Goal: Task Accomplishment & Management: Use online tool/utility

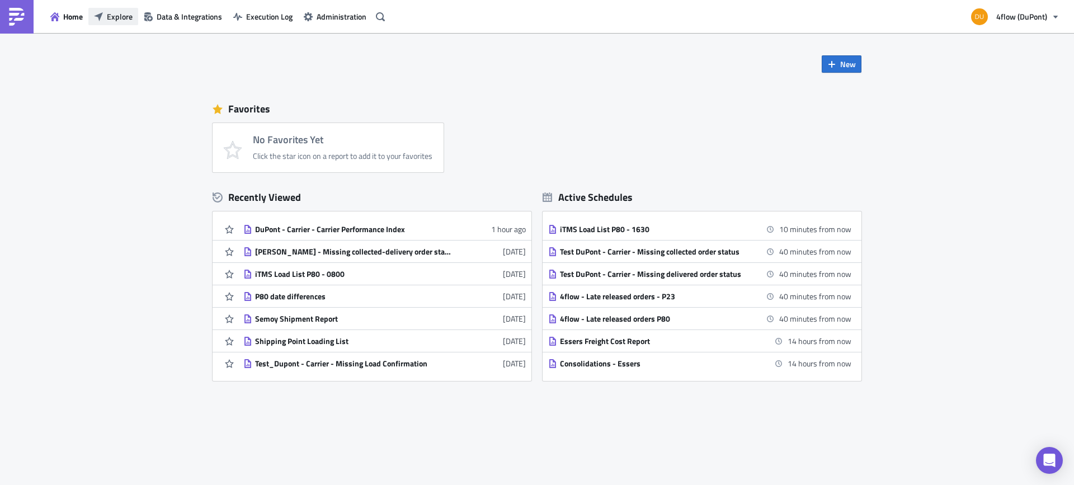
click at [115, 20] on span "Explore" at bounding box center [120, 17] width 26 height 12
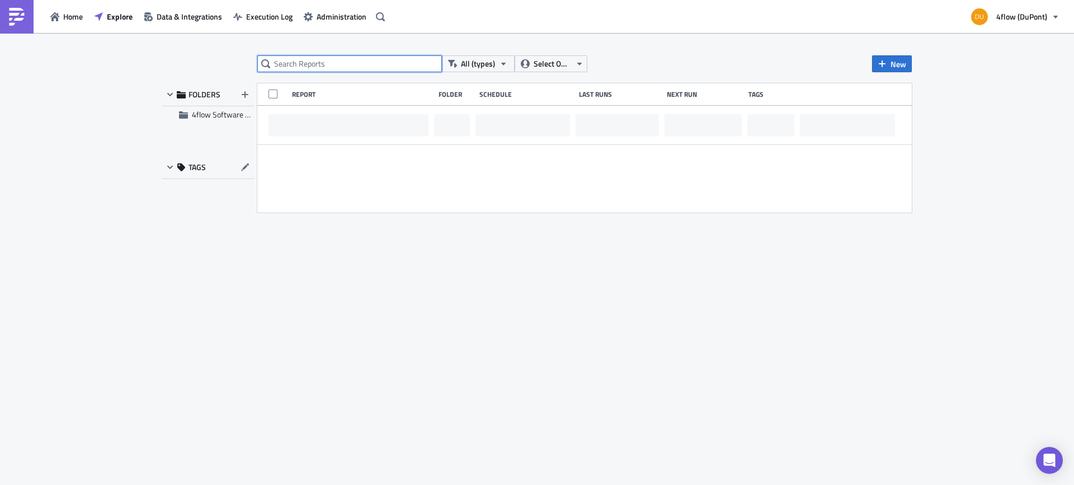
click at [353, 68] on input "text" at bounding box center [349, 63] width 185 height 17
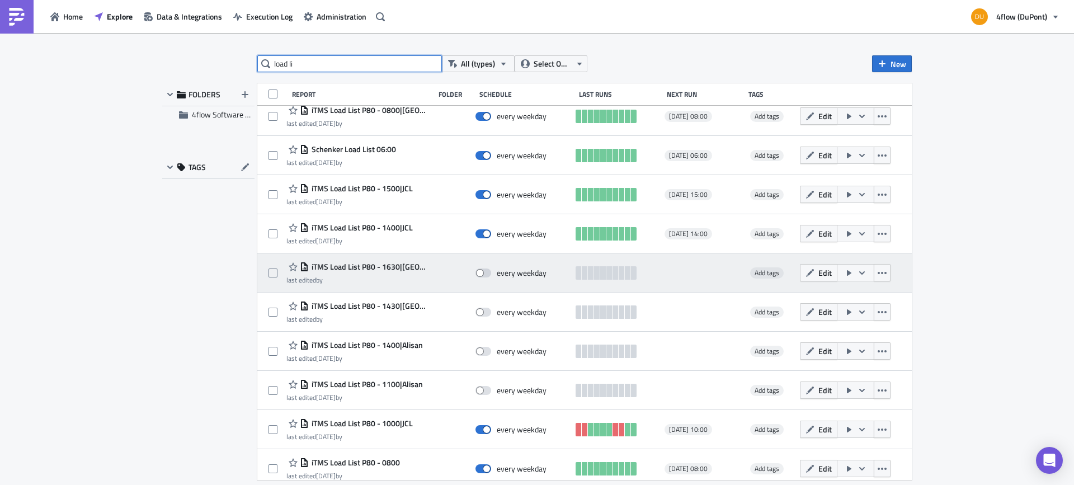
scroll to position [135, 0]
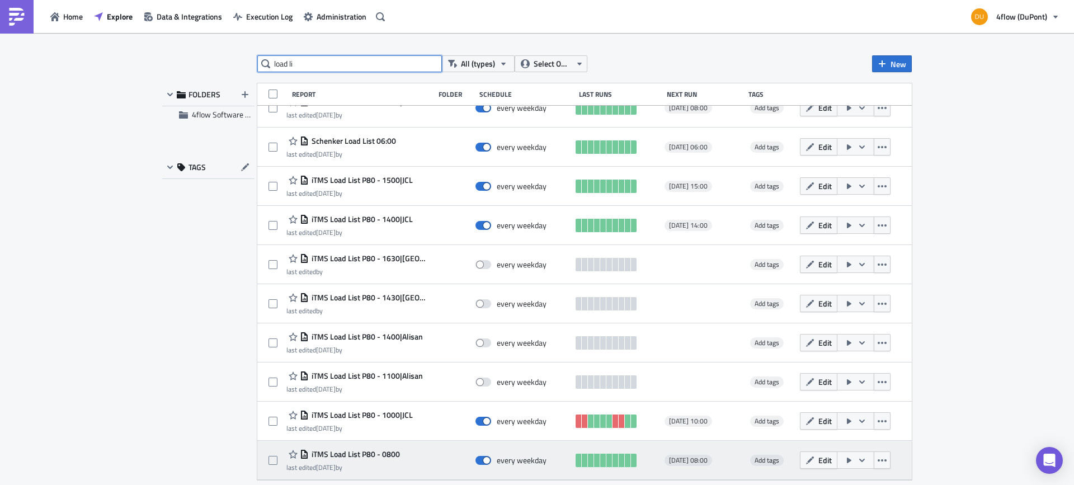
type input "load li"
click at [379, 450] on span "iTMS Load List P80 - 0800" at bounding box center [354, 454] width 91 height 10
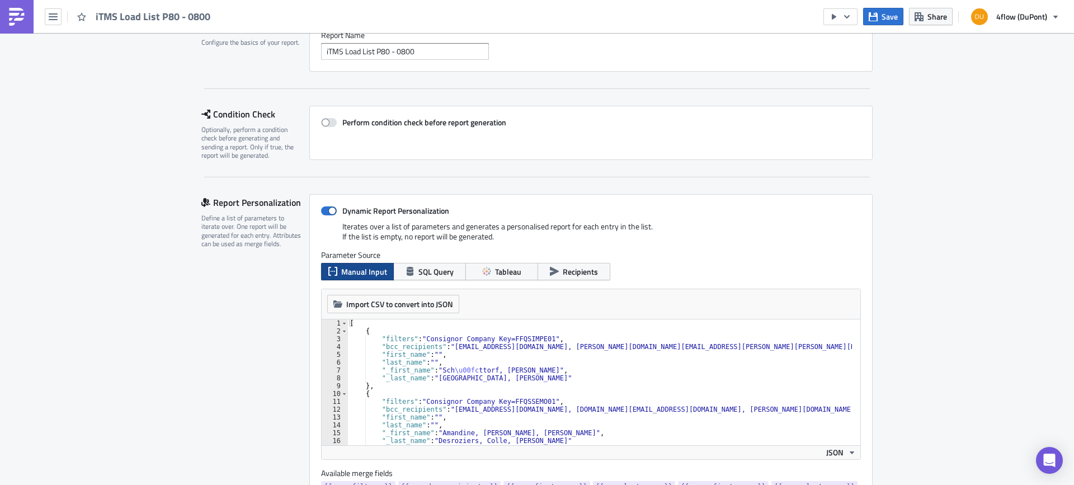
scroll to position [280, 0]
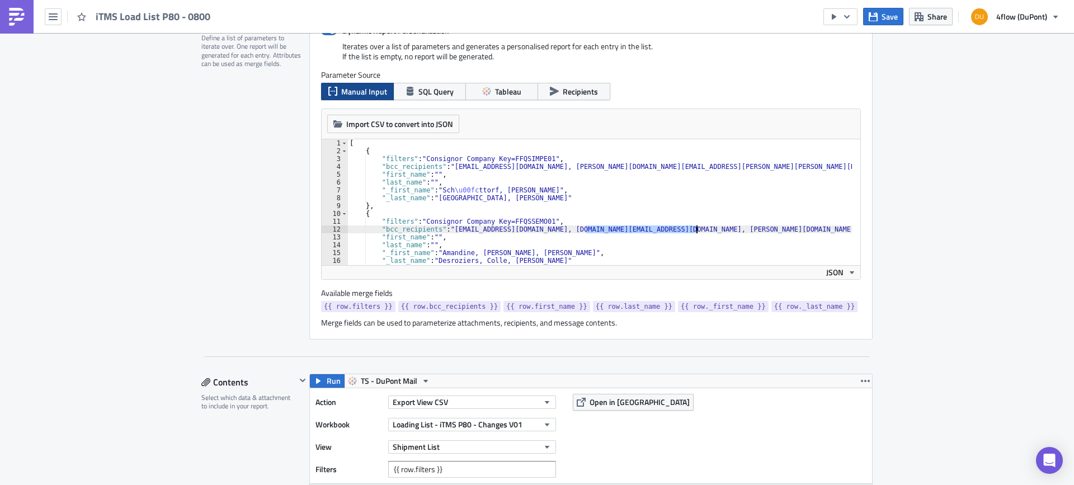
drag, startPoint x: 580, startPoint y: 230, endPoint x: 692, endPoint y: 232, distance: 112.4
click at [692, 232] on div "[ { "filters" : "Consignor Company Key=FFQSIMPE01" , "bcc_recipients" : "servic…" at bounding box center [611, 205] width 528 height 133
type textarea ""bcc_recipients": "amandine.desroziers@oc-orgaform.com, carlos.eisenlohr@dupont…"
click at [890, 21] on span "Save" at bounding box center [889, 17] width 16 height 12
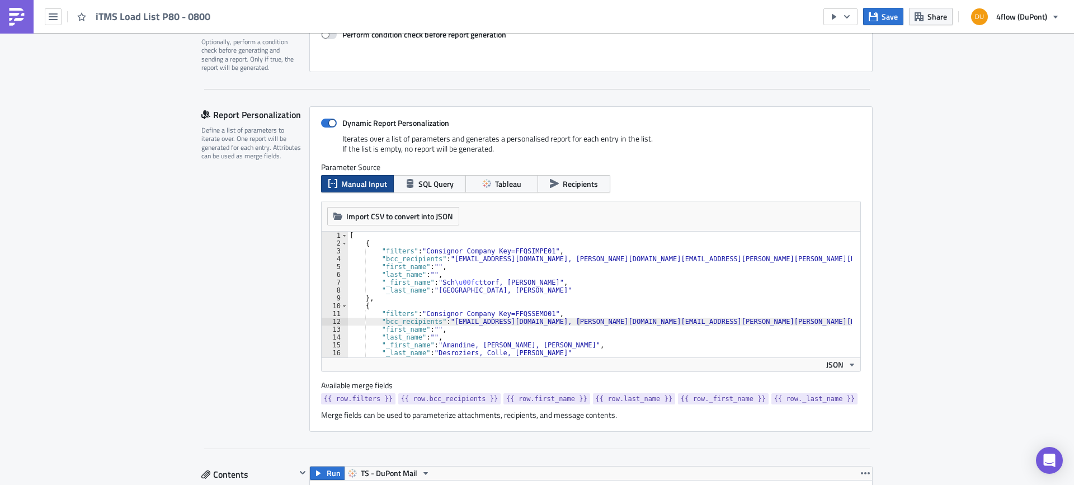
scroll to position [168, 0]
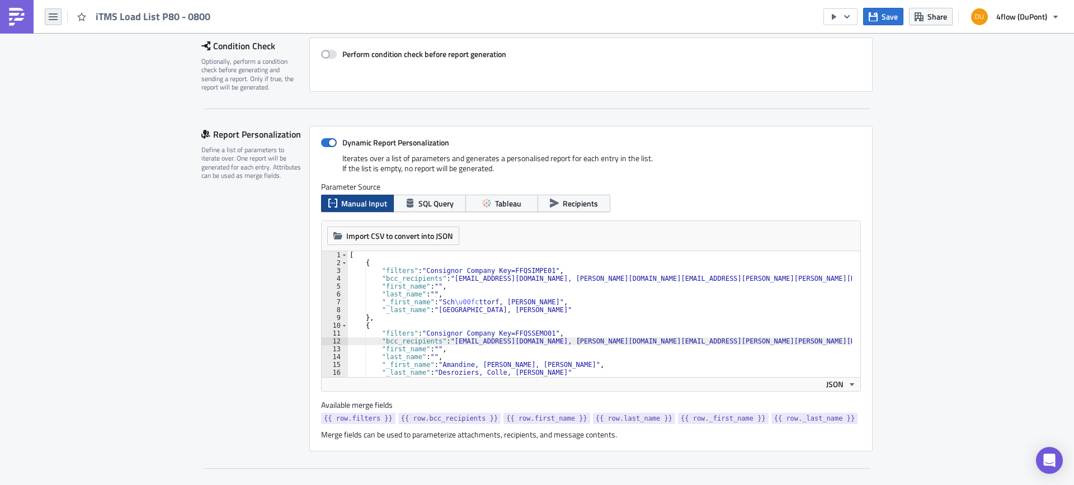
click at [55, 18] on icon "button" at bounding box center [53, 16] width 9 height 9
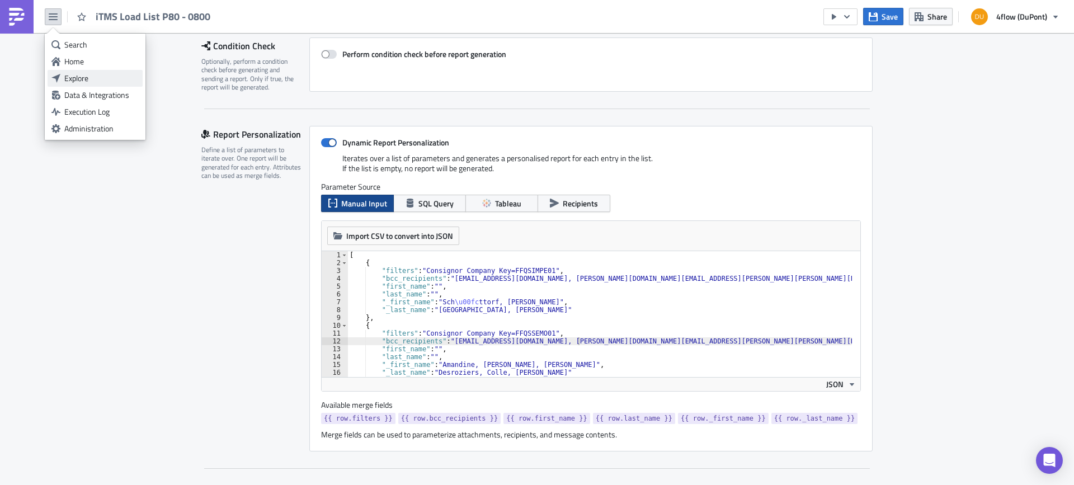
click at [78, 77] on div "Explore" at bounding box center [101, 78] width 74 height 11
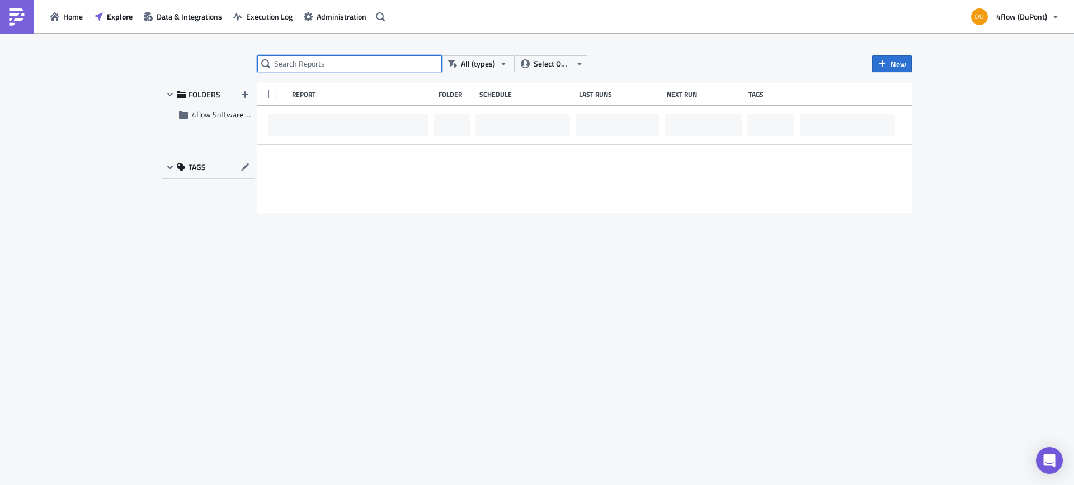
click at [337, 69] on input "text" at bounding box center [349, 63] width 185 height 17
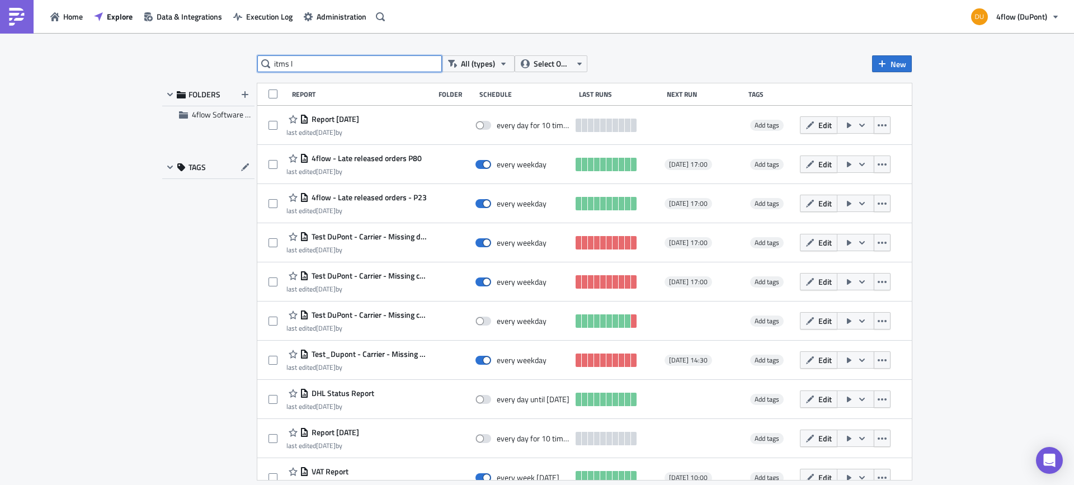
type input "itms l"
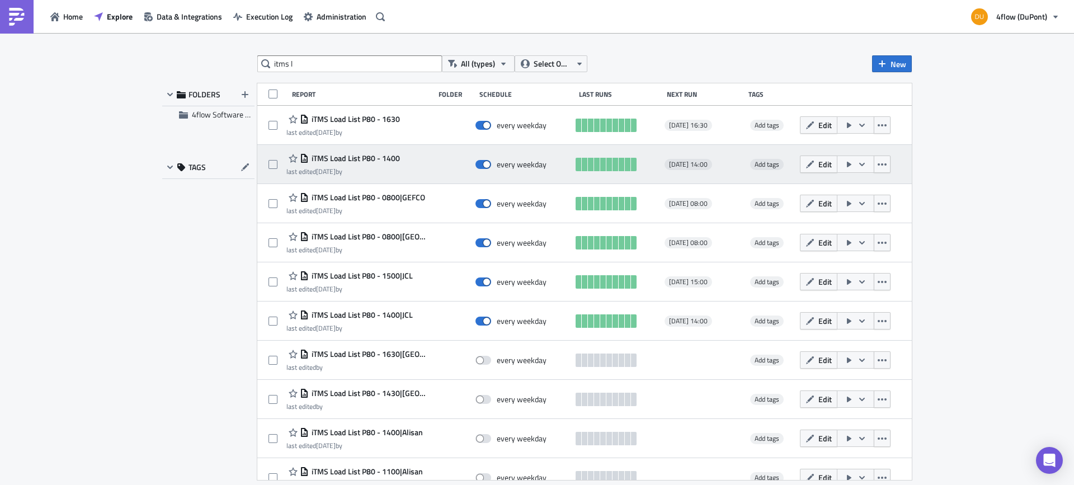
click at [376, 155] on span "iTMS Load List P80 - 1400" at bounding box center [354, 158] width 91 height 10
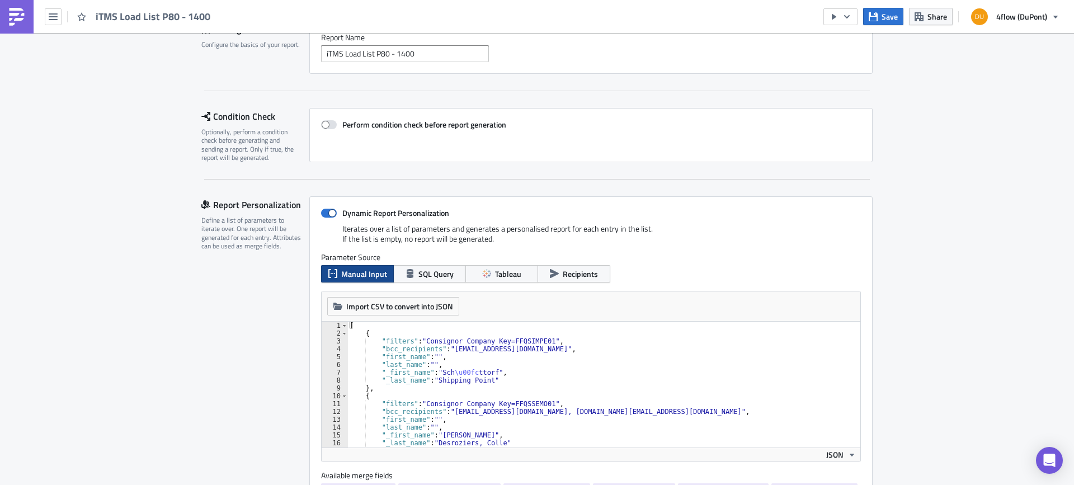
scroll to position [112, 0]
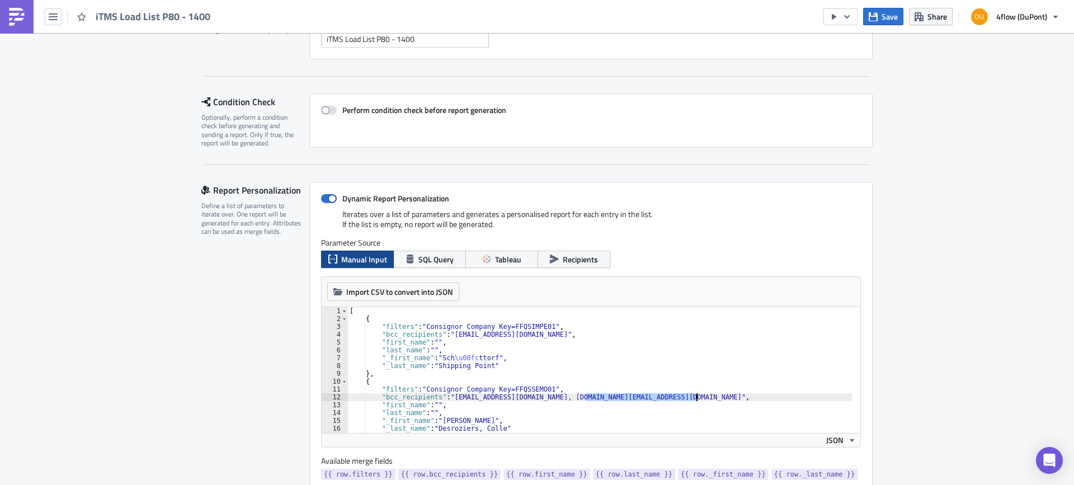
drag, startPoint x: 582, startPoint y: 396, endPoint x: 692, endPoint y: 396, distance: 110.2
click at [692, 396] on div "[ { "filters" : "Consignor Company Key=FFQSIMPE01" , "bcc_recipients" : "servic…" at bounding box center [611, 373] width 528 height 133
type textarea ""bcc_recipients": "amandine.desroziers@oc-orgaform.com","
click at [881, 15] on button "Save" at bounding box center [883, 16] width 40 height 17
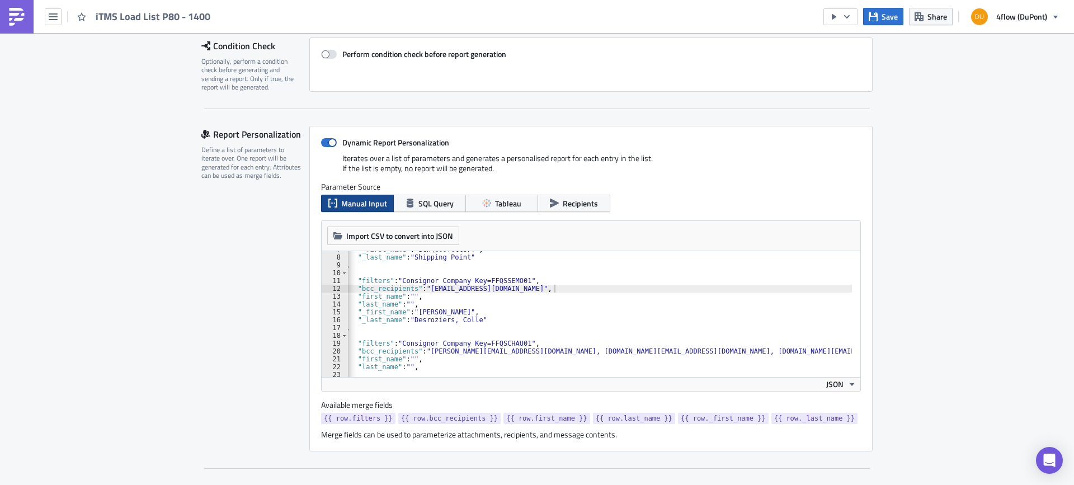
scroll to position [0, 0]
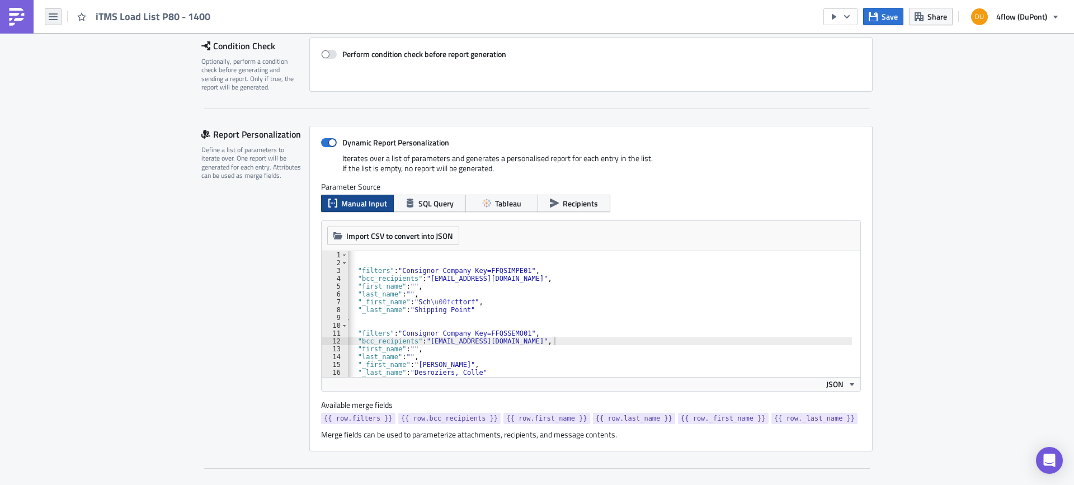
click at [46, 13] on button "button" at bounding box center [53, 16] width 17 height 17
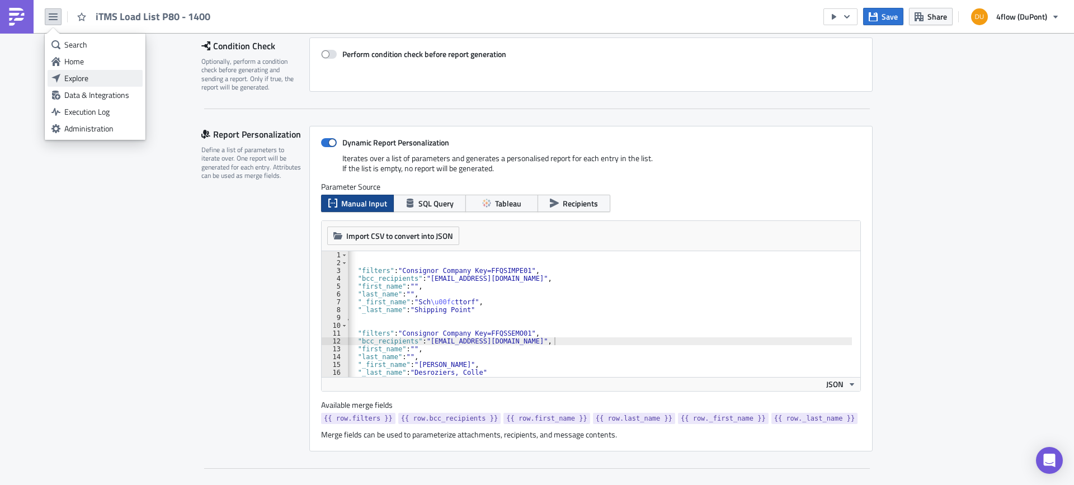
click at [88, 73] on div "Explore" at bounding box center [101, 78] width 74 height 11
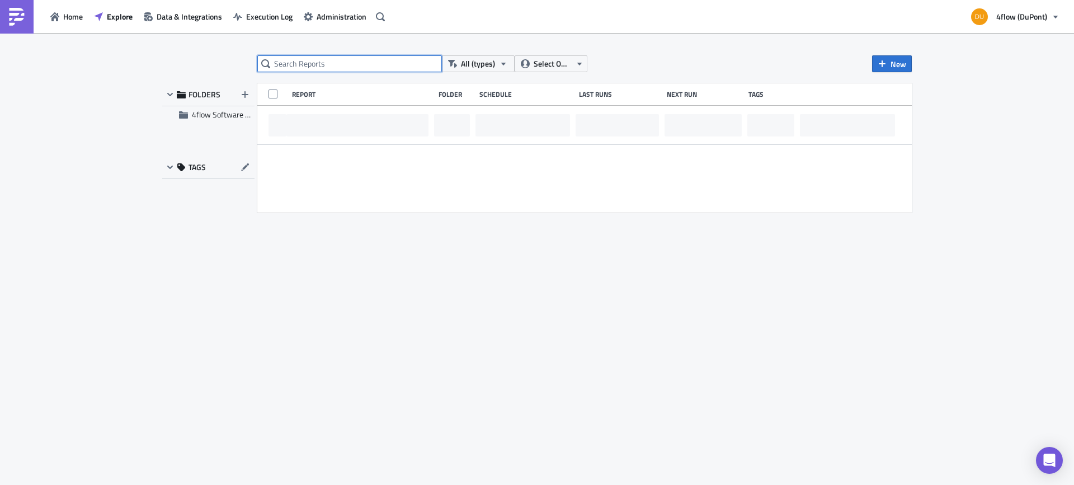
click at [286, 69] on input "text" at bounding box center [349, 63] width 185 height 17
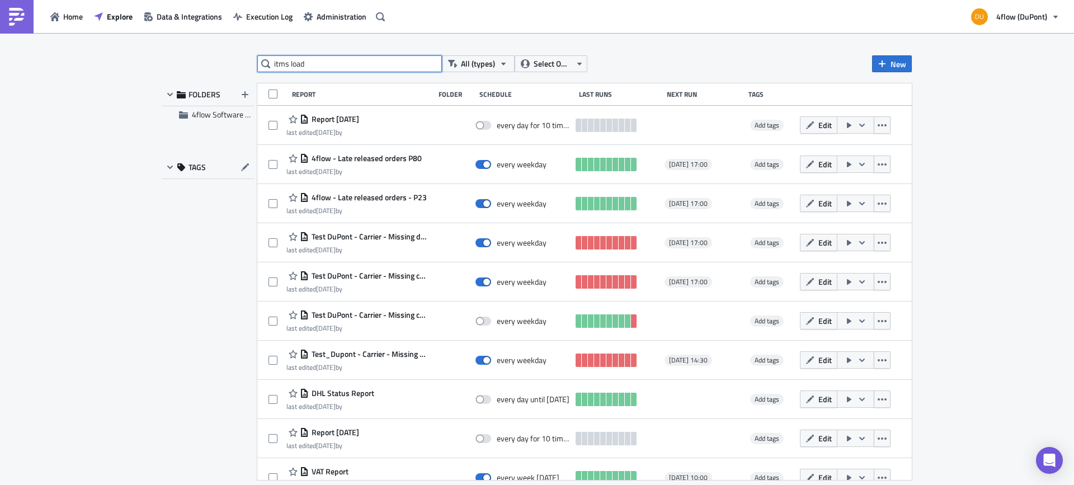
type input "itms load"
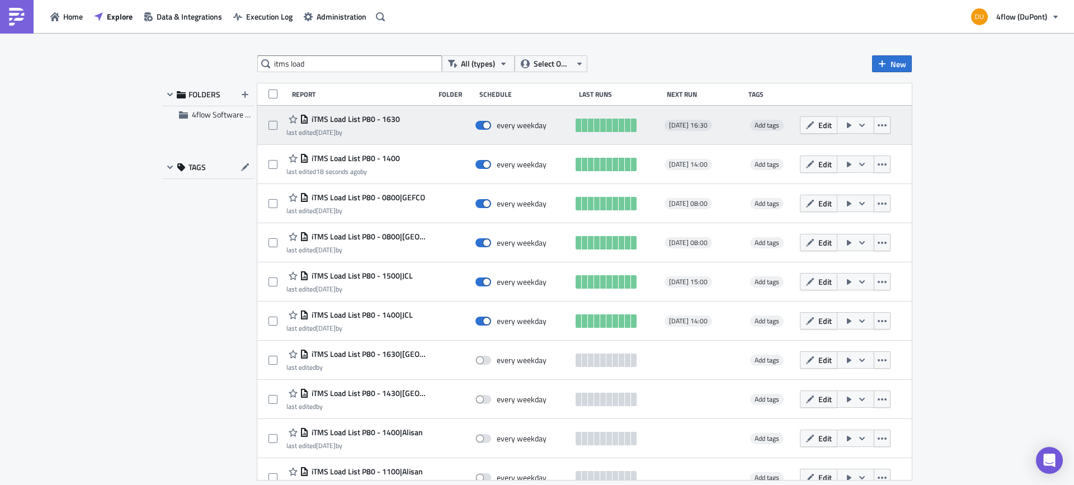
click at [372, 119] on span "iTMS Load List P80 - 1630" at bounding box center [354, 119] width 91 height 10
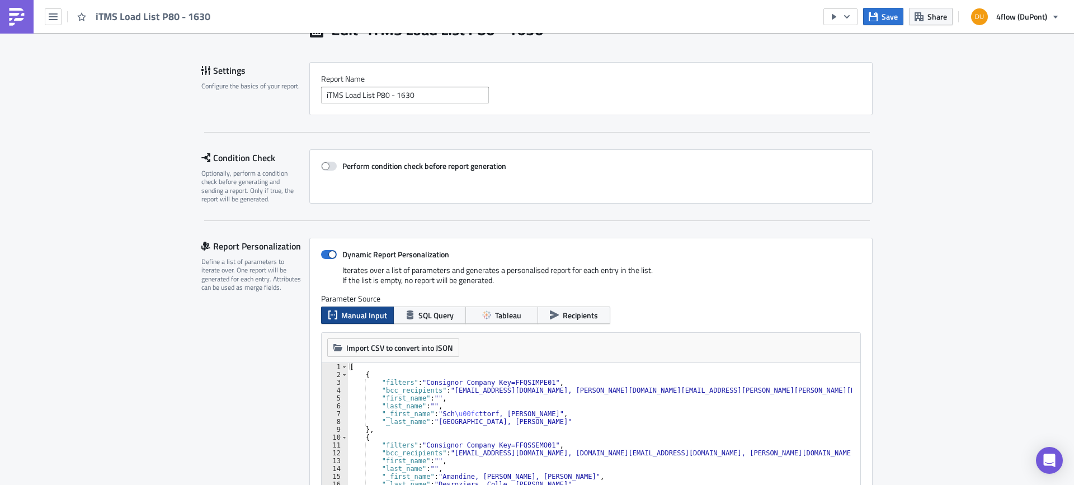
scroll to position [112, 0]
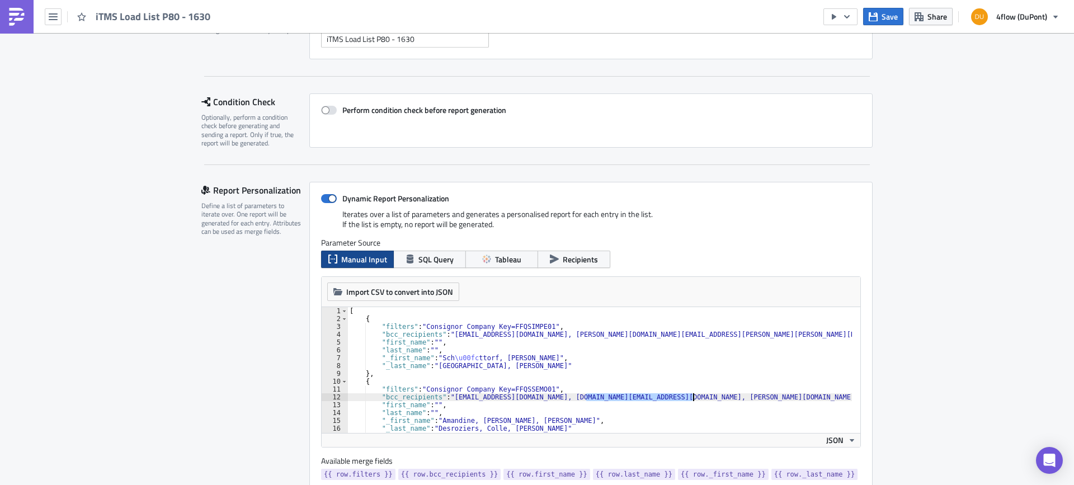
drag, startPoint x: 583, startPoint y: 398, endPoint x: 690, endPoint y: 398, distance: 107.4
click at [690, 398] on div "[ { "filters" : "Consignor Company Key=FFQSIMPE01" , "bcc_recipients" : "servic…" at bounding box center [611, 373] width 528 height 133
type textarea ""bcc_recipients": "amandine.desroziers@oc-orgaform.com, carlos.eisenlohr@dupont…"
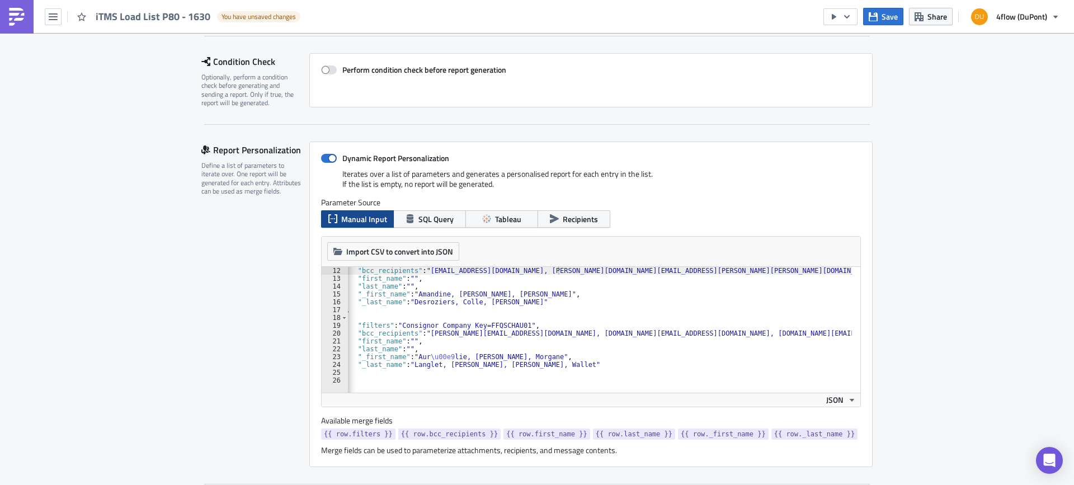
scroll to position [168, 0]
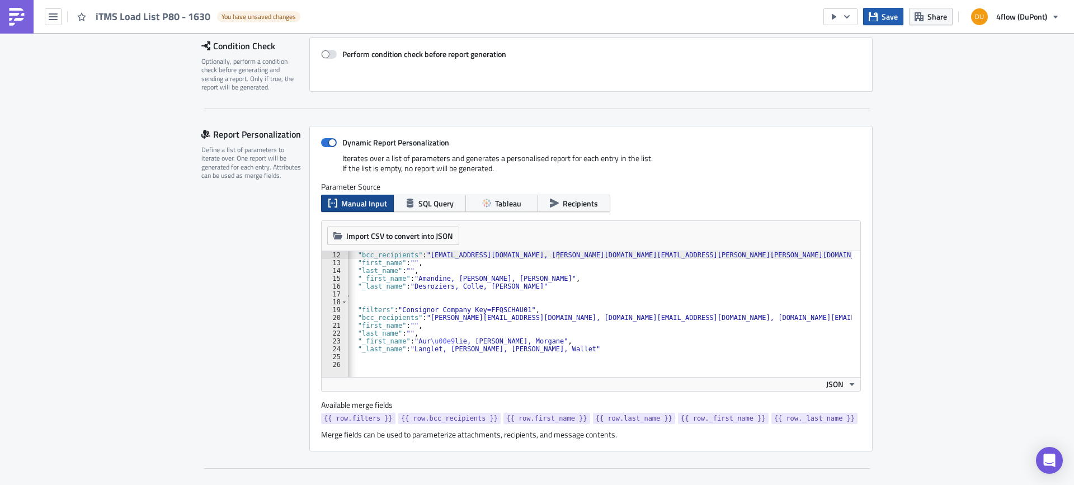
click at [880, 23] on button "Save" at bounding box center [883, 16] width 40 height 17
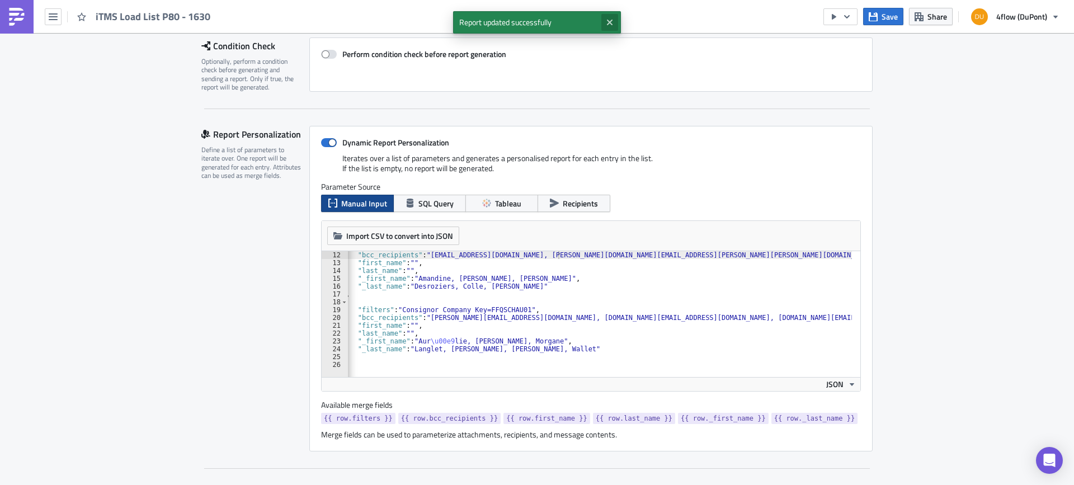
click at [607, 20] on icon "Close" at bounding box center [610, 23] width 6 height 6
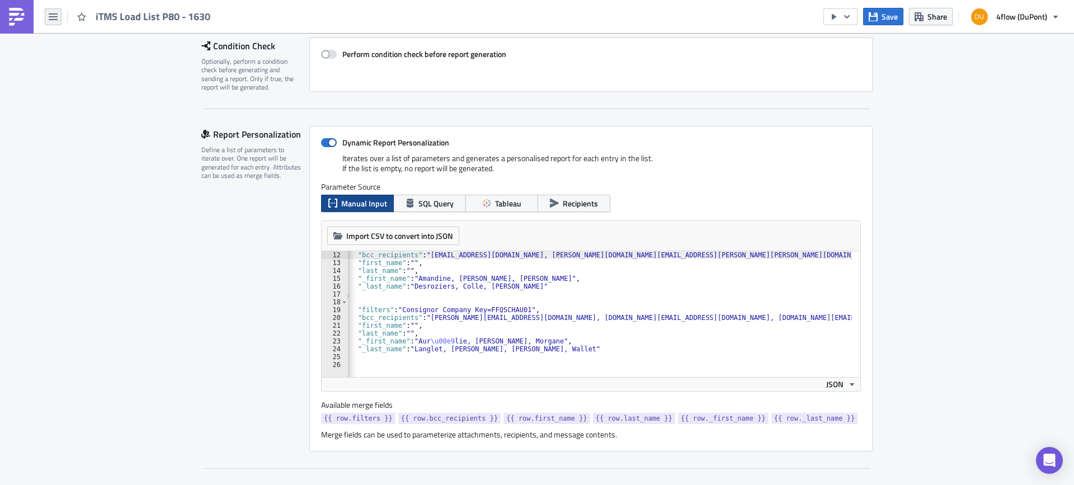
click at [54, 15] on icon "button" at bounding box center [53, 16] width 9 height 9
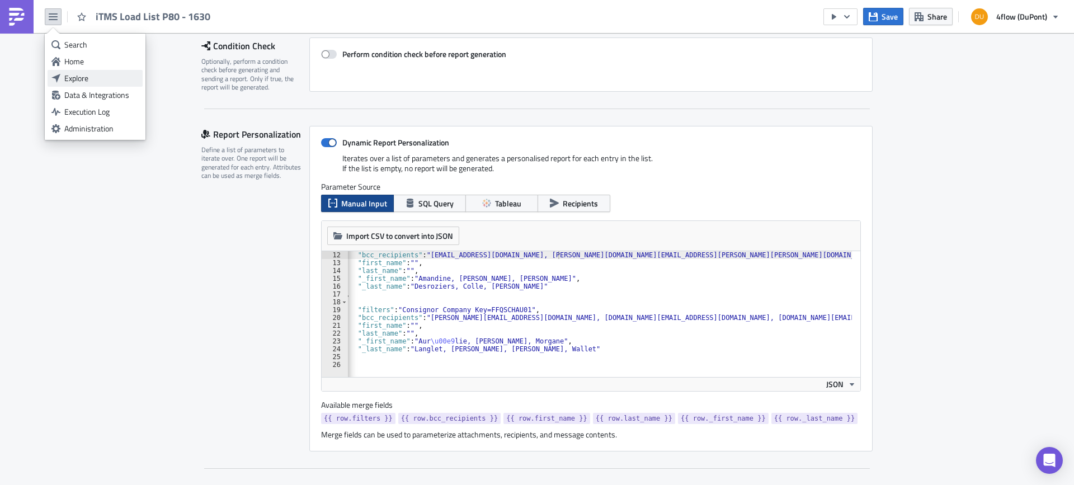
click at [74, 82] on div "Explore" at bounding box center [101, 78] width 74 height 11
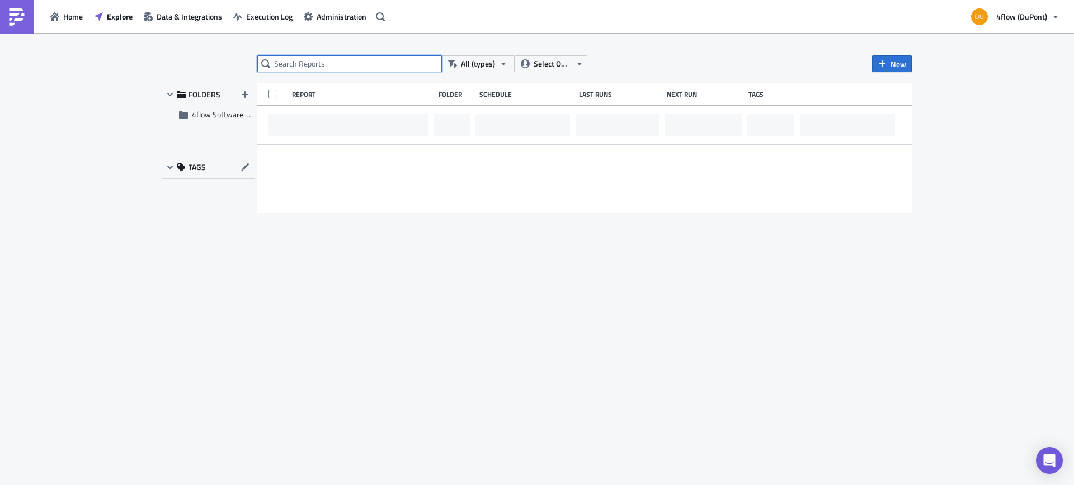
click at [355, 64] on input "text" at bounding box center [349, 63] width 185 height 17
click at [355, 64] on input "itms" at bounding box center [349, 63] width 185 height 17
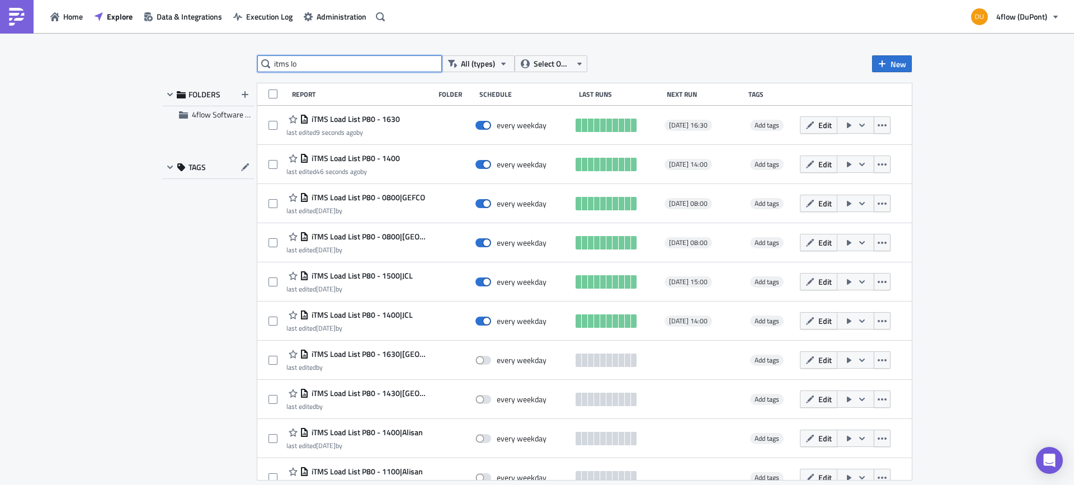
type input "itms lo"
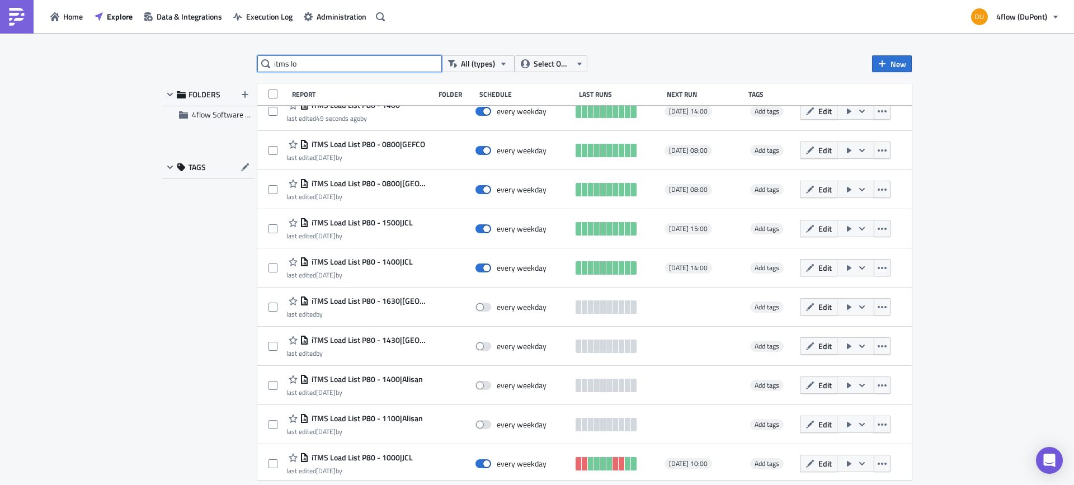
scroll to position [96, 0]
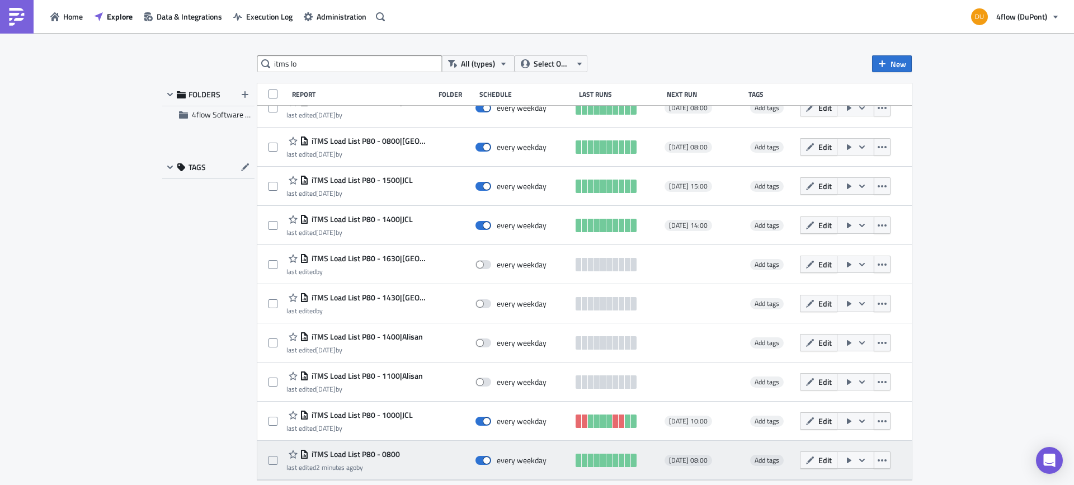
click at [383, 451] on span "iTMS Load List P80 - 0800" at bounding box center [354, 454] width 91 height 10
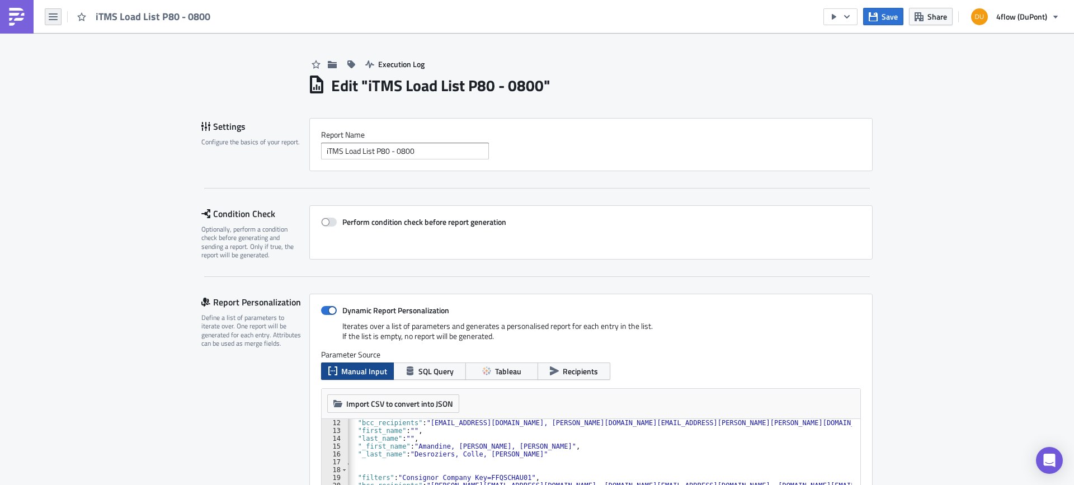
click at [52, 15] on icon "button" at bounding box center [53, 16] width 9 height 9
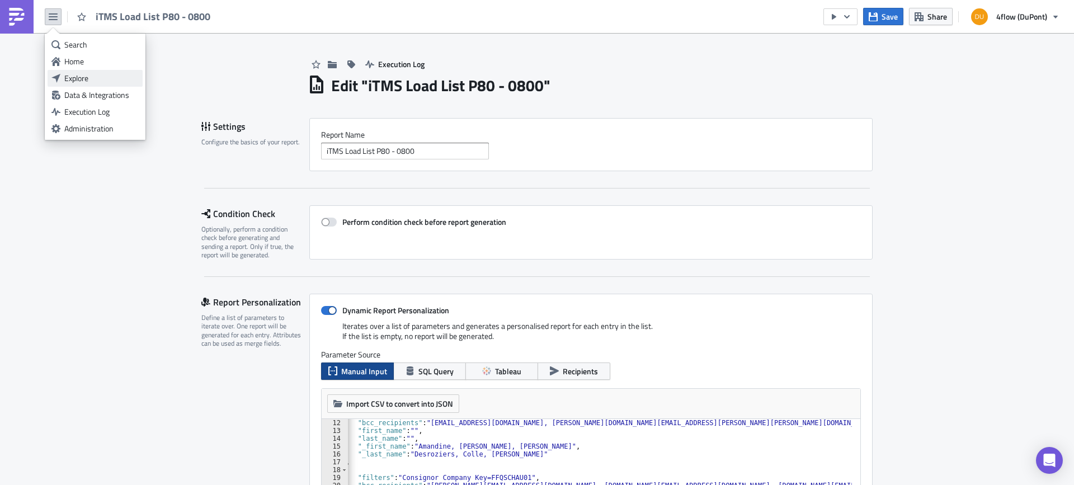
click at [81, 73] on div "Explore" at bounding box center [101, 78] width 74 height 11
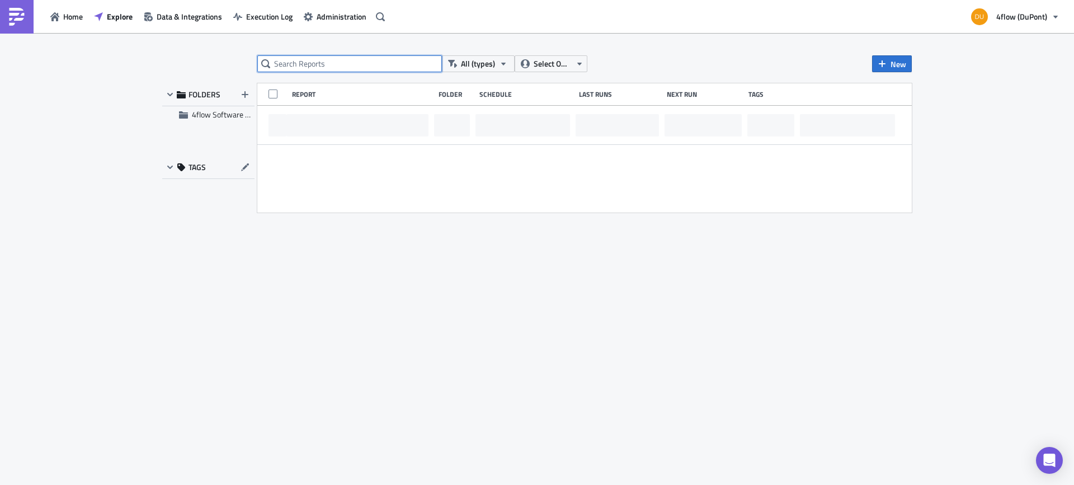
click at [304, 60] on input "text" at bounding box center [349, 63] width 185 height 17
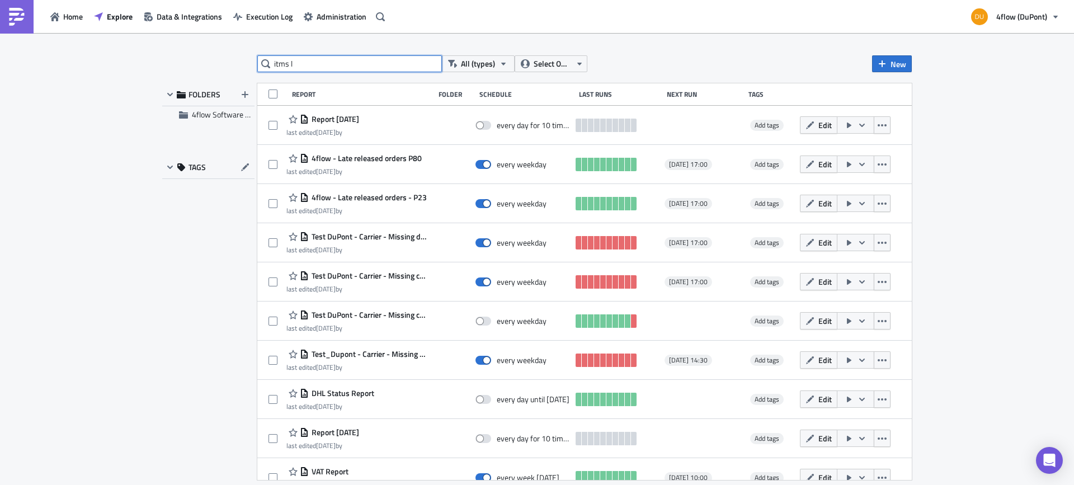
type input "itms l"
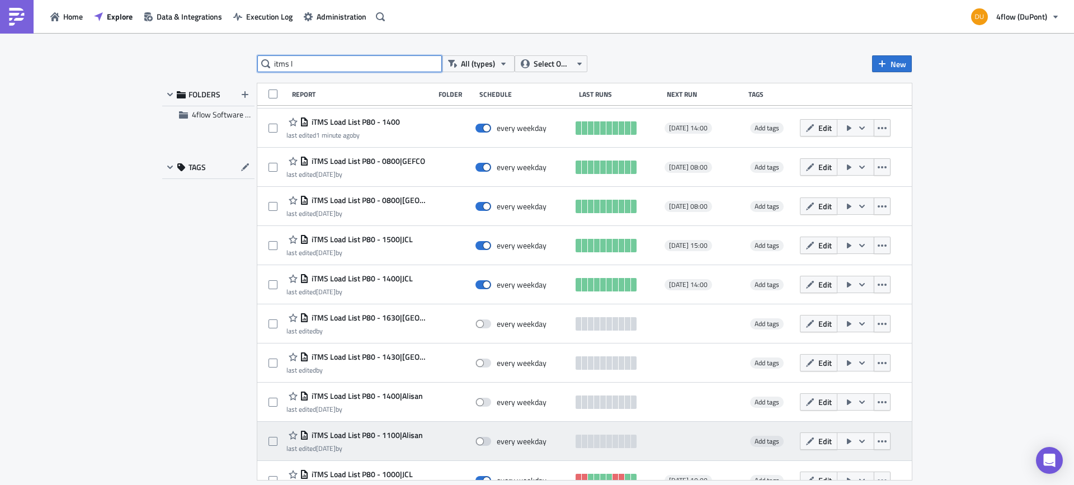
scroll to position [96, 0]
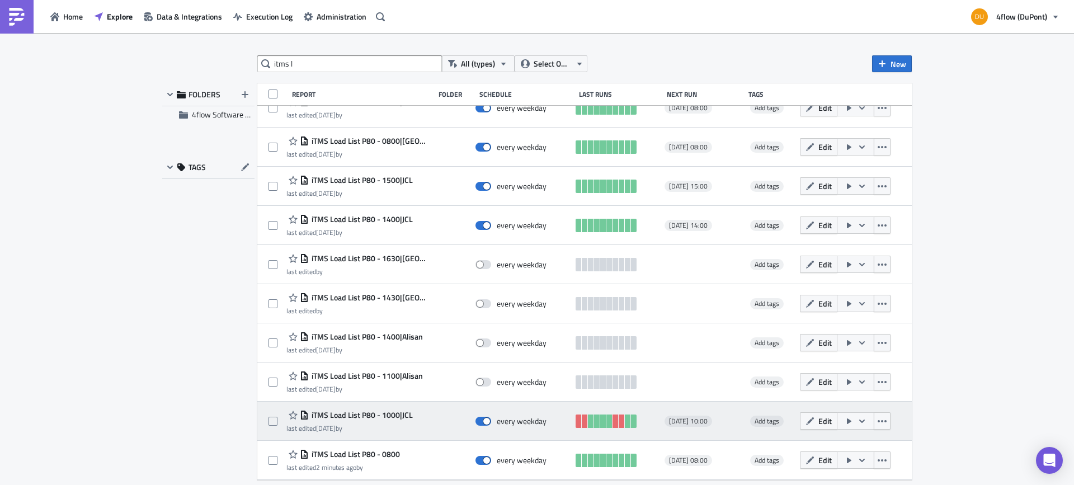
click at [389, 413] on span "iTMS Load List P80 - 1000|JCL" at bounding box center [361, 415] width 104 height 10
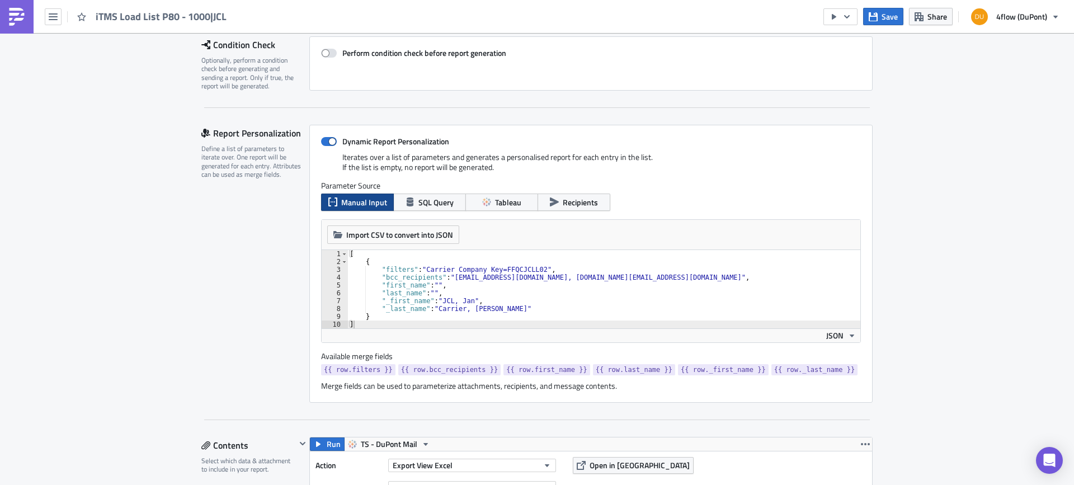
scroll to position [168, 0]
click at [52, 4] on div "iTMS Load List P80 - 1000|JCL" at bounding box center [116, 16] width 233 height 33
click at [52, 11] on button "button" at bounding box center [53, 16] width 17 height 17
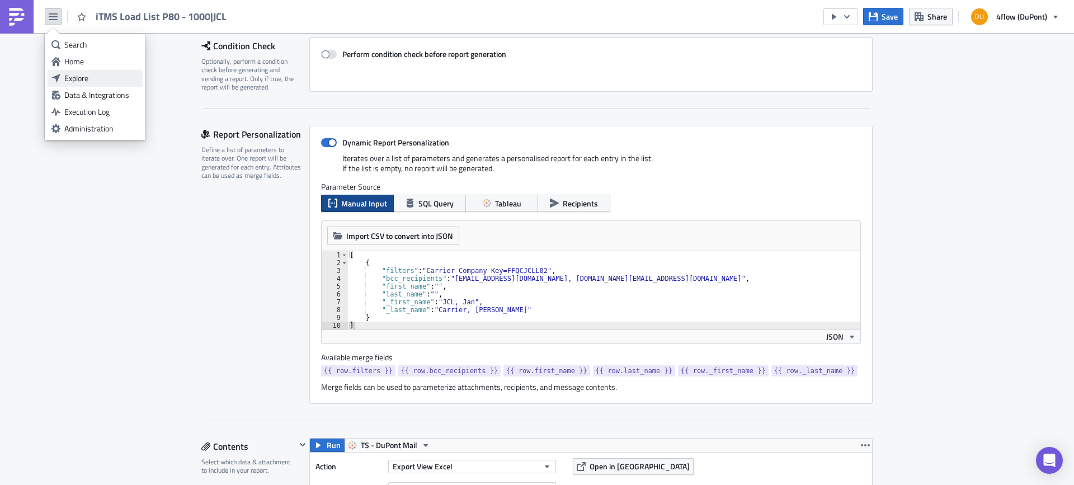
click at [87, 77] on div "Explore" at bounding box center [101, 78] width 74 height 11
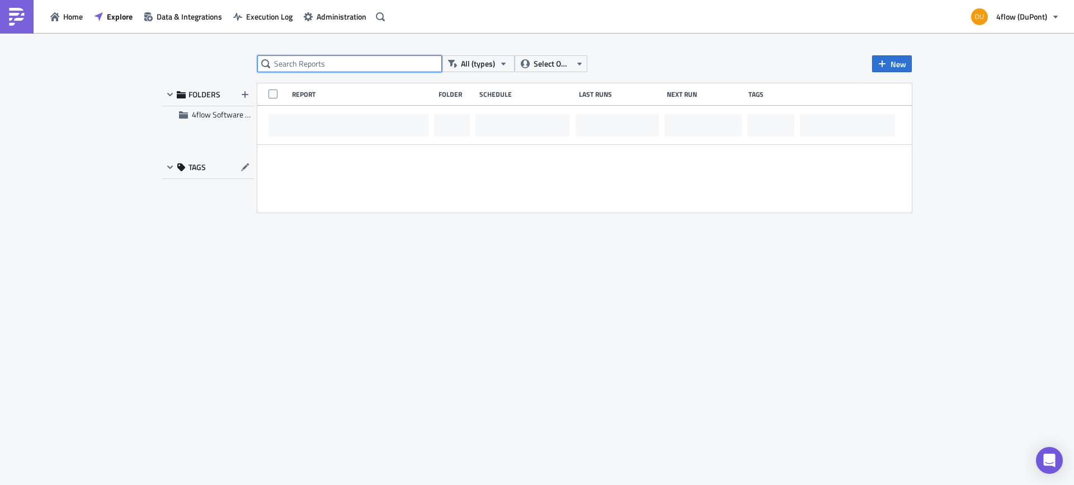
click at [307, 69] on input "text" at bounding box center [349, 63] width 185 height 17
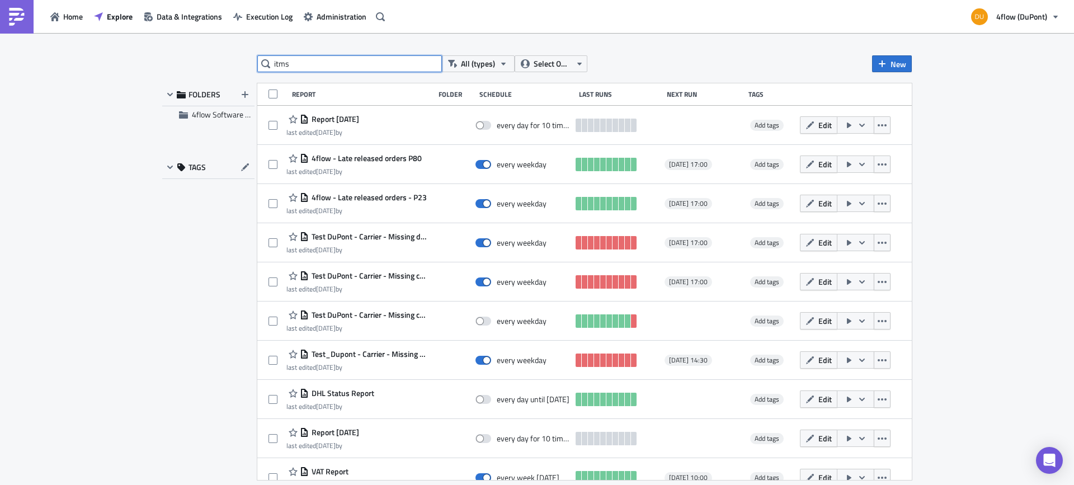
type input "itms"
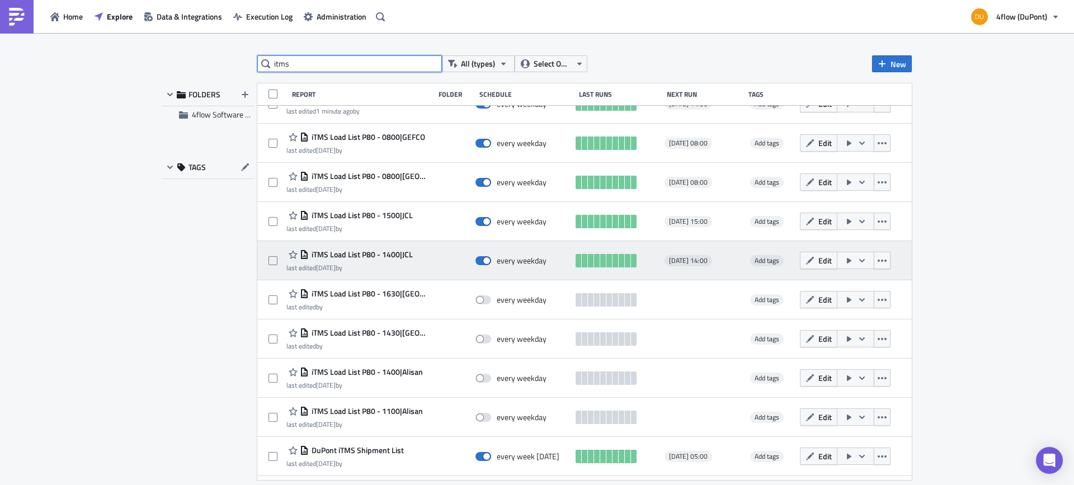
scroll to position [135, 0]
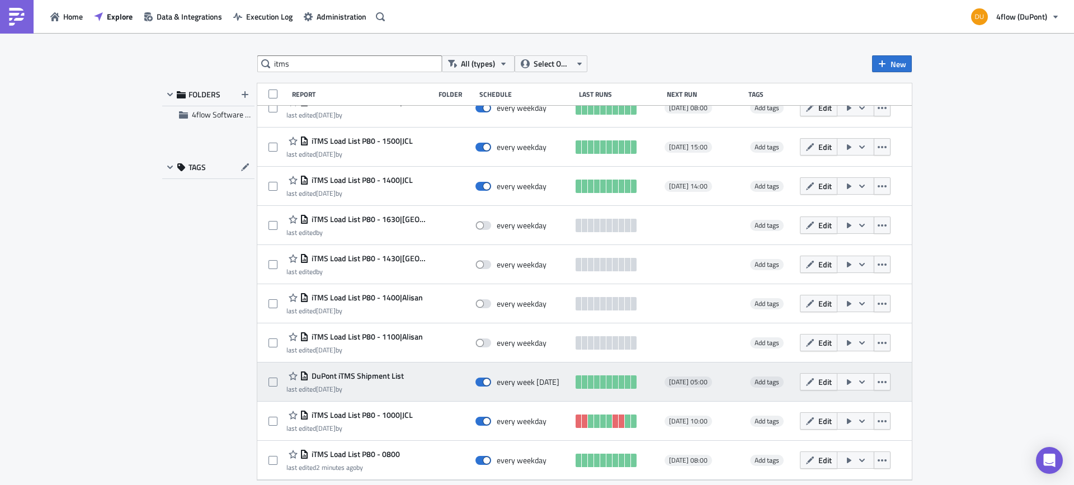
click at [374, 377] on span "DuPont iTMS Shipment List" at bounding box center [356, 376] width 95 height 10
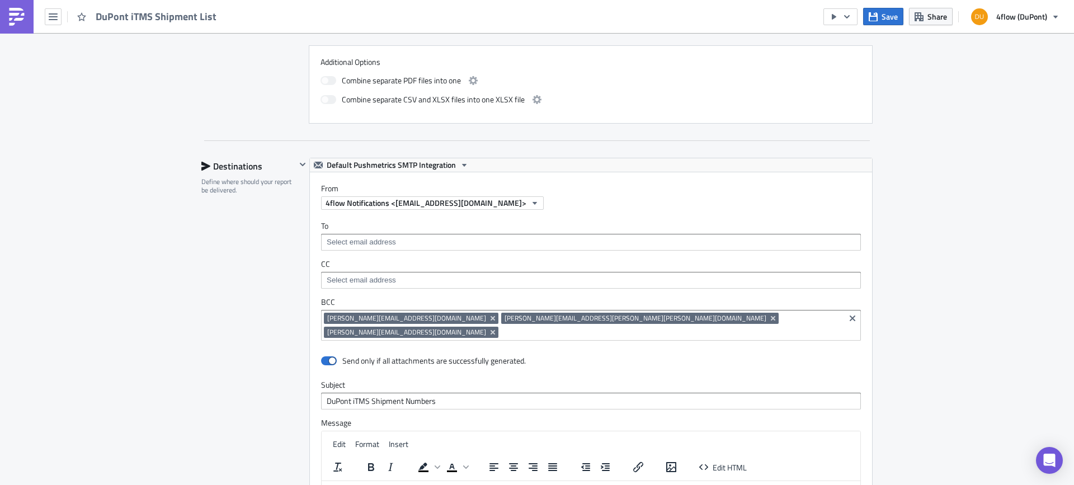
scroll to position [615, 0]
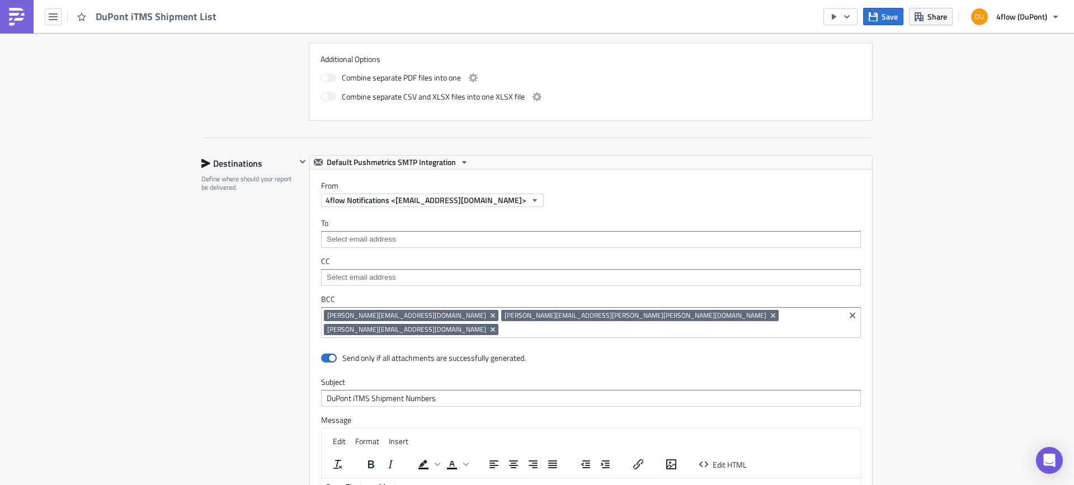
click at [55, 7] on div "DuPont iTMS Shipment List" at bounding box center [111, 16] width 223 height 33
click at [49, 19] on icon "button" at bounding box center [53, 16] width 9 height 7
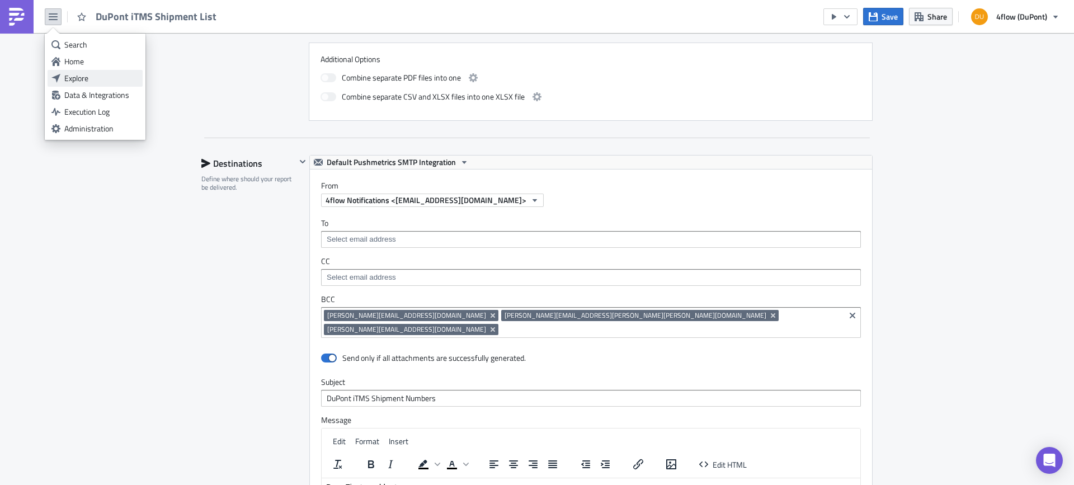
click at [101, 78] on div "Explore" at bounding box center [101, 78] width 74 height 11
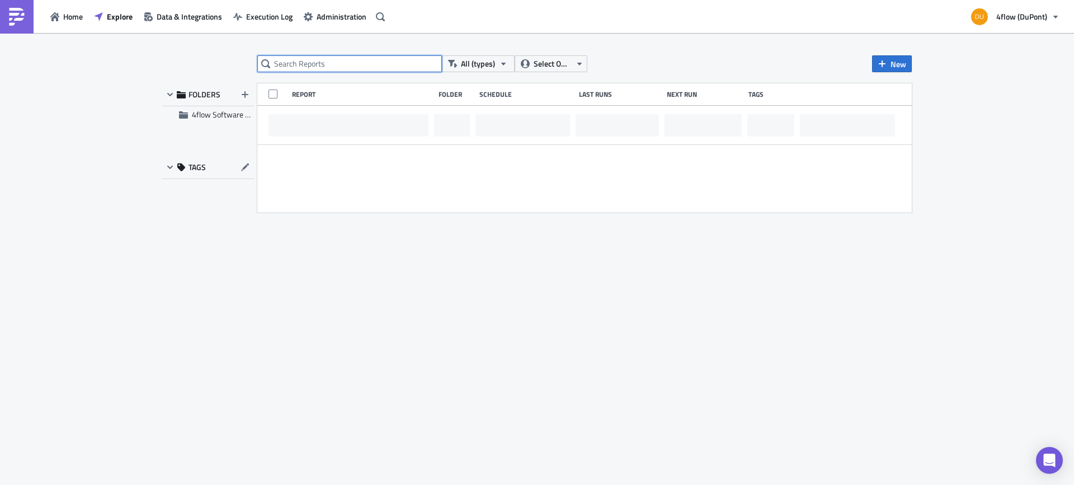
click at [336, 67] on input "text" at bounding box center [349, 63] width 185 height 17
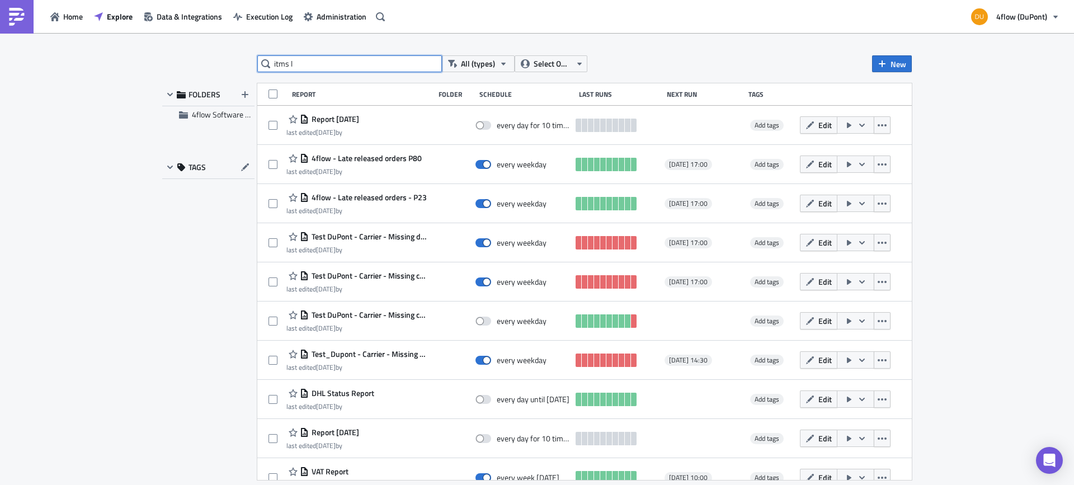
type input "itms l"
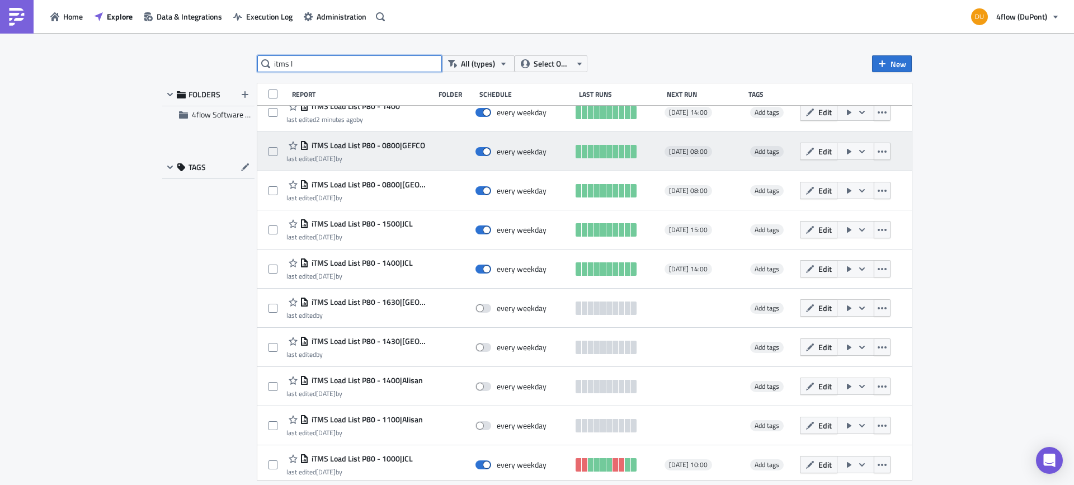
scroll to position [96, 0]
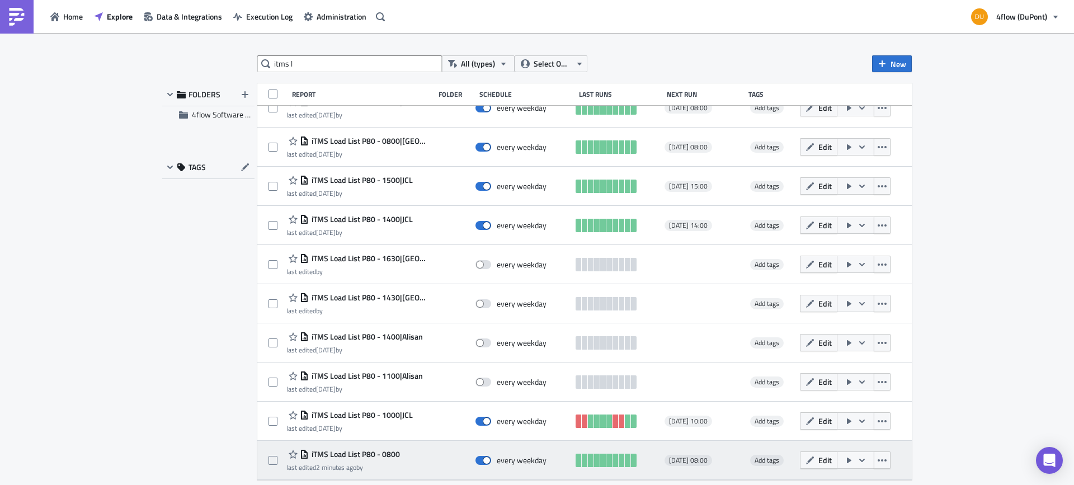
click at [372, 455] on span "iTMS Load List P80 - 0800" at bounding box center [354, 454] width 91 height 10
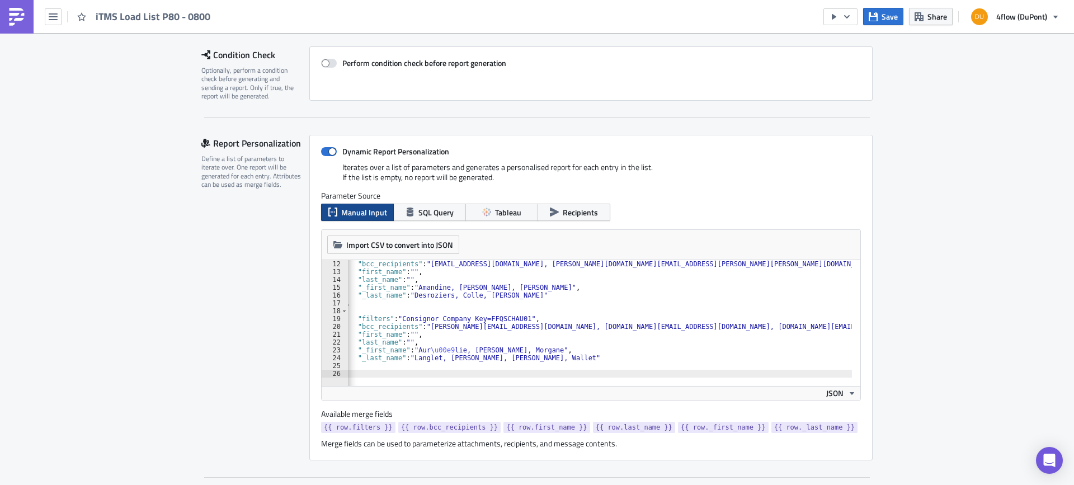
scroll to position [224, 0]
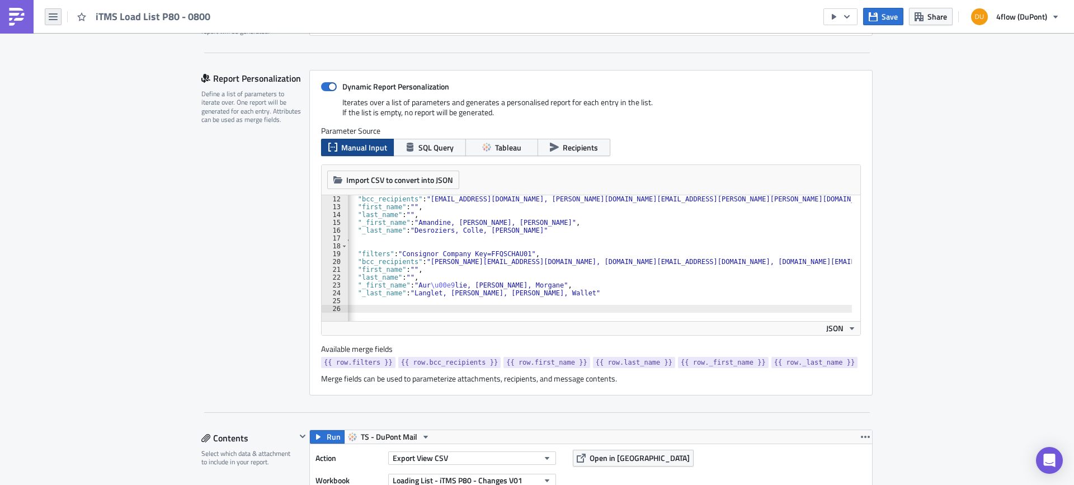
click at [51, 18] on icon "button" at bounding box center [53, 16] width 9 height 9
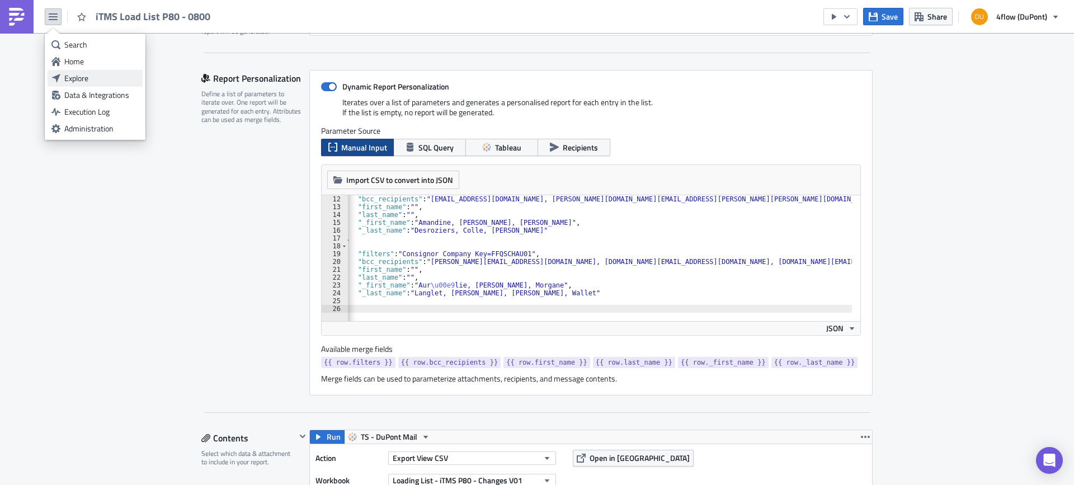
click at [88, 82] on div "Explore" at bounding box center [101, 78] width 74 height 11
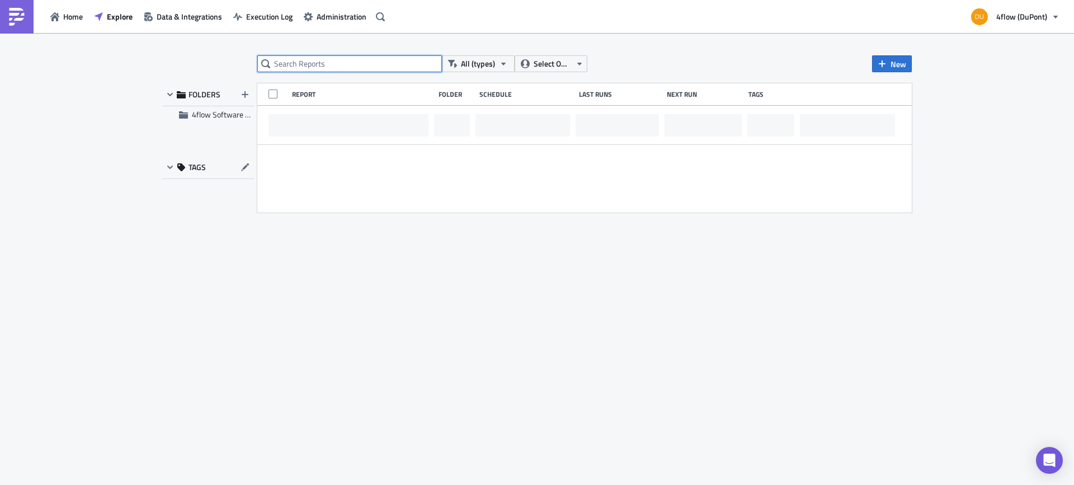
click at [342, 62] on input "text" at bounding box center [349, 63] width 185 height 17
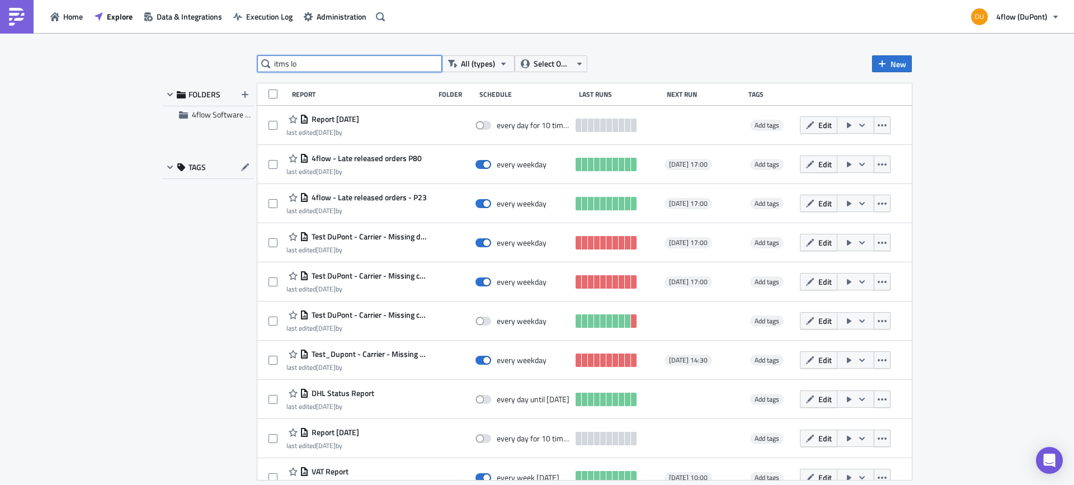
type input "itms lo"
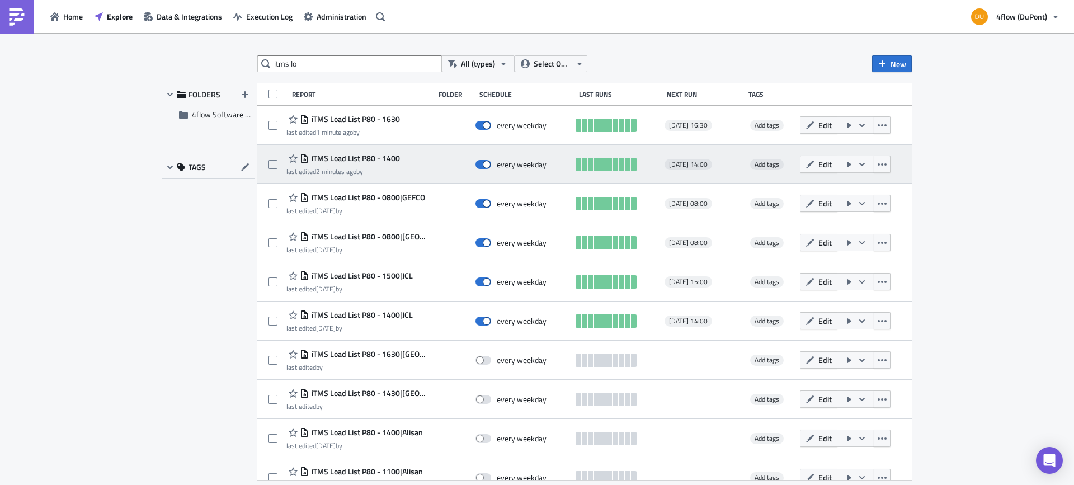
click at [367, 156] on span "iTMS Load List P80 - 1400" at bounding box center [354, 158] width 91 height 10
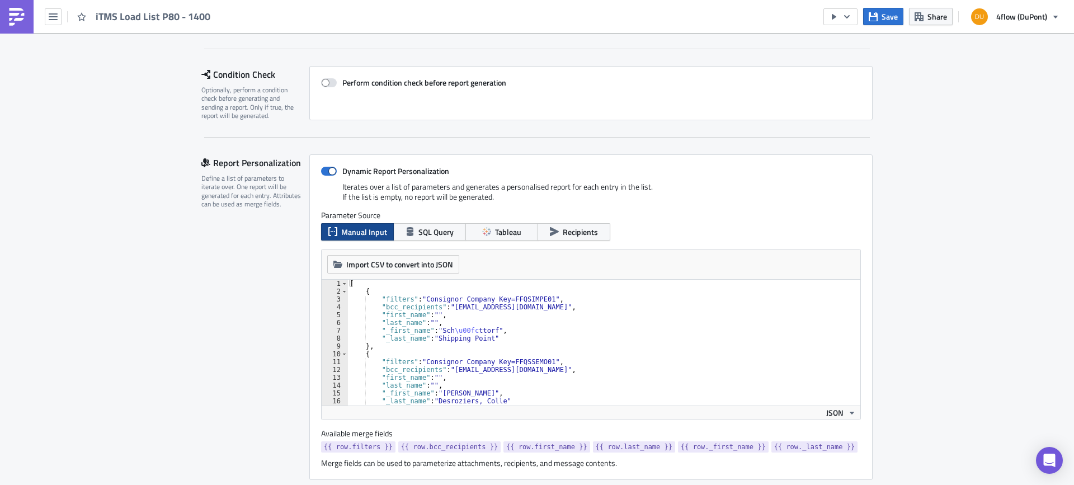
scroll to position [56, 0]
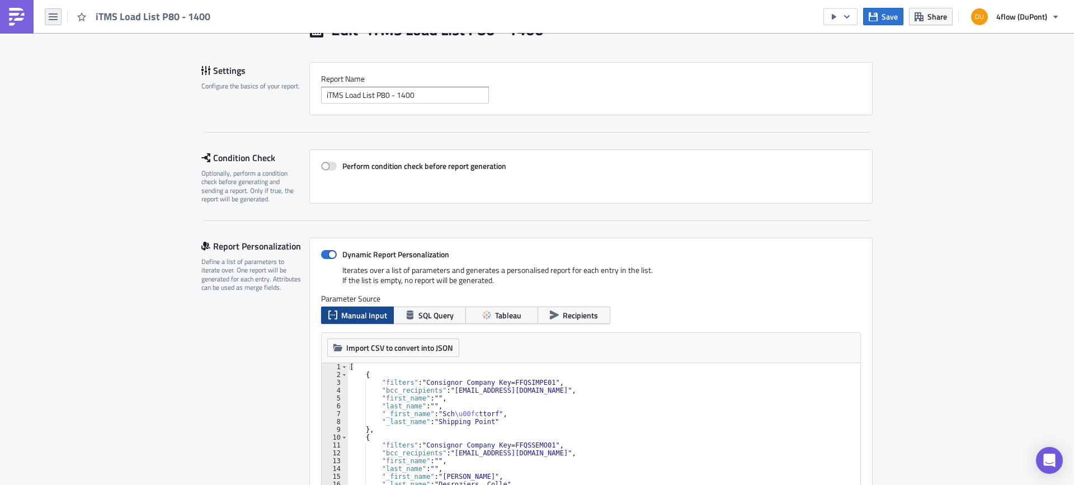
click at [51, 13] on icon "button" at bounding box center [53, 16] width 9 height 7
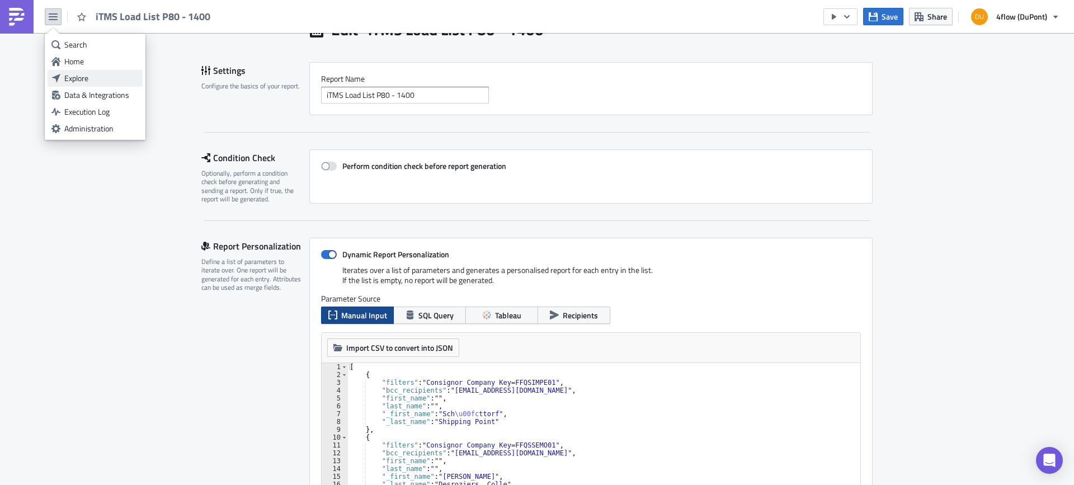
click at [96, 75] on div "Explore" at bounding box center [101, 78] width 74 height 11
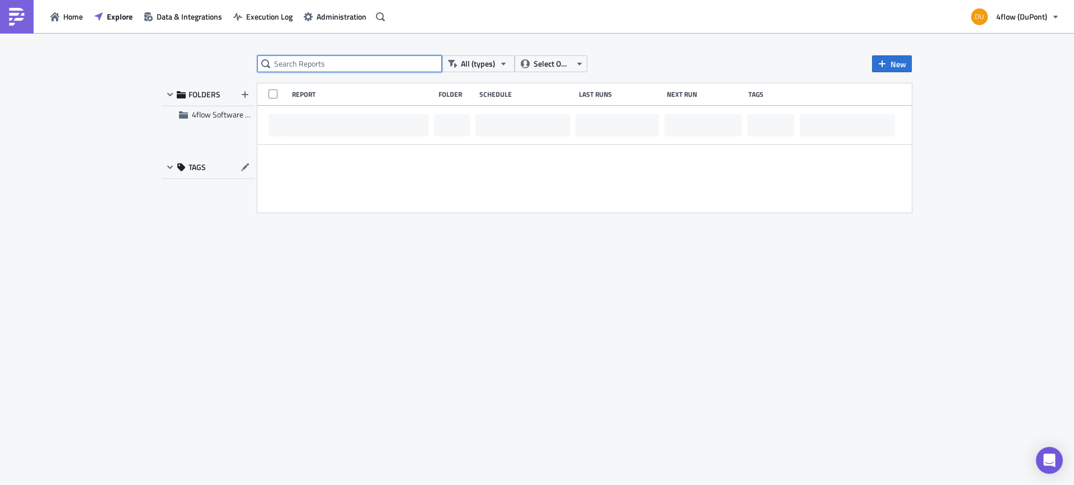
click at [328, 68] on input "text" at bounding box center [349, 63] width 185 height 17
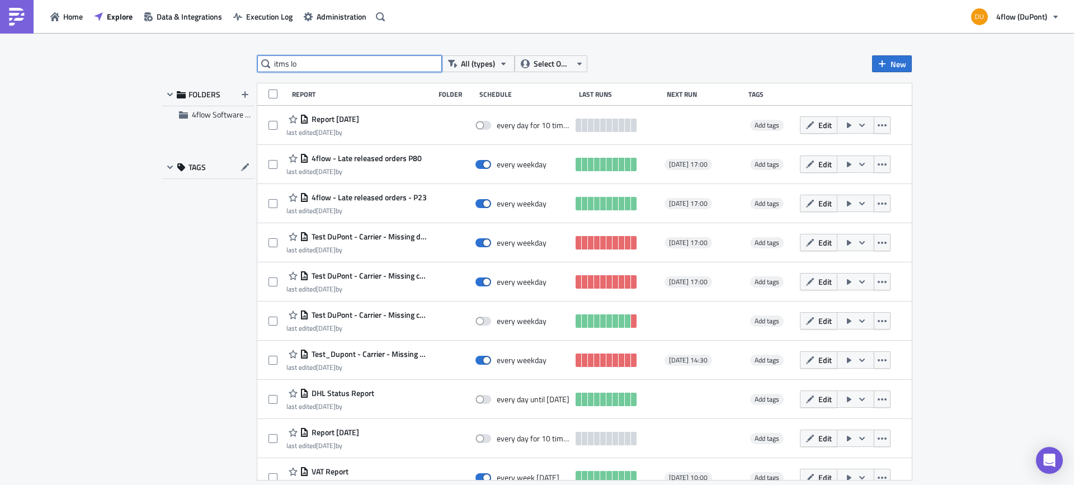
type input "itms lo"
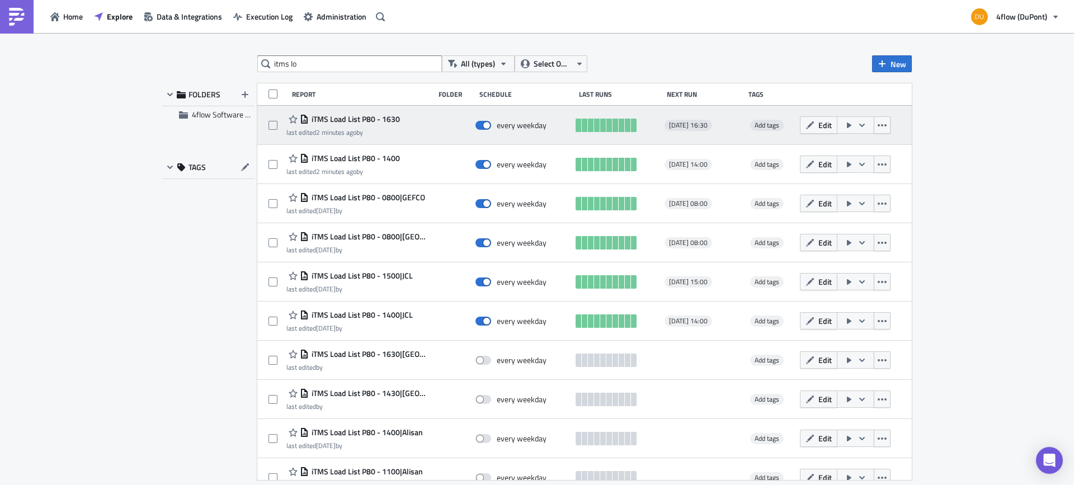
click at [368, 114] on span "iTMS Load List P80 - 1630" at bounding box center [354, 119] width 91 height 10
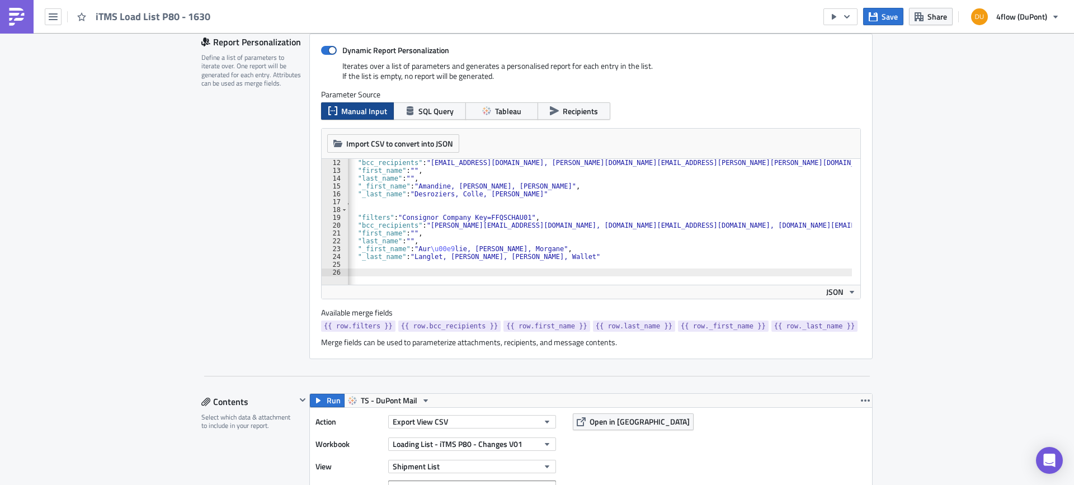
scroll to position [280, 0]
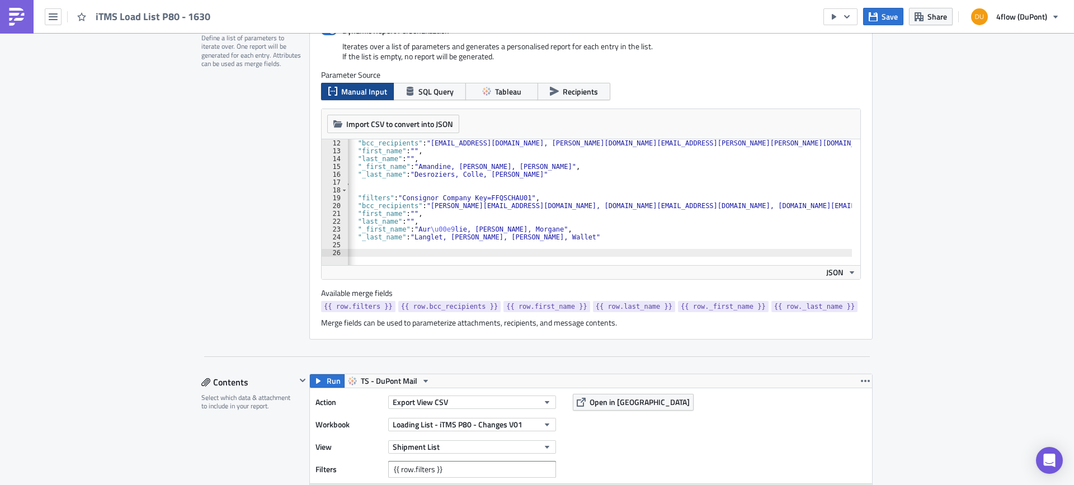
click at [44, 20] on div "iTMS Load List P80 - 1630" at bounding box center [108, 16] width 217 height 33
click at [54, 18] on icon "button" at bounding box center [53, 16] width 9 height 9
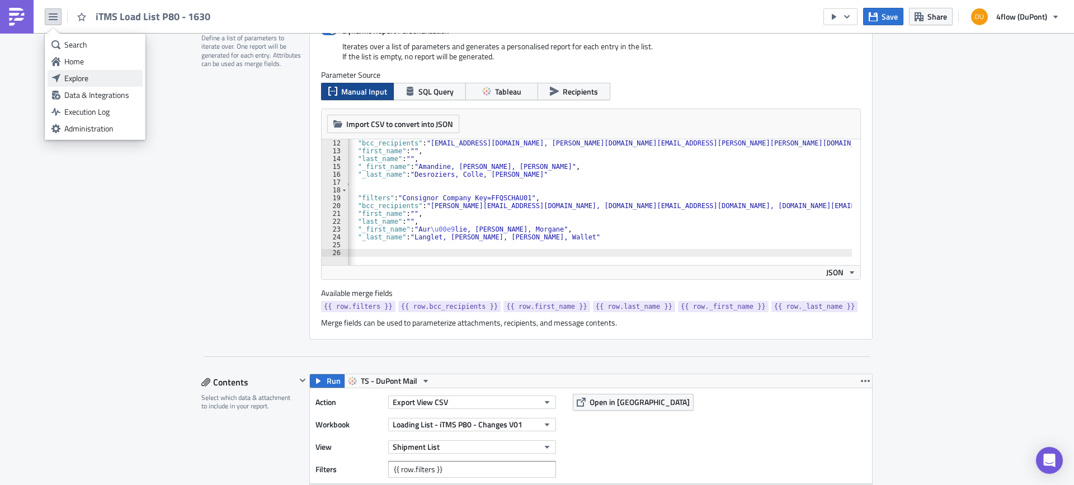
click at [90, 75] on div "Explore" at bounding box center [101, 78] width 74 height 11
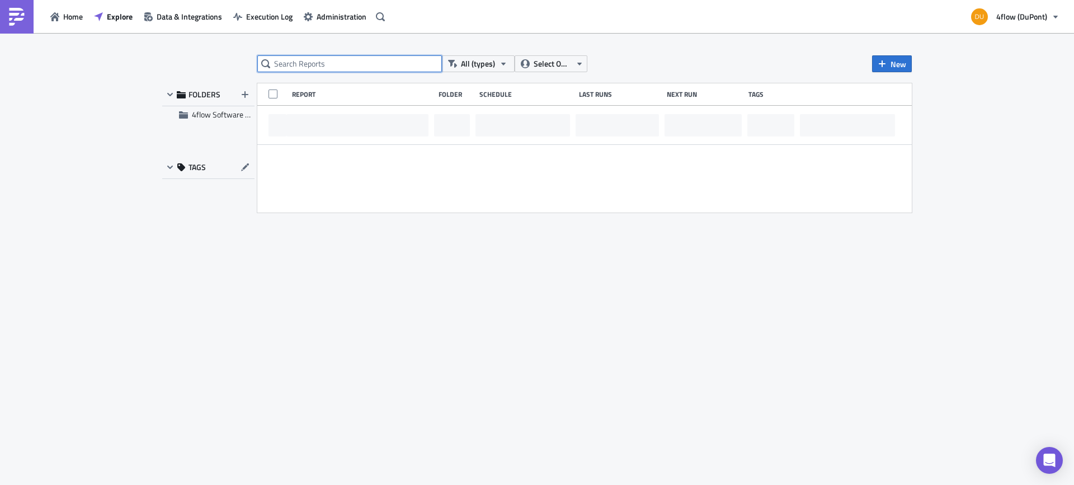
click at [325, 65] on input "text" at bounding box center [349, 63] width 185 height 17
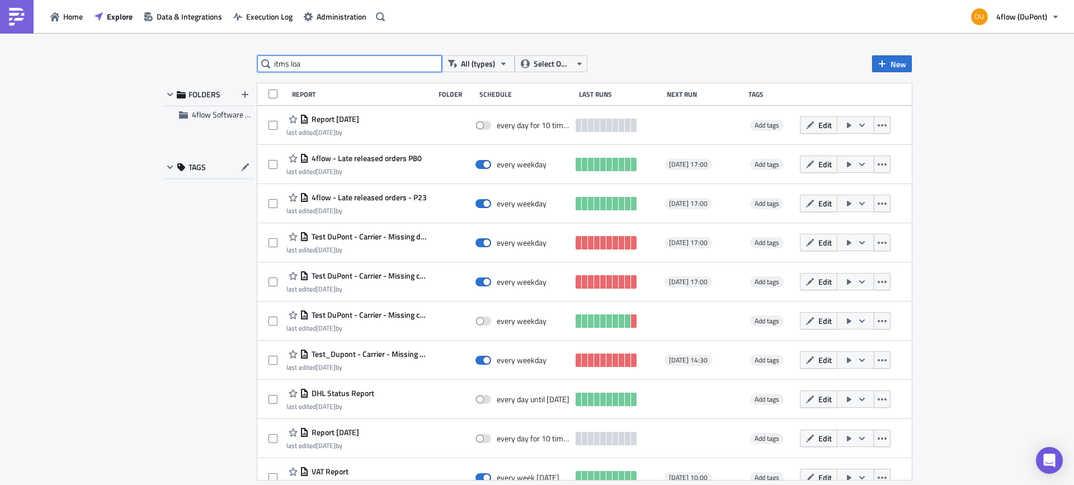
type input "itms loa"
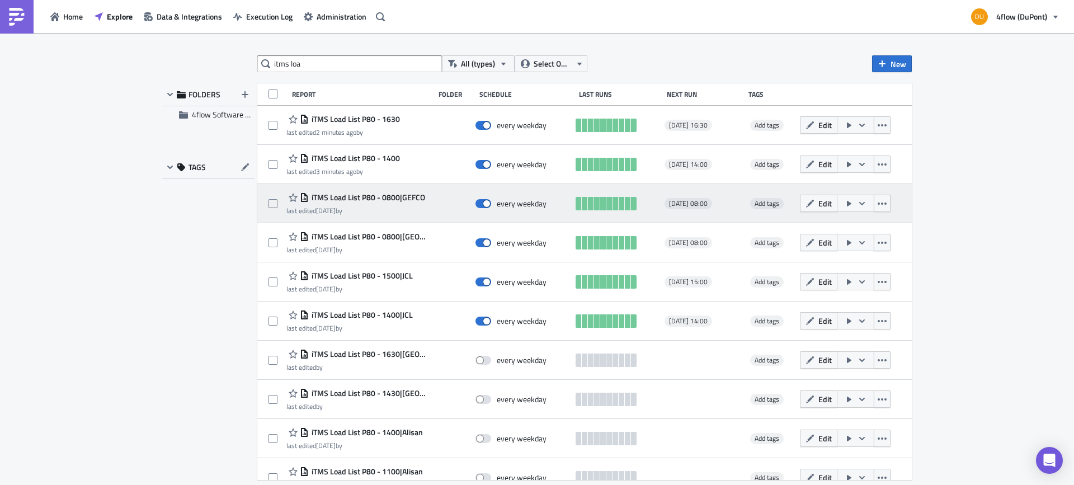
click at [395, 199] on span "iTMS Load List P80 - 0800|GEFCO" at bounding box center [367, 197] width 116 height 10
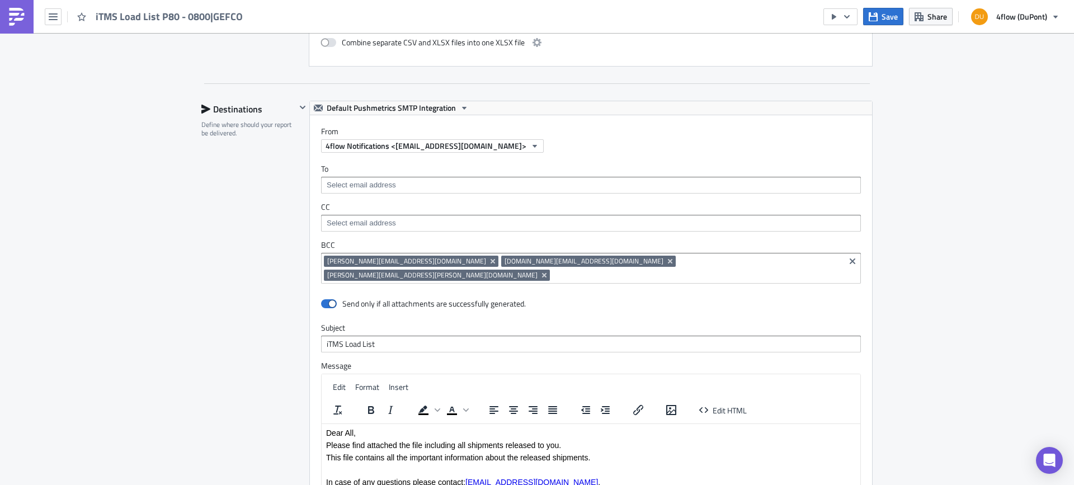
scroll to position [671, 0]
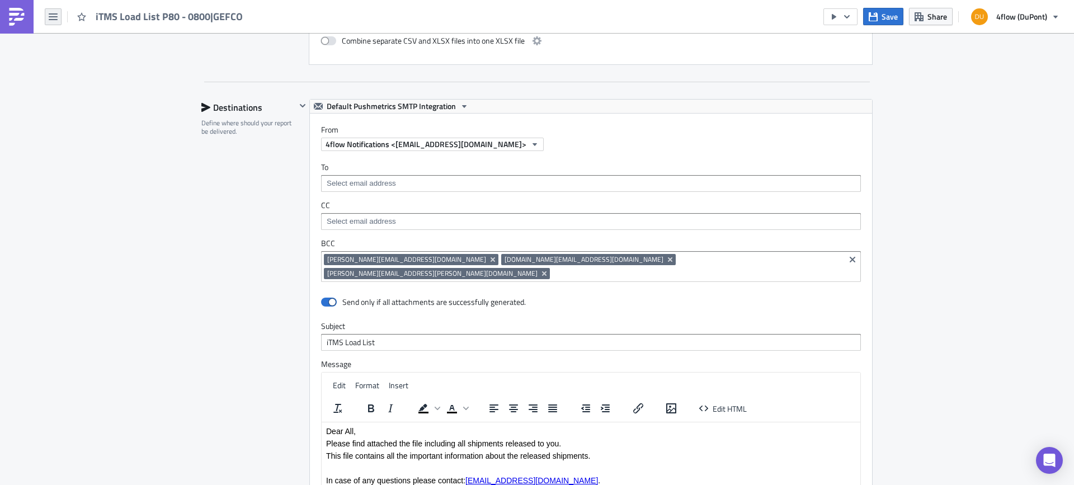
click at [51, 17] on icon "button" at bounding box center [53, 16] width 9 height 7
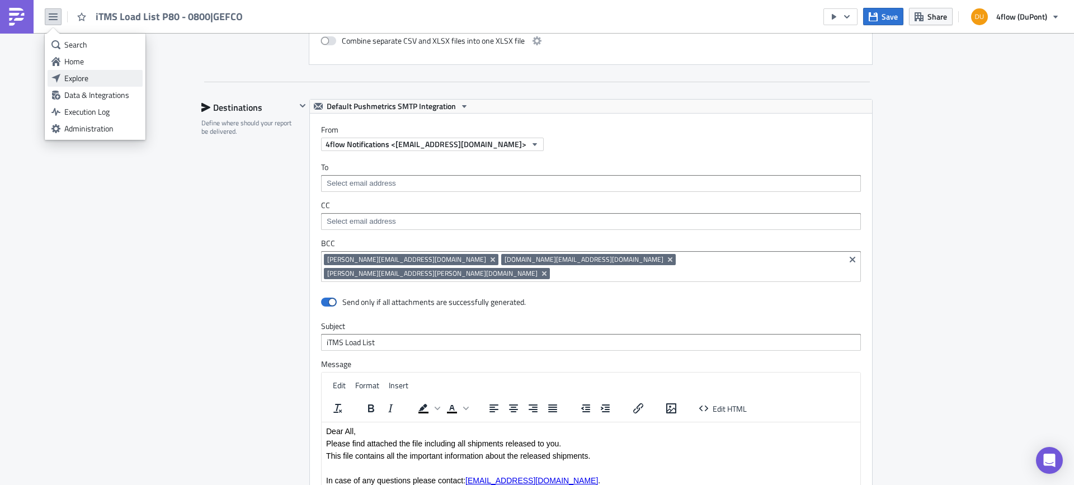
click at [86, 74] on div "Explore" at bounding box center [101, 78] width 74 height 11
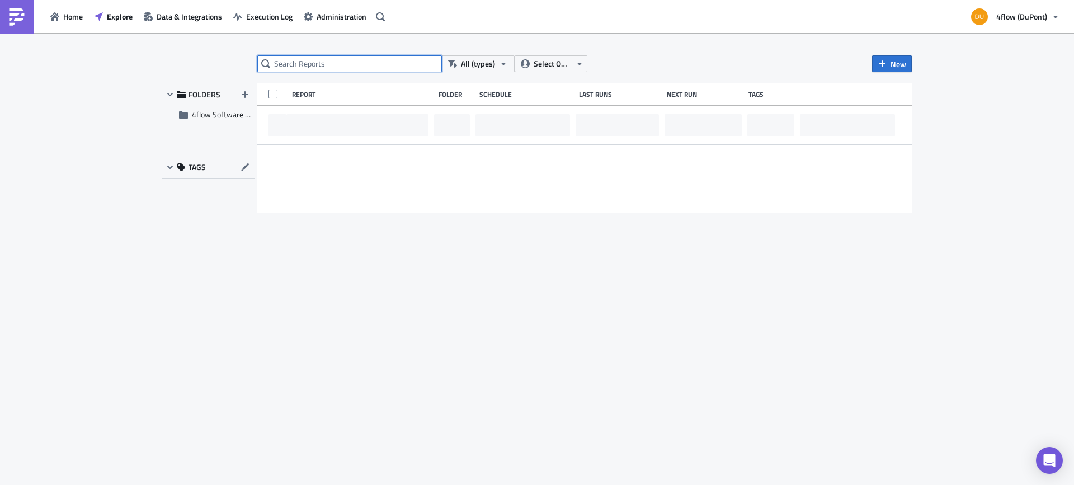
click at [315, 64] on input "text" at bounding box center [349, 63] width 185 height 17
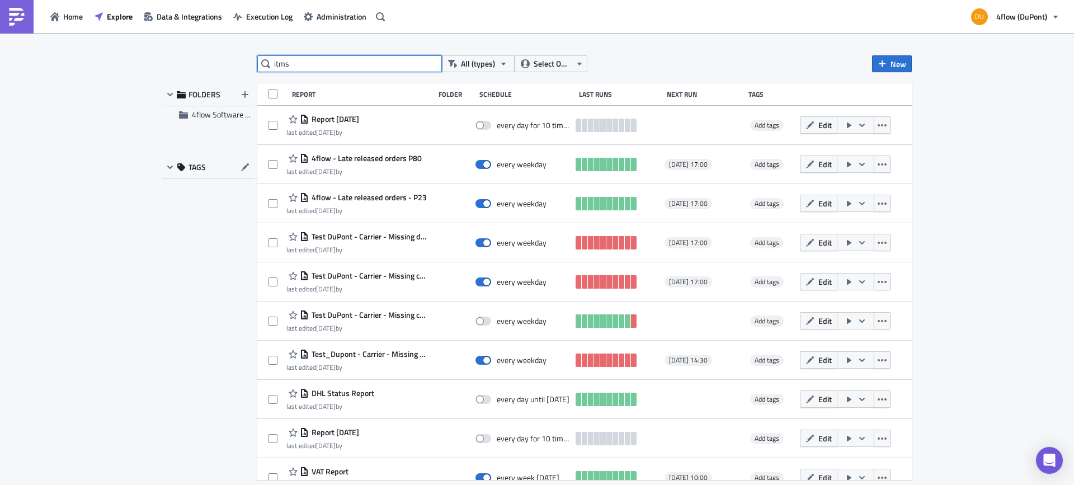
type input "itms"
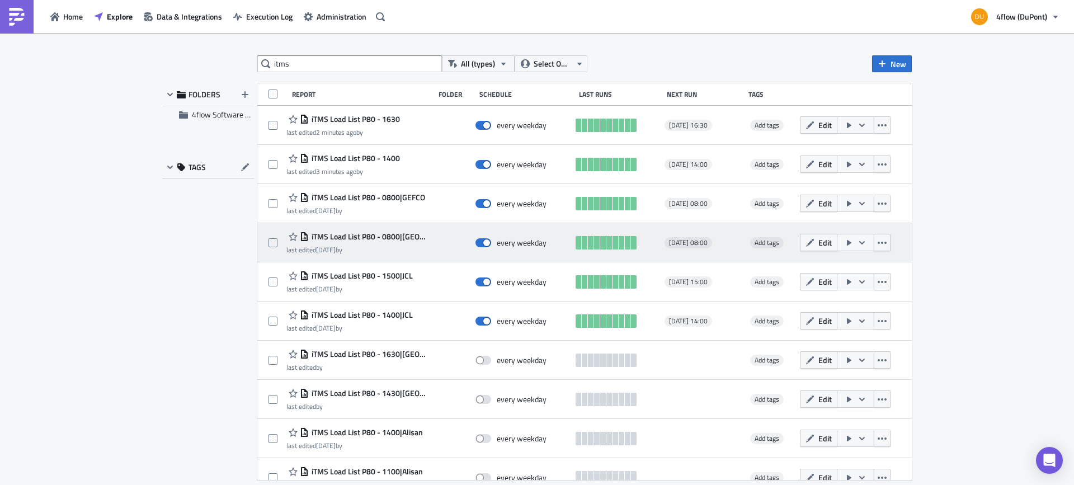
click at [399, 237] on span "iTMS Load List P80 - 0800|[GEOGRAPHIC_DATA]" at bounding box center [369, 237] width 120 height 10
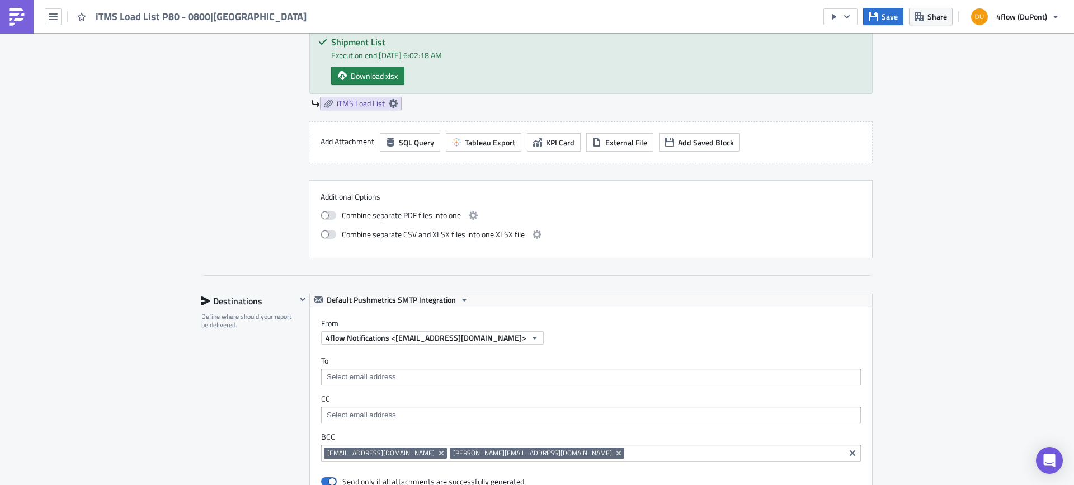
scroll to position [224, 0]
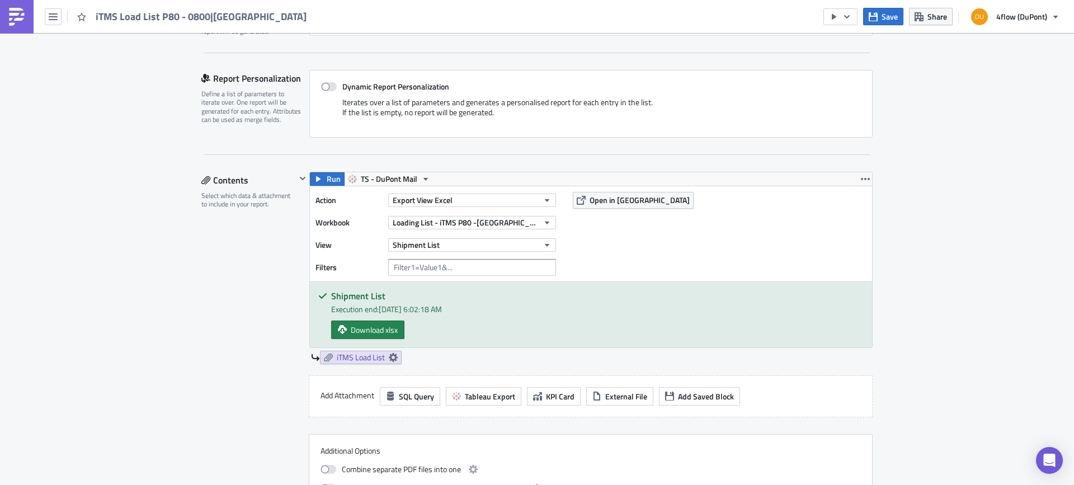
drag, startPoint x: 55, startPoint y: 11, endPoint x: 55, endPoint y: 29, distance: 17.9
click at [55, 11] on button "button" at bounding box center [53, 16] width 17 height 17
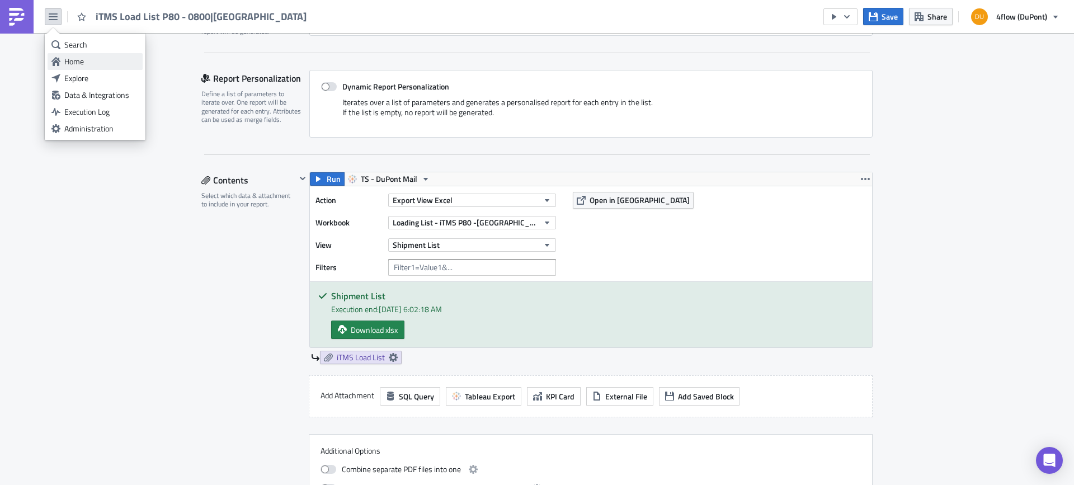
click at [88, 69] on link "Home" at bounding box center [95, 61] width 95 height 17
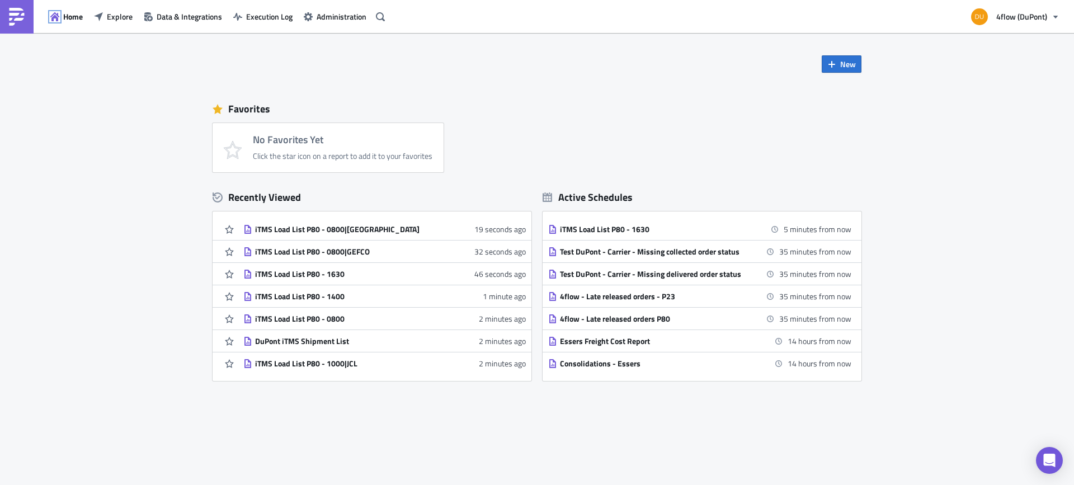
click at [54, 20] on icon "button" at bounding box center [54, 16] width 9 height 9
click at [123, 19] on span "Explore" at bounding box center [120, 17] width 26 height 12
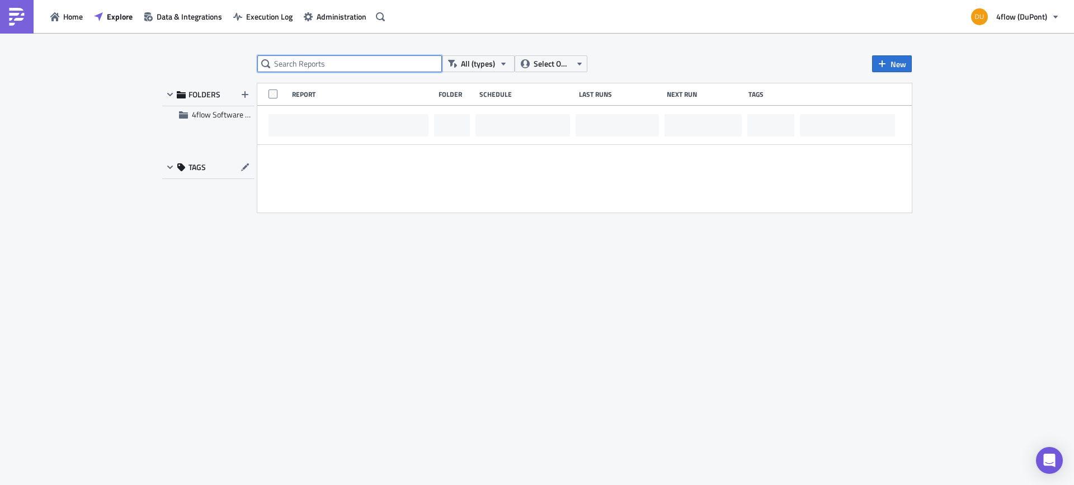
click at [303, 66] on input "text" at bounding box center [349, 63] width 185 height 17
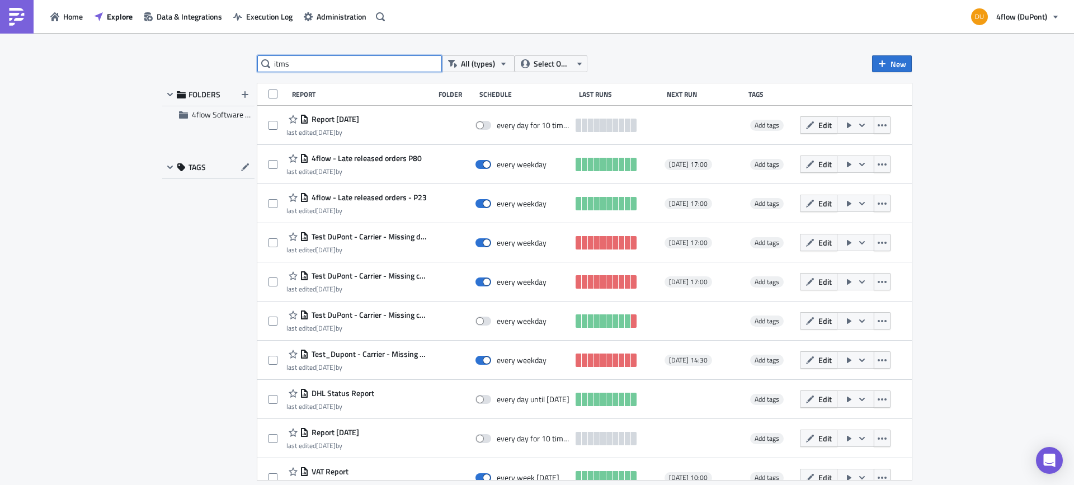
type input "itms"
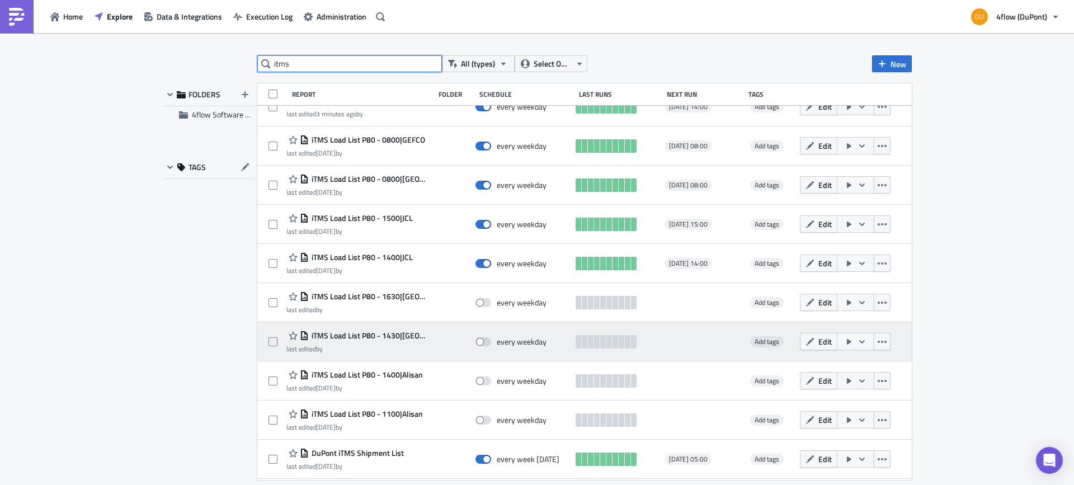
scroll to position [135, 0]
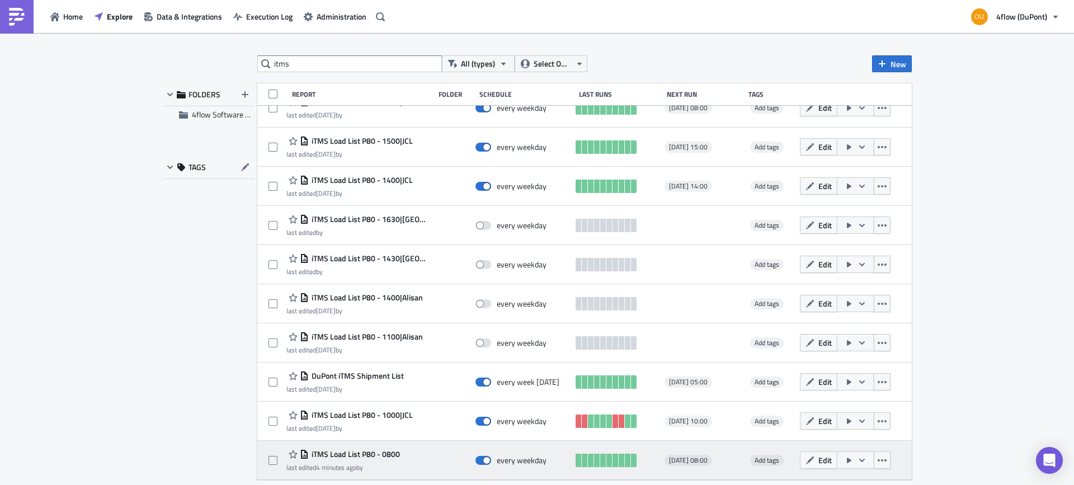
click at [375, 449] on span "iTMS Load List P80 - 0800" at bounding box center [354, 454] width 91 height 10
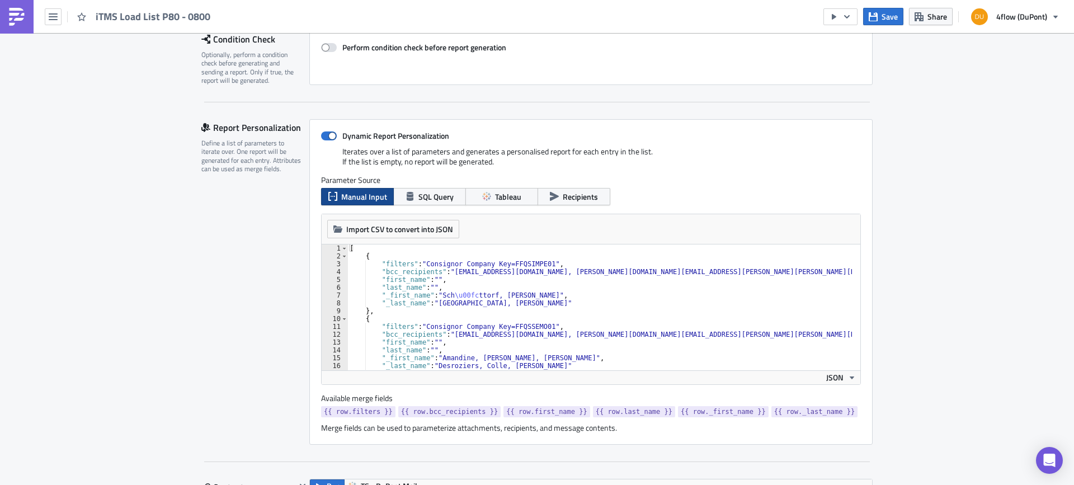
scroll to position [112, 0]
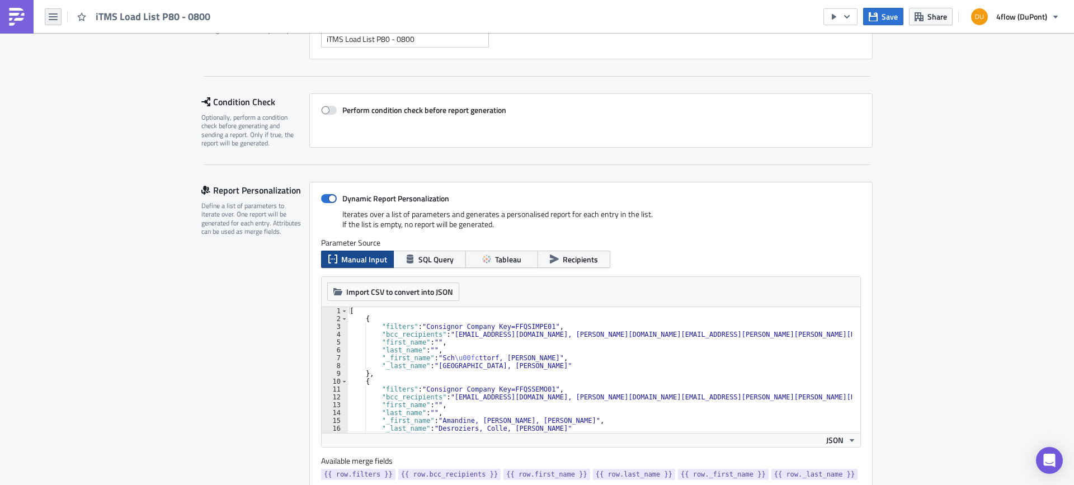
drag, startPoint x: 58, startPoint y: 16, endPoint x: 61, endPoint y: 22, distance: 6.3
click at [58, 16] on button "button" at bounding box center [53, 16] width 17 height 17
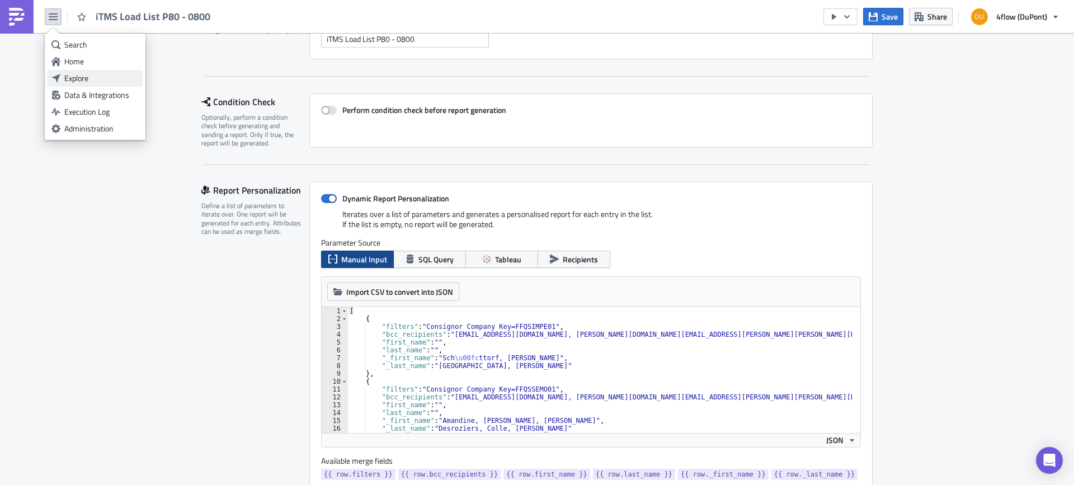
click at [93, 80] on div "Explore" at bounding box center [101, 78] width 74 height 11
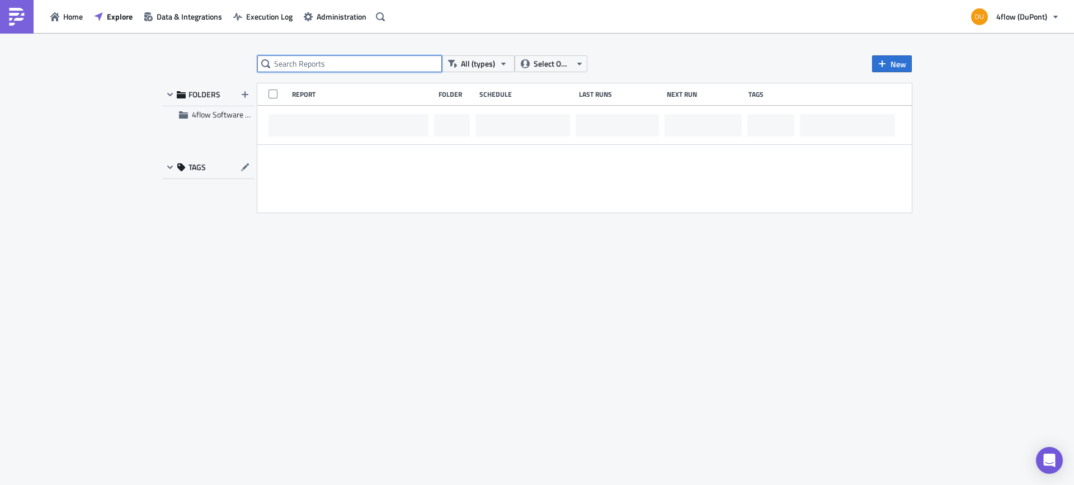
click at [299, 66] on input "text" at bounding box center [349, 63] width 185 height 17
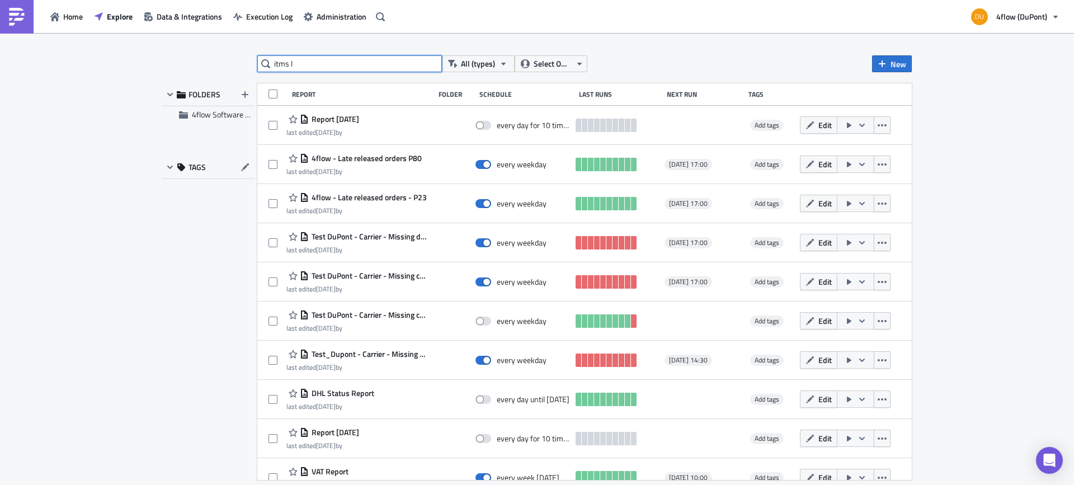
type input "itms l"
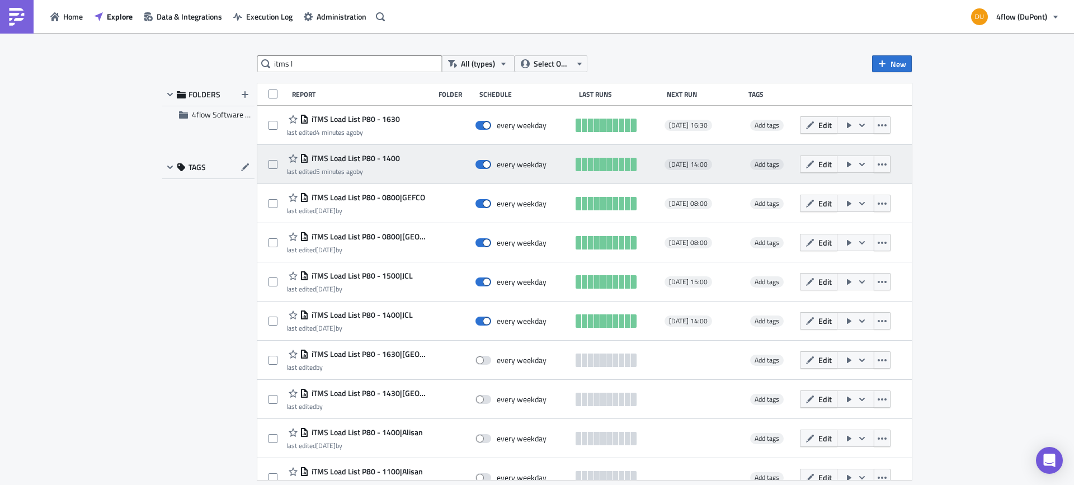
click at [356, 158] on span "iTMS Load List P80 - 1400" at bounding box center [354, 158] width 91 height 10
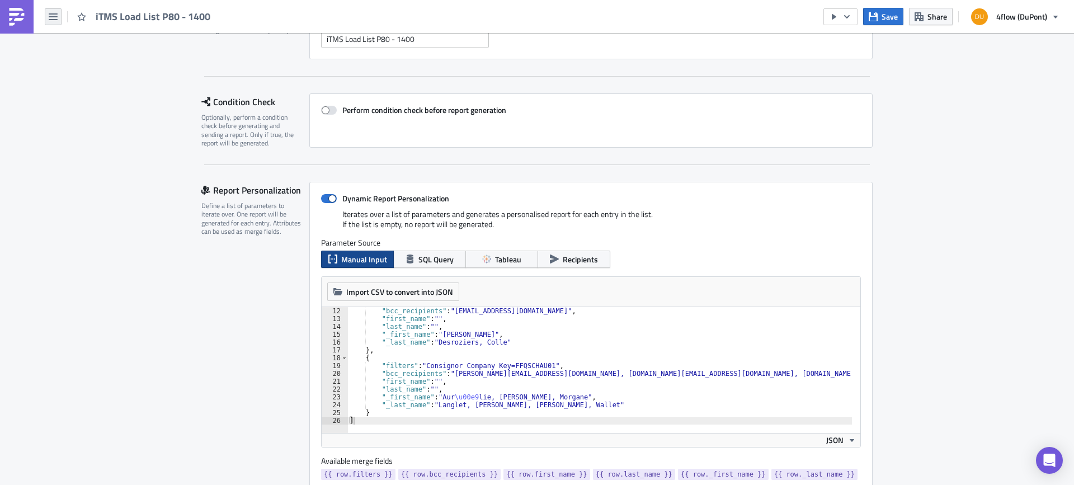
click at [56, 15] on icon "button" at bounding box center [53, 16] width 9 height 9
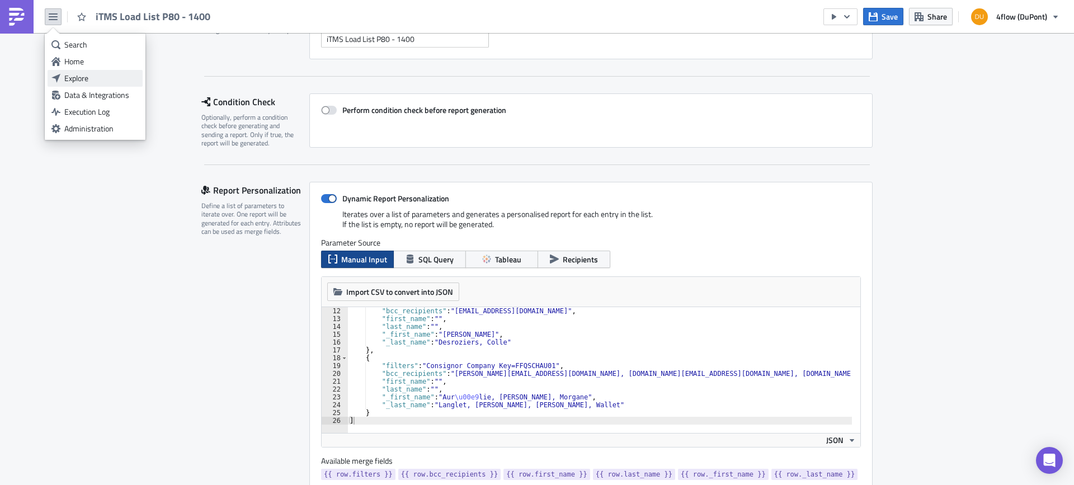
click at [81, 77] on div "Explore" at bounding box center [101, 78] width 74 height 11
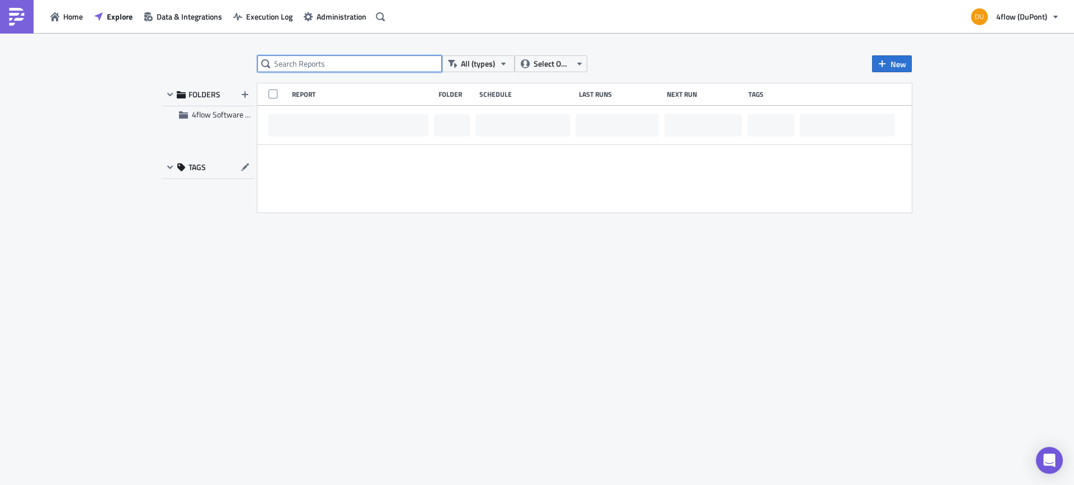
click at [325, 65] on input "text" at bounding box center [349, 63] width 185 height 17
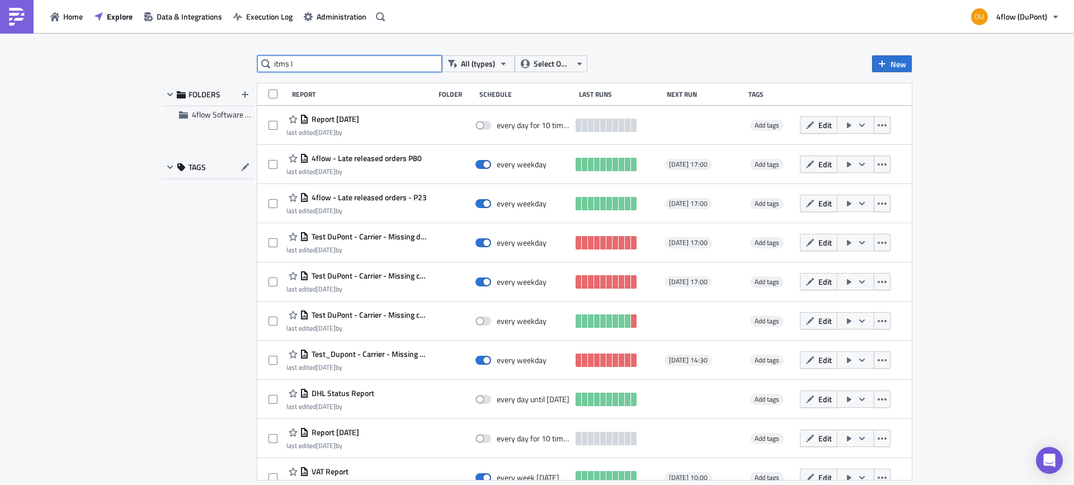
type input "itms l"
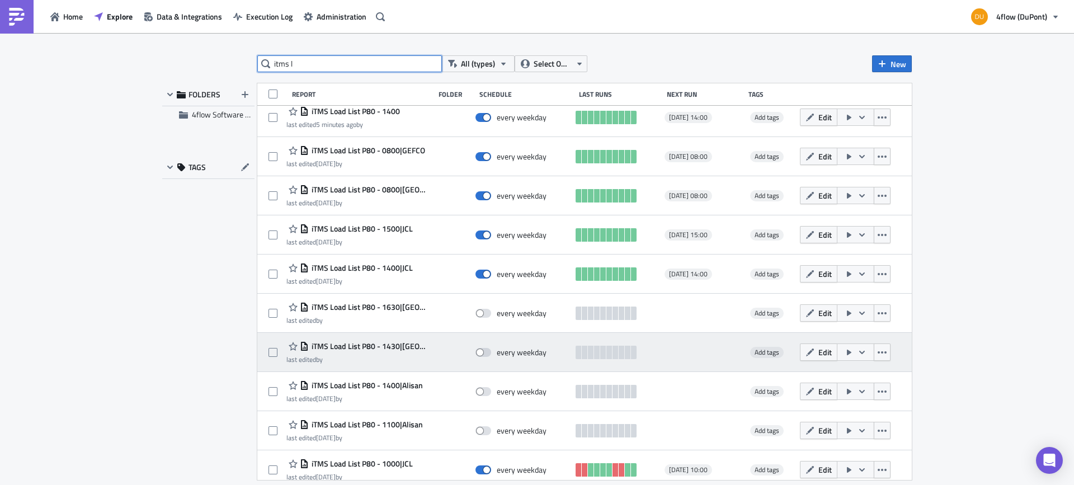
scroll to position [96, 0]
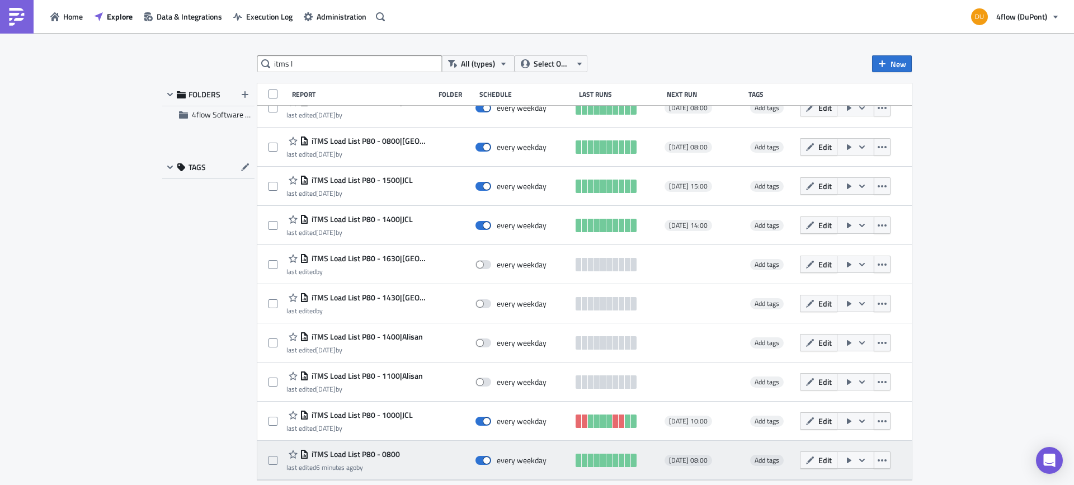
click at [385, 452] on span "iTMS Load List P80 - 0800" at bounding box center [354, 454] width 91 height 10
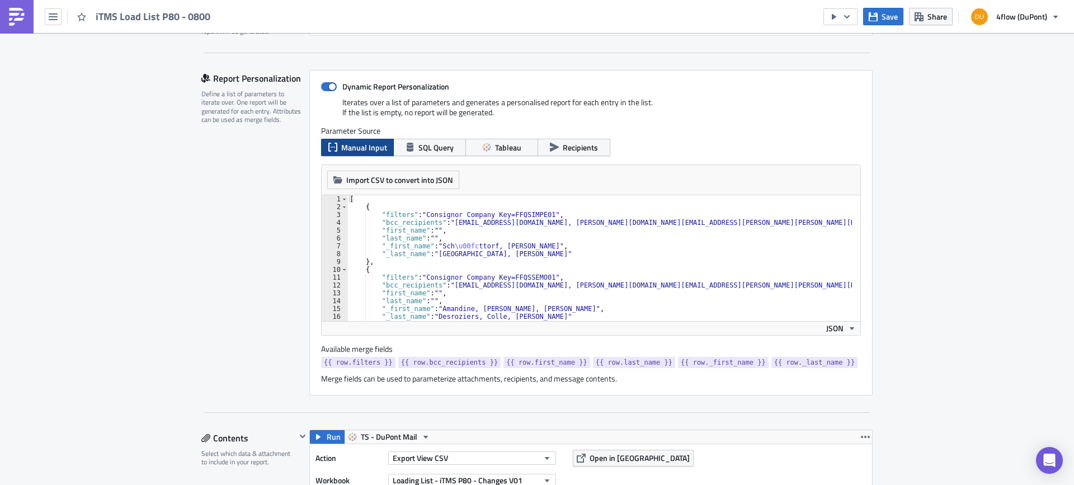
scroll to position [34, 0]
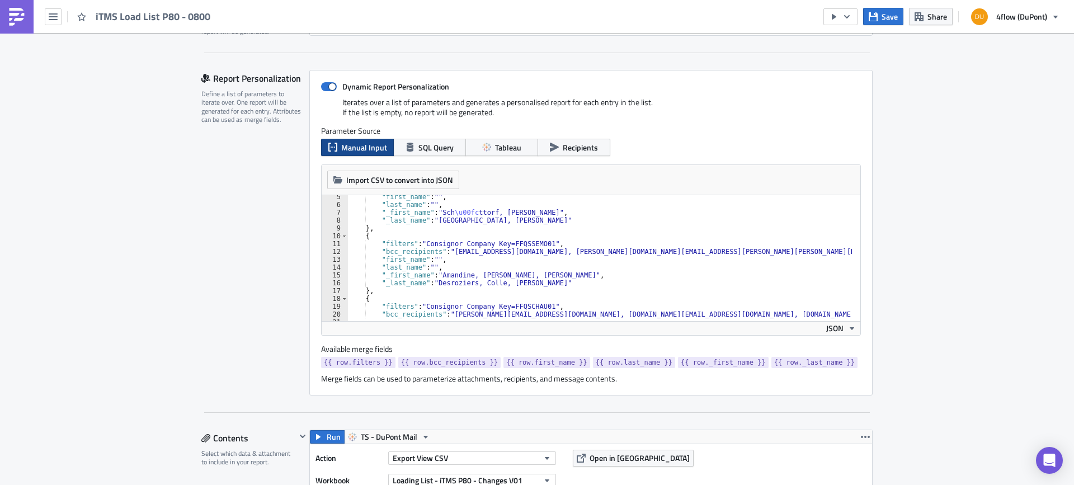
click at [446, 253] on div ""first_name" : "" , "last_name" : "" , "_first_name" : "Sch \u00fc ttorf, [PERS…" at bounding box center [611, 259] width 528 height 133
paste textarea "[EMAIL_ADDRESS]"
click at [565, 254] on div ""first_name" : "" , "last_name" : "" , "_first_name" : "Sch \u00fc ttorf, [PERS…" at bounding box center [611, 259] width 528 height 133
paste textarea "[PERSON_NAME][EMAIL_ADDRESS][DOMAIN_NAME]"
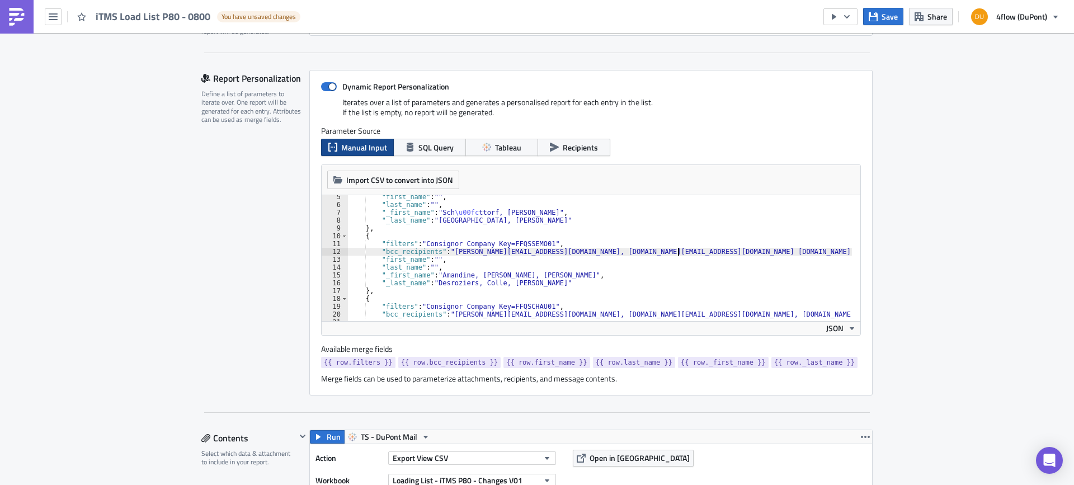
scroll to position [0, 28]
click at [679, 251] on div ""first_name" : "" , "last_name" : "" , "_first_name" : "Sch \u00fc ttorf, [PERS…" at bounding box center [639, 259] width 584 height 133
paste textarea "[EMAIL_ADDRESS][DOMAIN_NAME]"
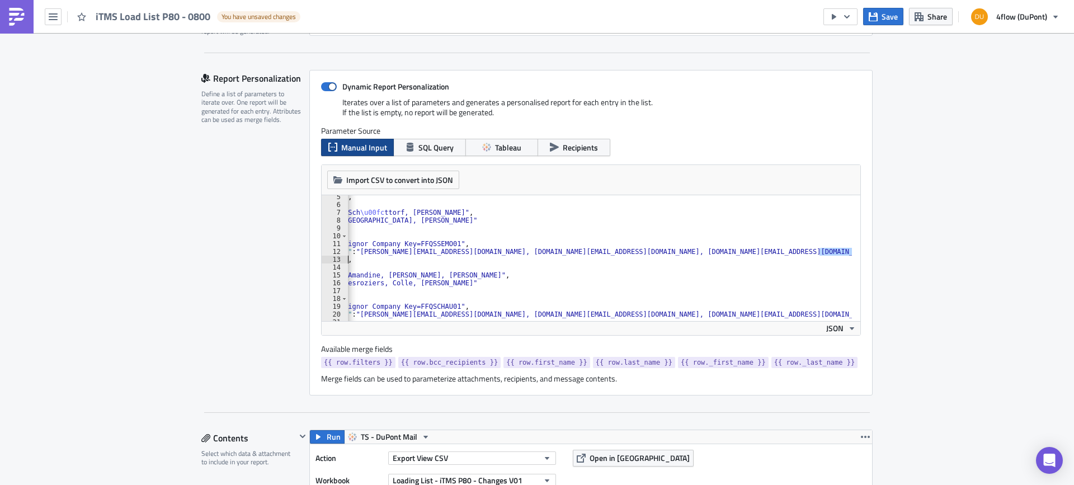
scroll to position [0, 95]
drag, startPoint x: 810, startPoint y: 252, endPoint x: 687, endPoint y: 253, distance: 123.0
click at [687, 253] on div ""first_name" : "" , "last_name" : "" , "_first_name" : "Sch \u00fc ttorf, Carlo…" at bounding box center [594, 259] width 683 height 133
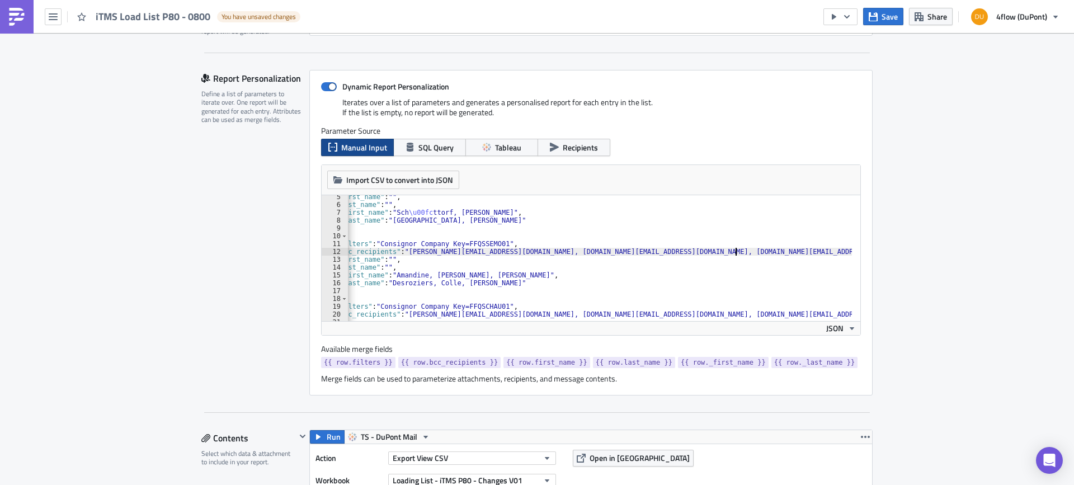
scroll to position [0, 43]
drag, startPoint x: 404, startPoint y: 252, endPoint x: 732, endPoint y: 254, distance: 327.7
click at [732, 254] on div ""first_name" : "" , "last_name" : "" , "_first_name" : "Sch \u00fc ttorf, Carlo…" at bounding box center [578, 259] width 547 height 133
type textarea ""bcc_recipients": "aminata.puzenat@oc-orgaform.com, sandra.agenie@oc-orgaform.c…"
click at [895, 22] on span "Save" at bounding box center [889, 17] width 16 height 12
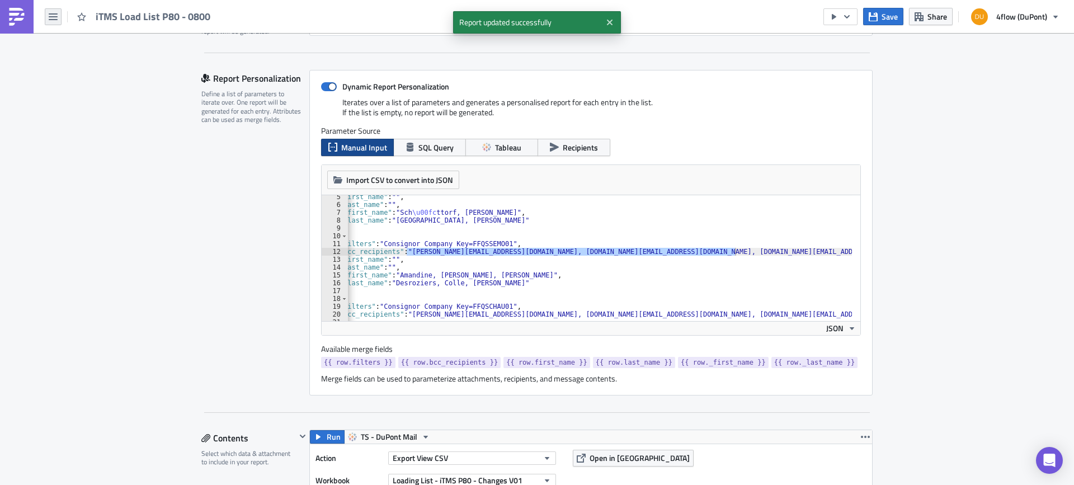
click at [48, 16] on button "button" at bounding box center [53, 16] width 17 height 17
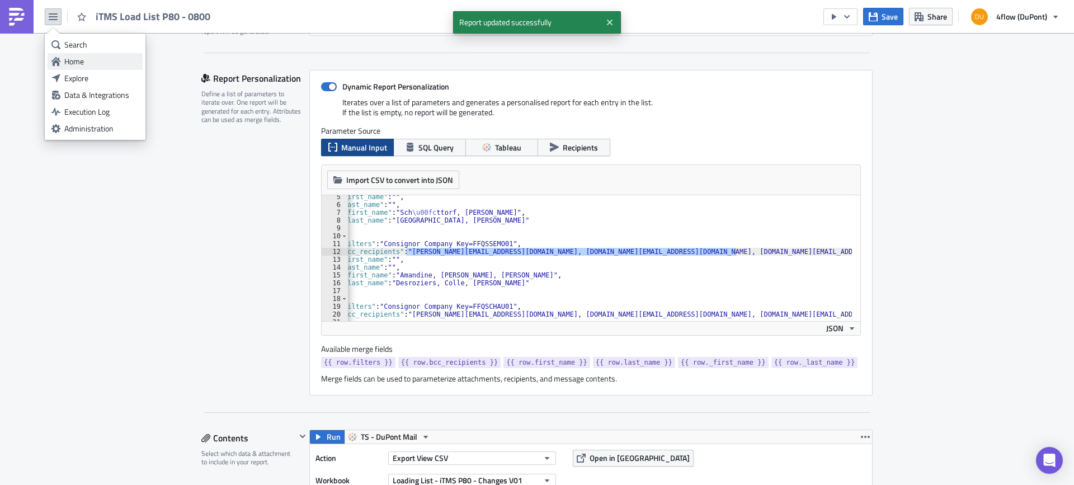
click at [84, 60] on div "Home" at bounding box center [101, 61] width 74 height 11
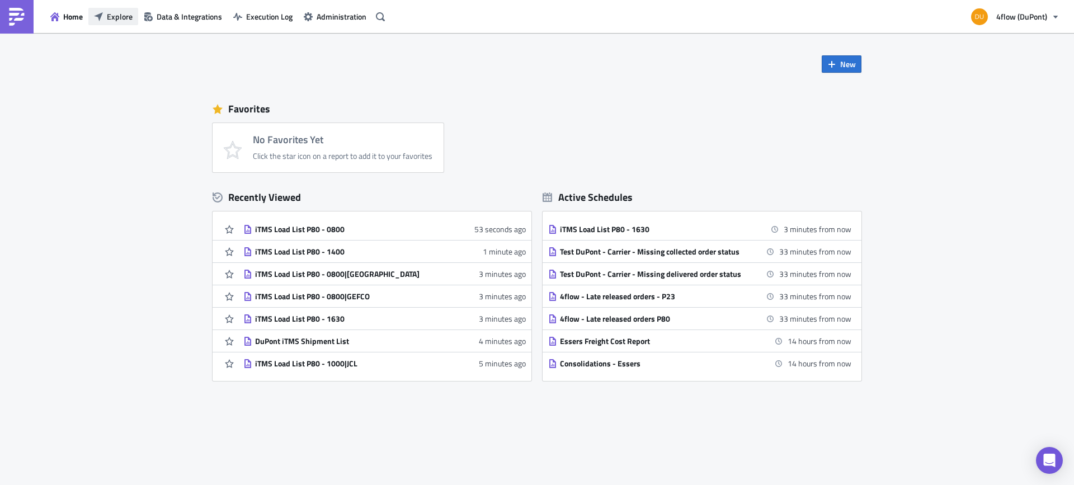
click at [118, 15] on span "Explore" at bounding box center [120, 17] width 26 height 12
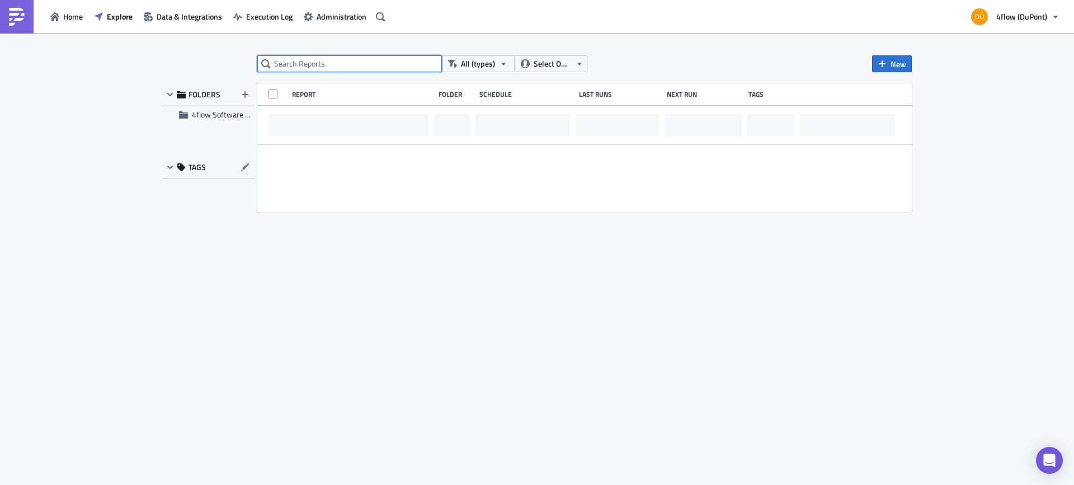
click at [349, 65] on input "text" at bounding box center [349, 63] width 185 height 17
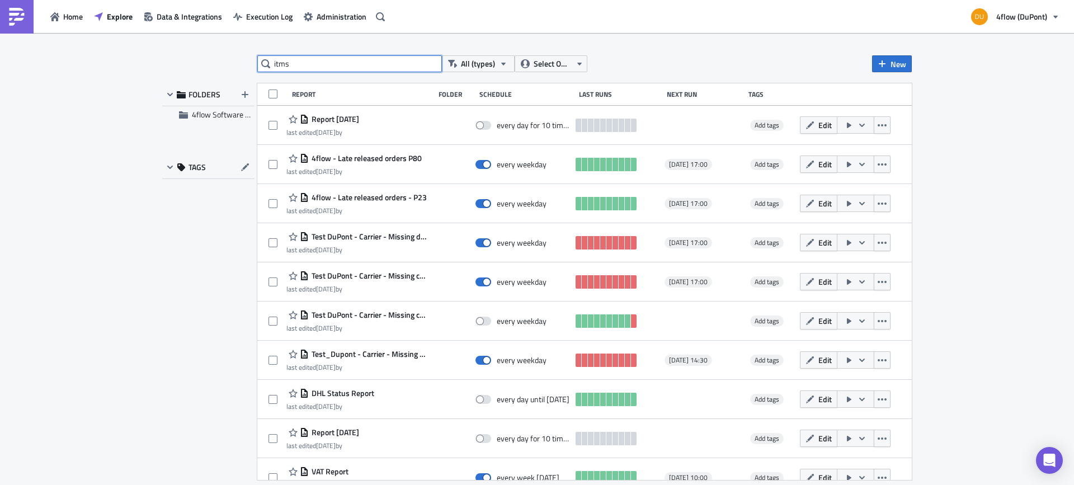
type input "itms"
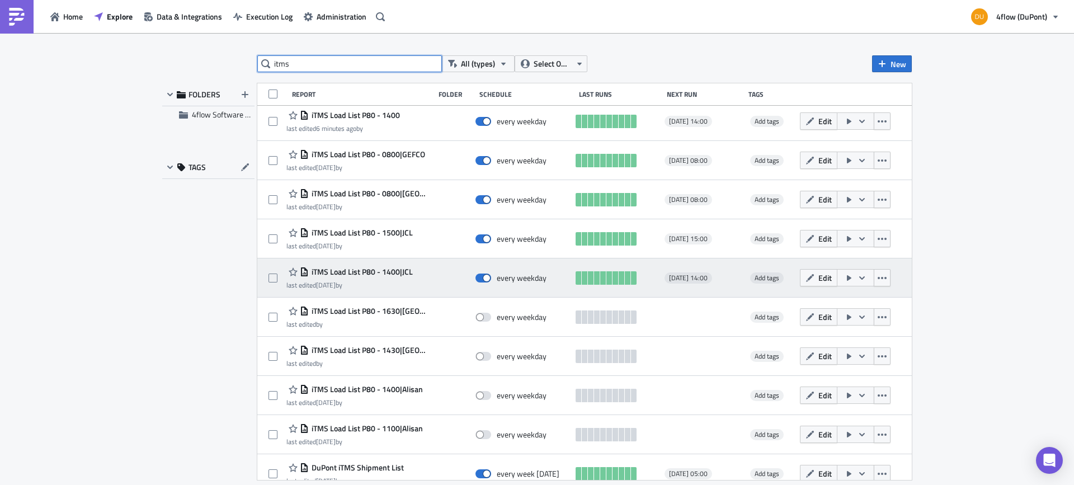
scroll to position [135, 0]
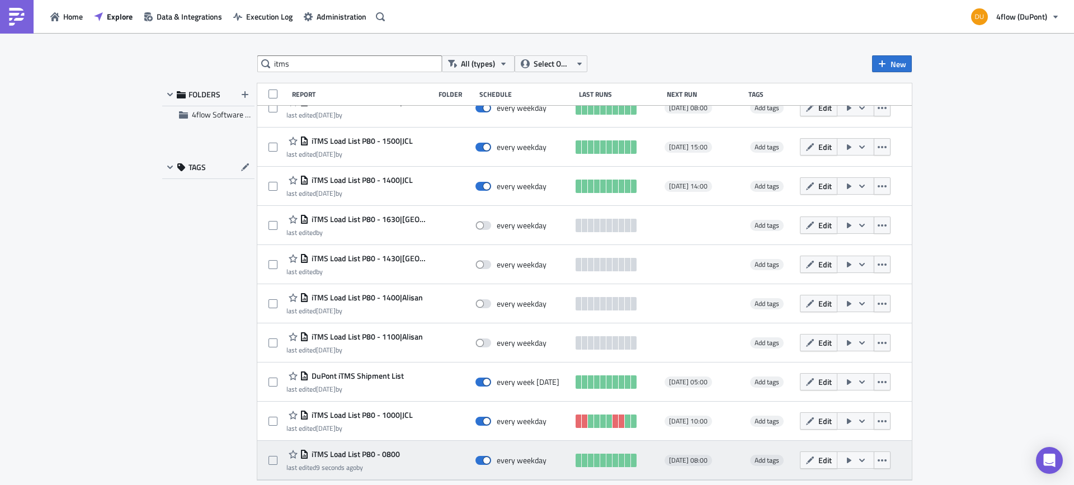
click at [389, 451] on span "iTMS Load List P80 - 0800" at bounding box center [354, 454] width 91 height 10
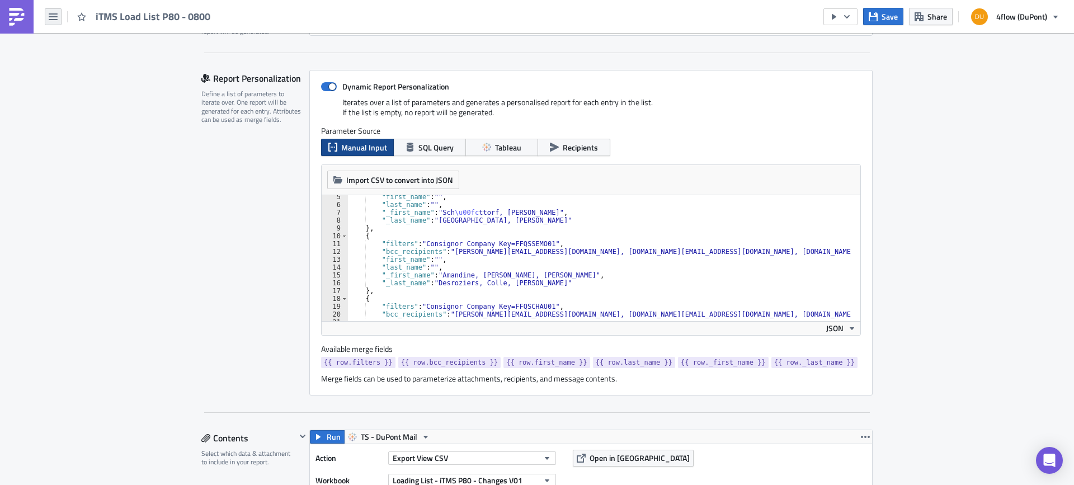
click at [48, 20] on button "button" at bounding box center [53, 16] width 17 height 17
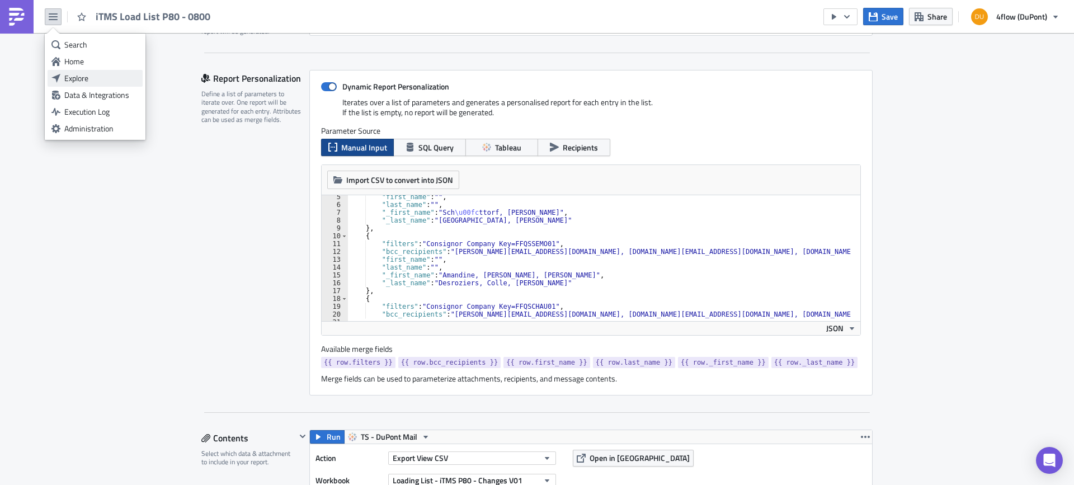
click at [91, 80] on div "Explore" at bounding box center [101, 78] width 74 height 11
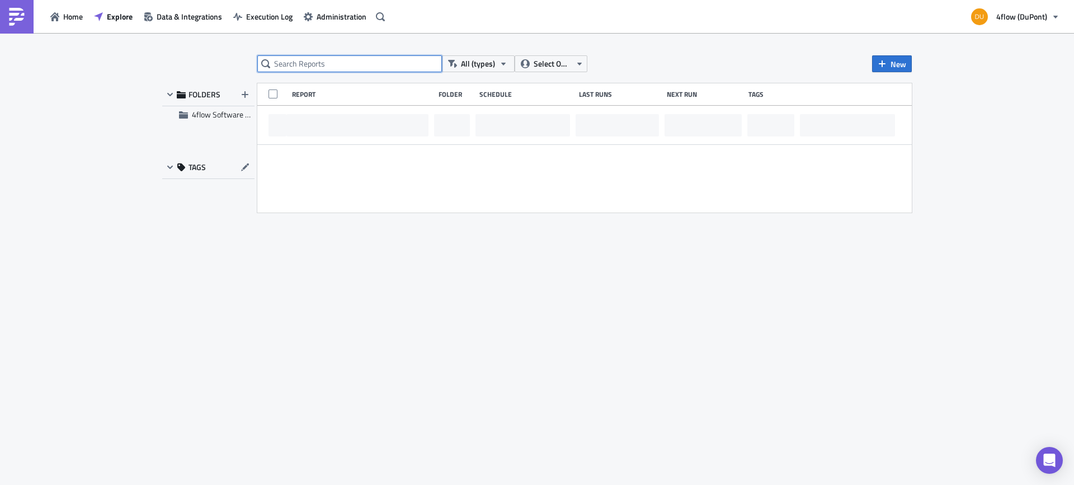
click at [295, 63] on input "text" at bounding box center [349, 63] width 185 height 17
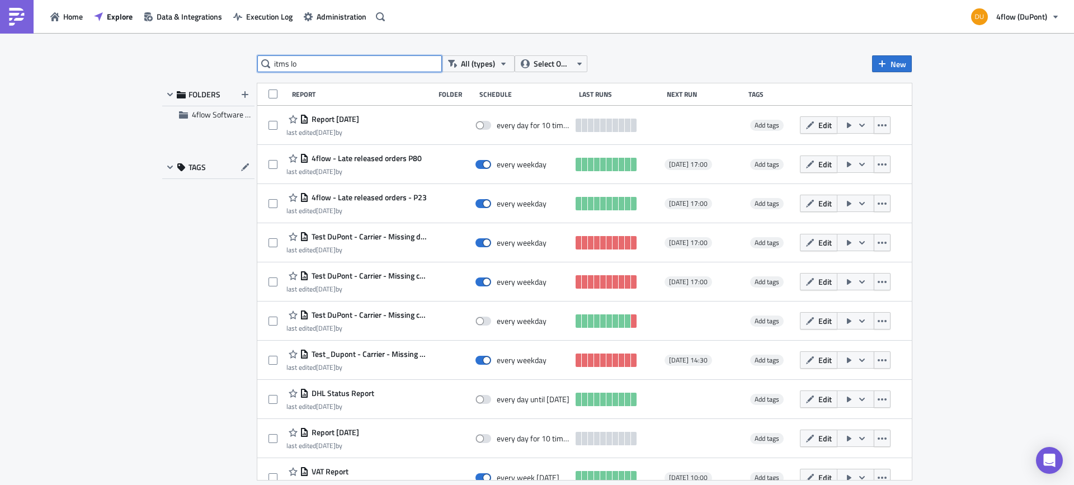
type input "itms lo"
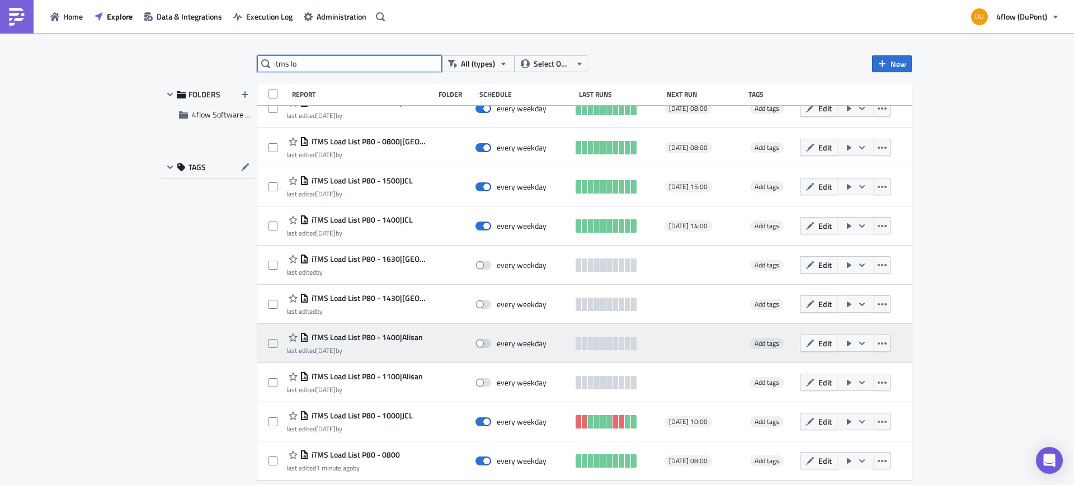
scroll to position [96, 0]
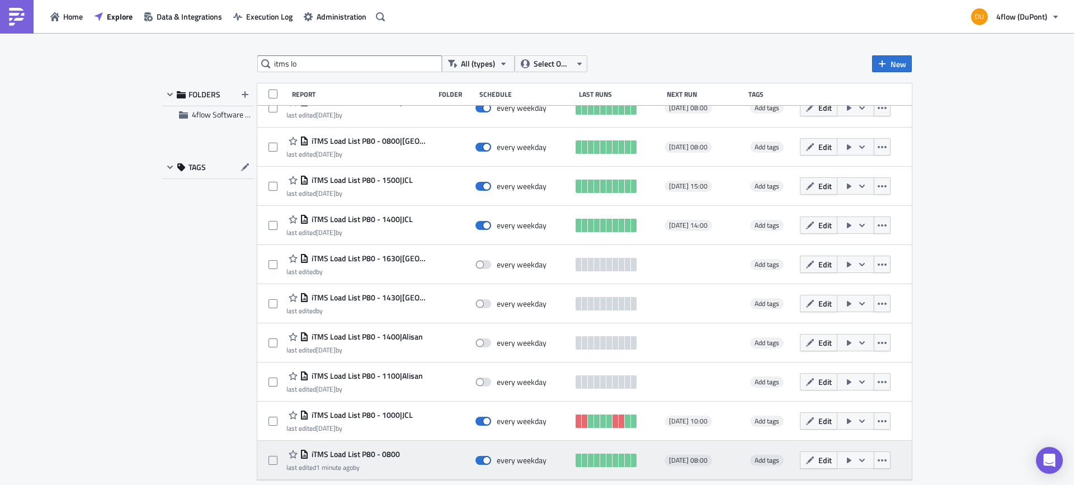
click at [392, 456] on span "iTMS Load List P80 - 0800" at bounding box center [354, 454] width 91 height 10
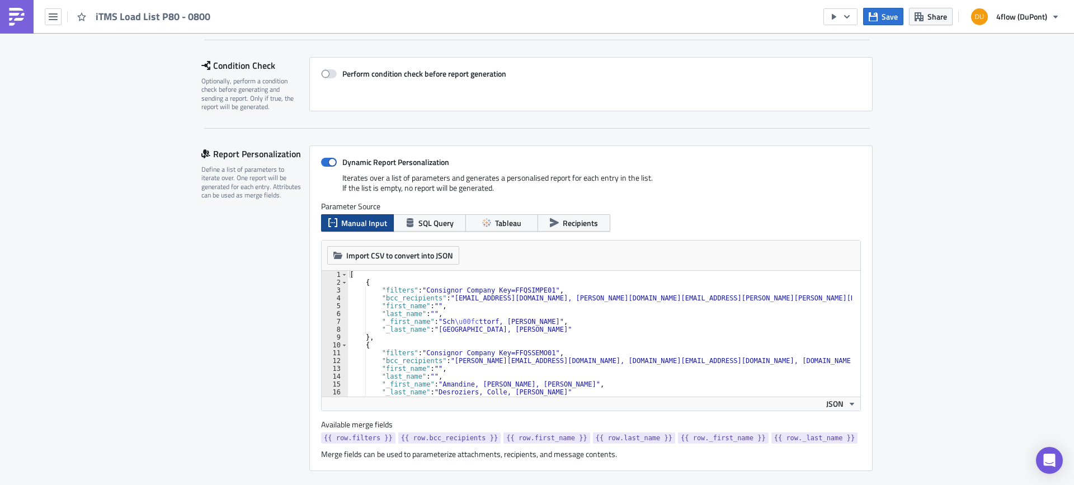
scroll to position [168, 0]
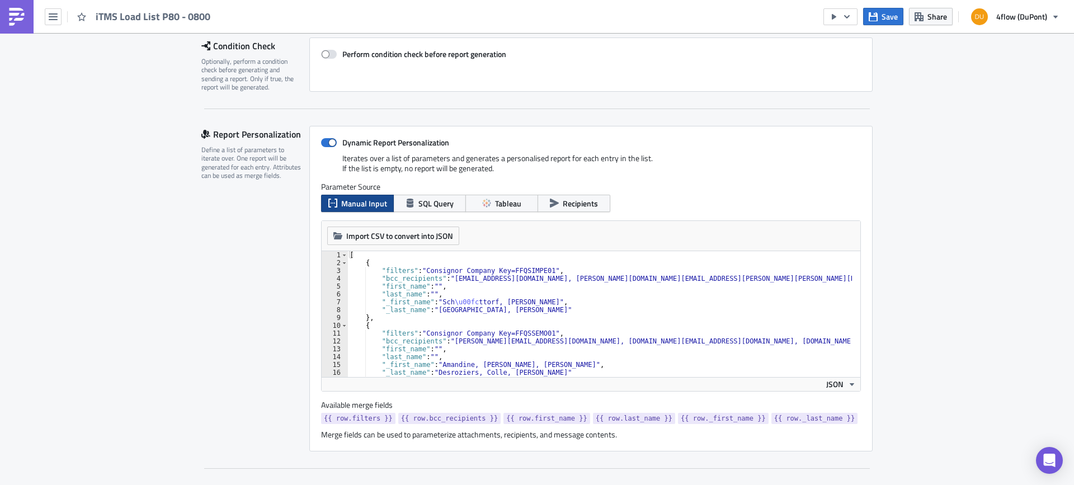
type textarea ""bcc_recipients": "[PERSON_NAME][EMAIL_ADDRESS][DOMAIN_NAME], [DOMAIN_NAME][EMA…"
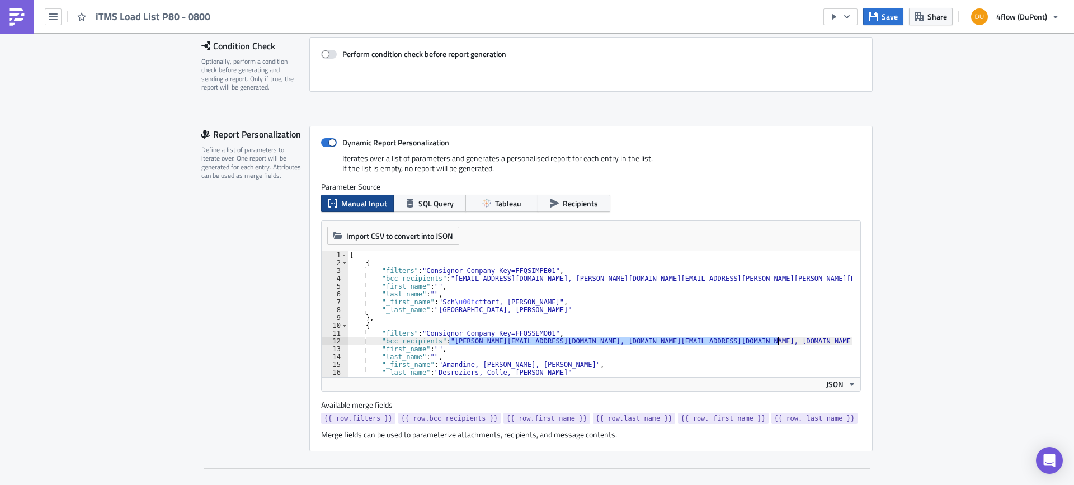
drag, startPoint x: 447, startPoint y: 343, endPoint x: 773, endPoint y: 338, distance: 326.6
click at [773, 338] on div "[ { "filters" : "Consignor Company Key=FFQSIMPE01" , "bcc_recipients" : "servic…" at bounding box center [620, 317] width 547 height 133
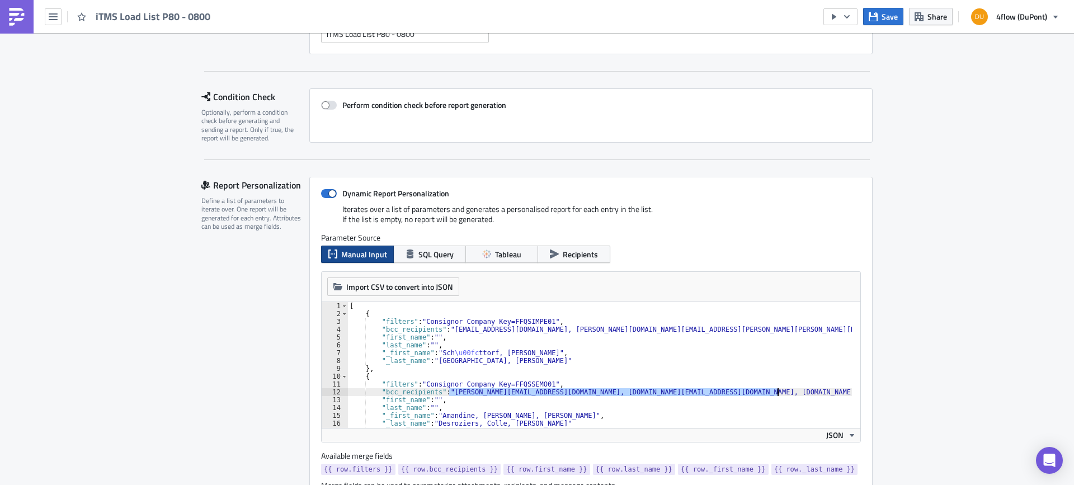
scroll to position [112, 0]
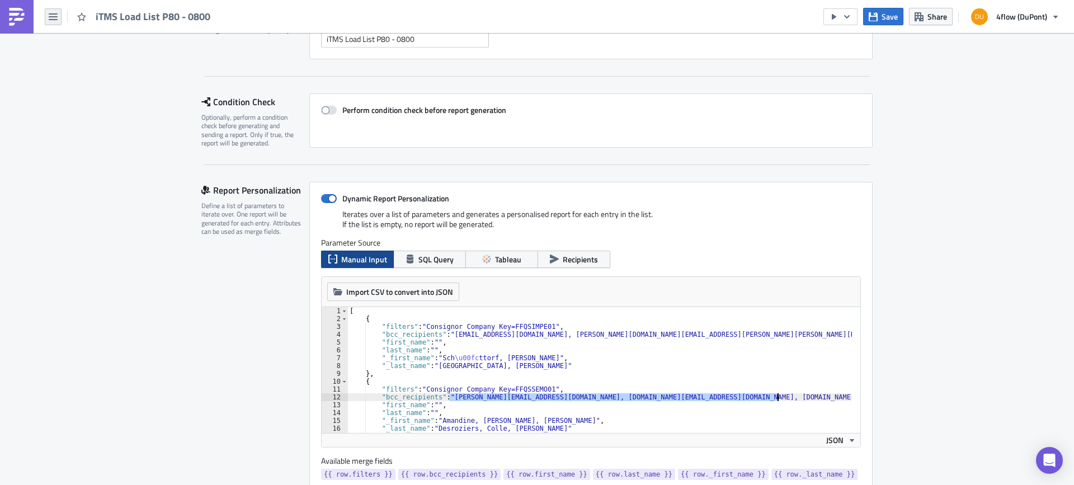
click at [54, 14] on icon "button" at bounding box center [53, 16] width 9 height 7
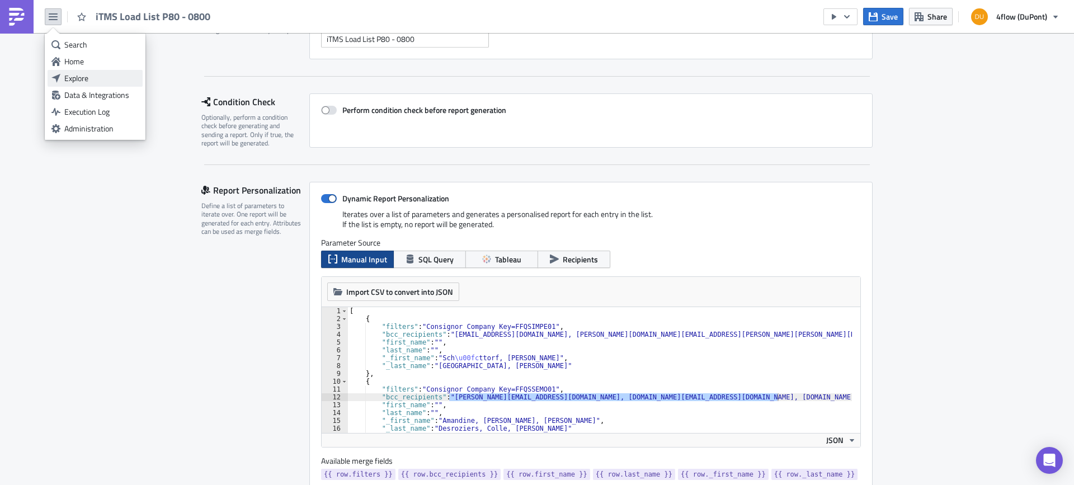
click at [96, 81] on div "Explore" at bounding box center [101, 78] width 74 height 11
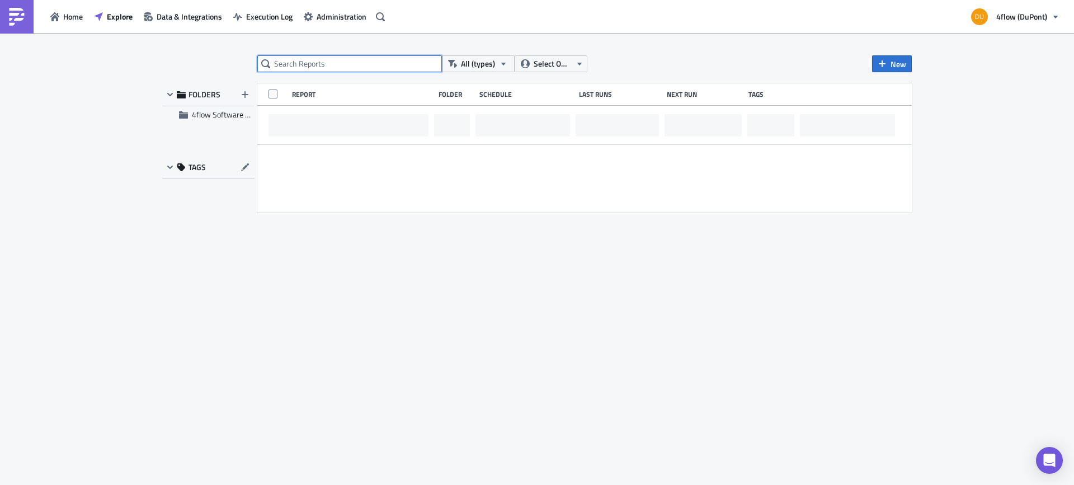
click at [324, 68] on input "text" at bounding box center [349, 63] width 185 height 17
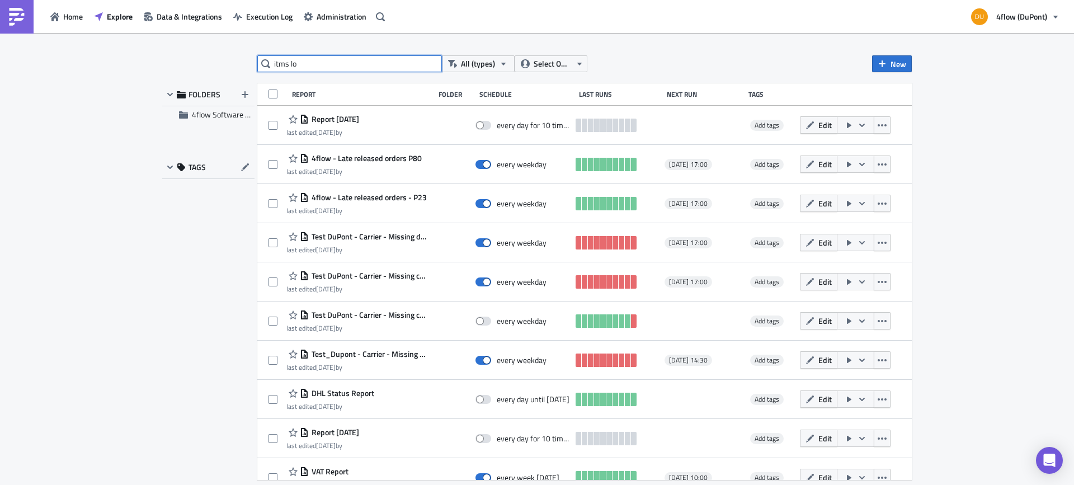
type input "itms lo"
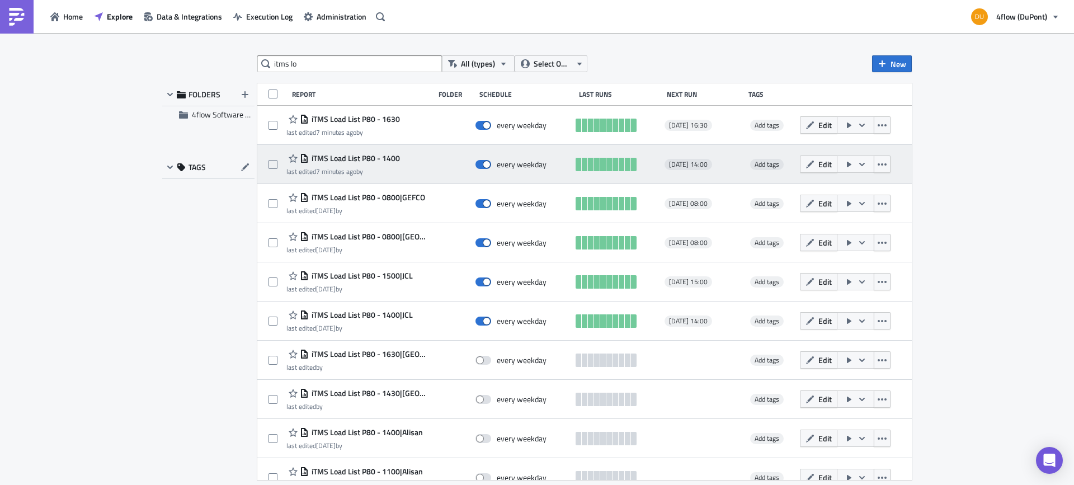
click at [384, 155] on span "iTMS Load List P80 - 1400" at bounding box center [354, 158] width 91 height 10
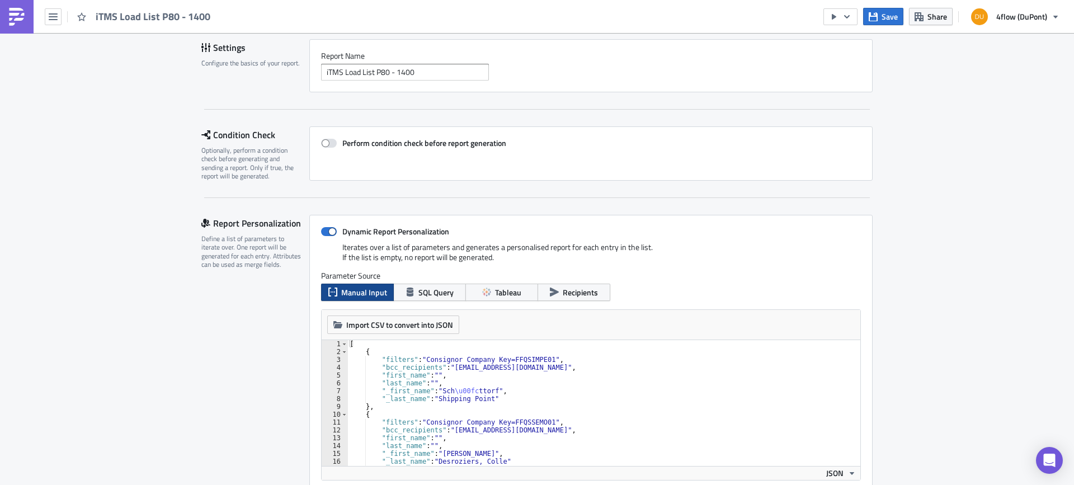
scroll to position [168, 0]
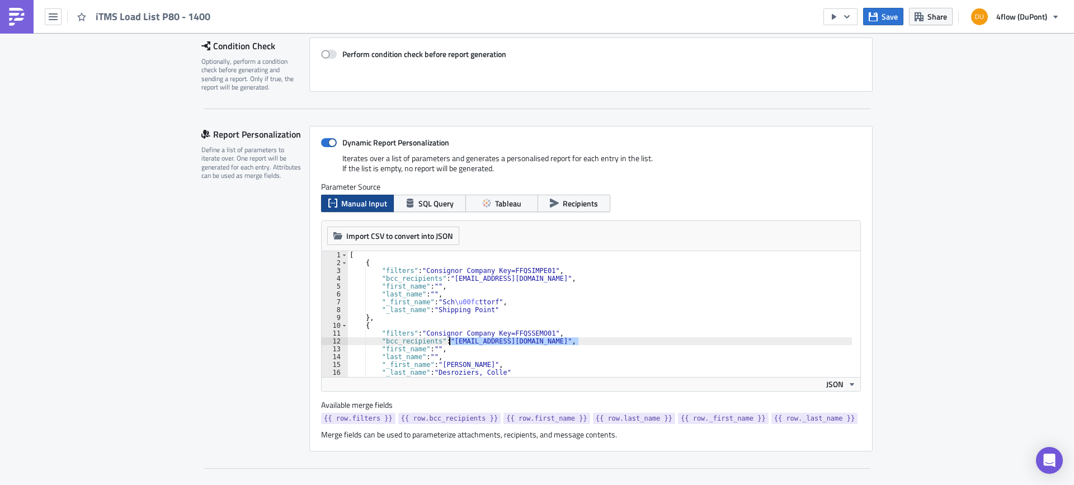
drag, startPoint x: 575, startPoint y: 340, endPoint x: 446, endPoint y: 342, distance: 129.2
click at [446, 342] on div "[ { "filters" : "Consignor Company Key=FFQSIMPE01" , "bcc_recipients" : "servic…" at bounding box center [611, 317] width 528 height 133
paste textarea "[EMAIL_ADDRESS][DOMAIN_NAME], [DOMAIN_NAME][EMAIL_ADDRESS][DOMAIN_NAME], [DOMAI…"
type textarea ""bcc_recipients": "aminata.puzenat@oc-orgaform.com, sandra.agenie@oc-orgaform.c…"
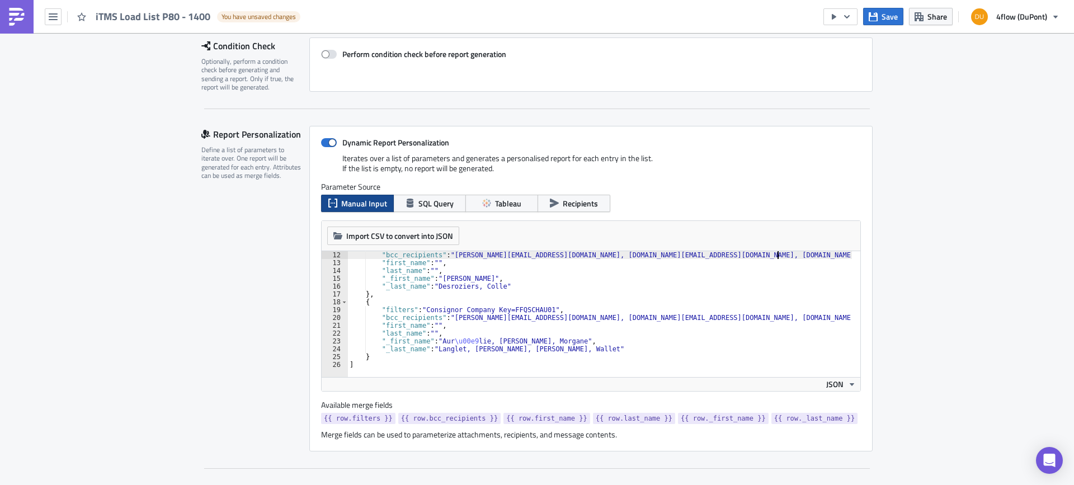
scroll to position [224, 0]
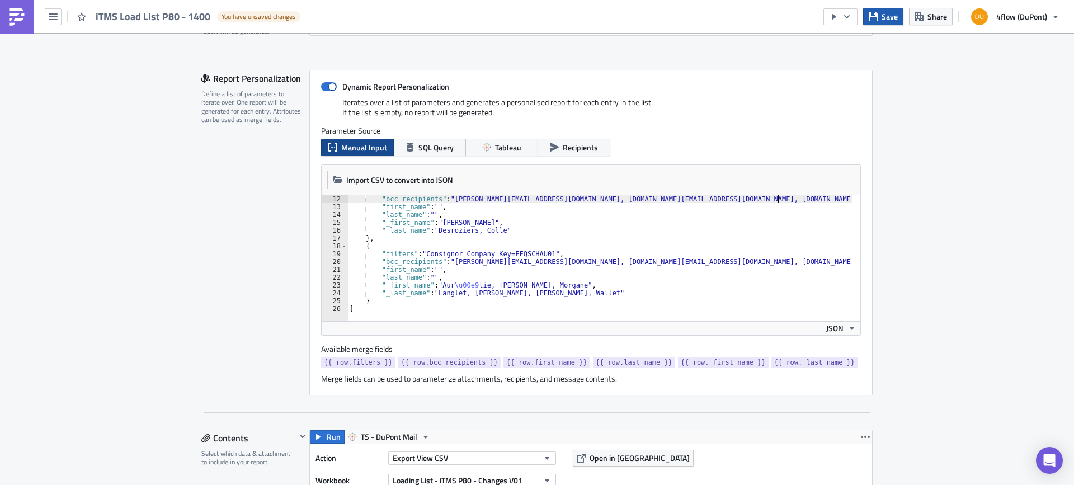
click at [882, 14] on span "Save" at bounding box center [889, 17] width 16 height 12
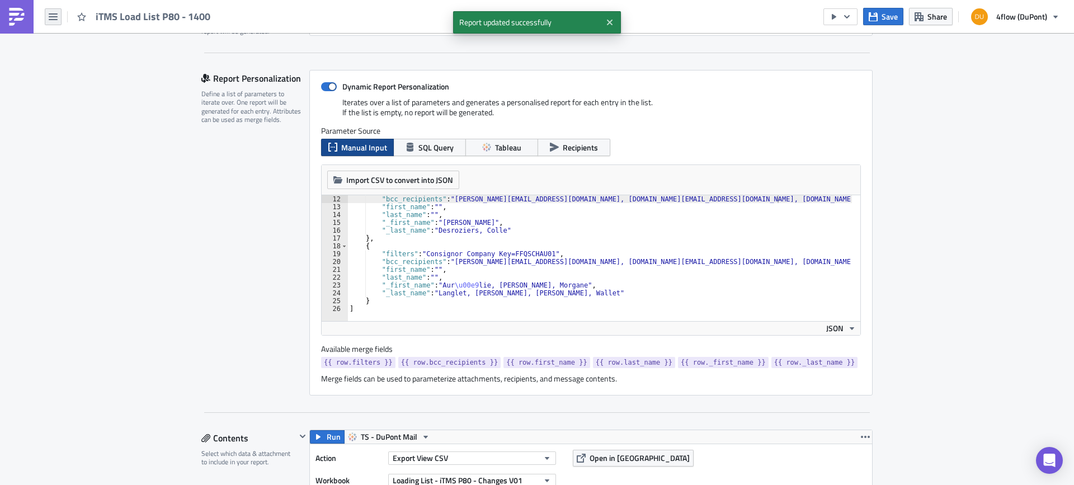
click at [49, 13] on icon "button" at bounding box center [53, 16] width 9 height 7
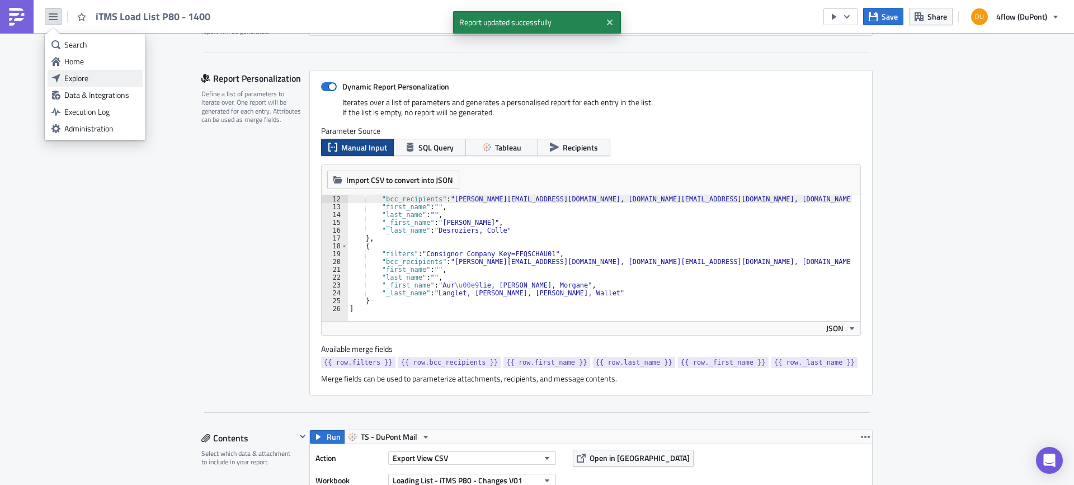
click at [97, 75] on div "Explore" at bounding box center [101, 78] width 74 height 11
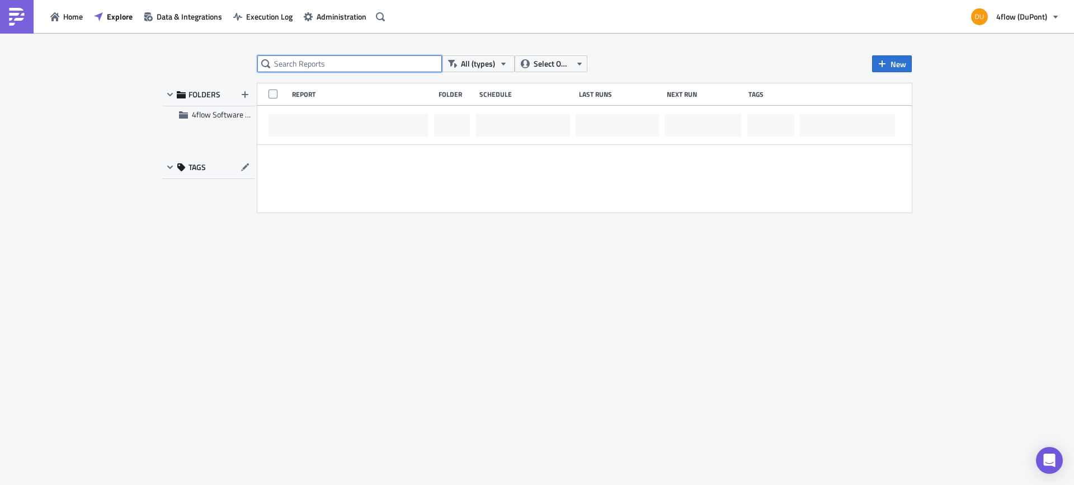
click at [341, 62] on input "text" at bounding box center [349, 63] width 185 height 17
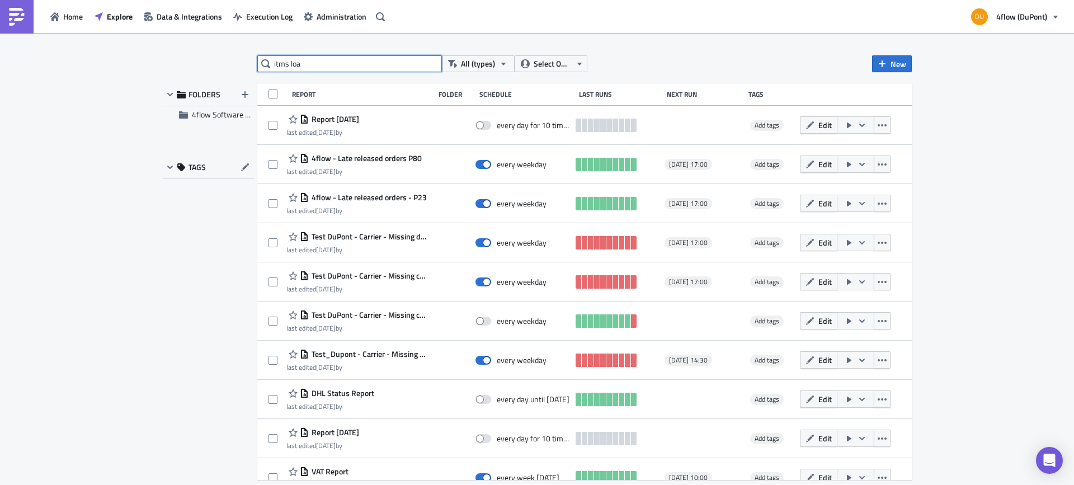
type input "itms loa"
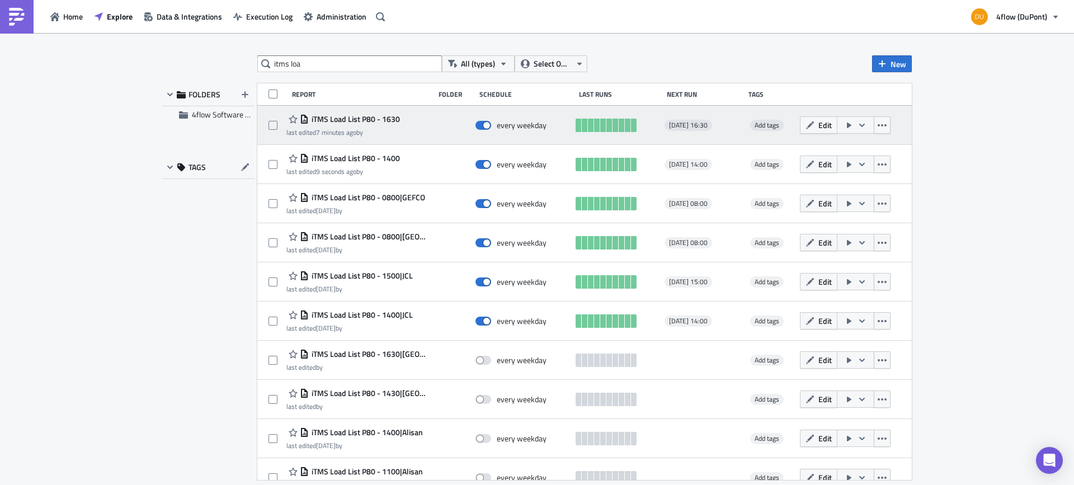
click at [388, 117] on span "iTMS Load List P80 - 1630" at bounding box center [354, 119] width 91 height 10
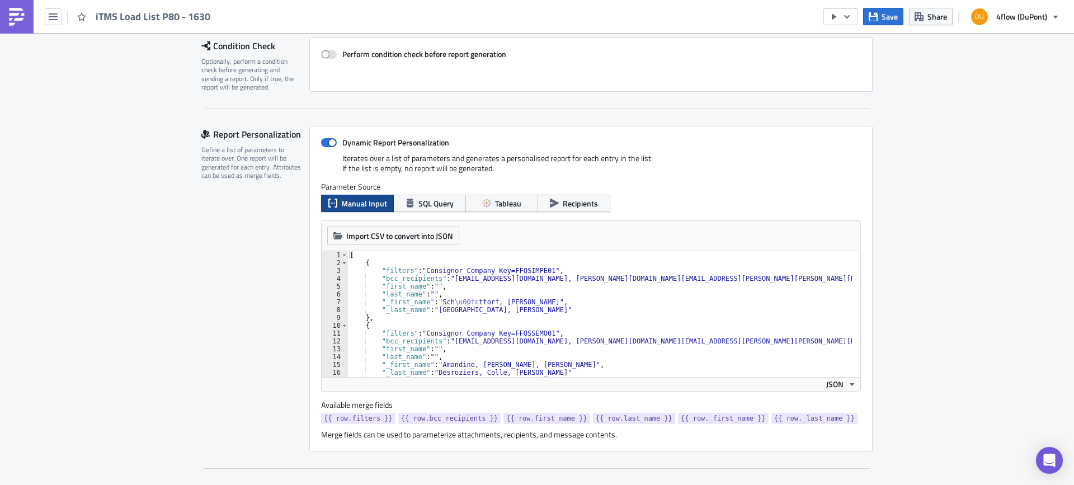
scroll to position [67, 0]
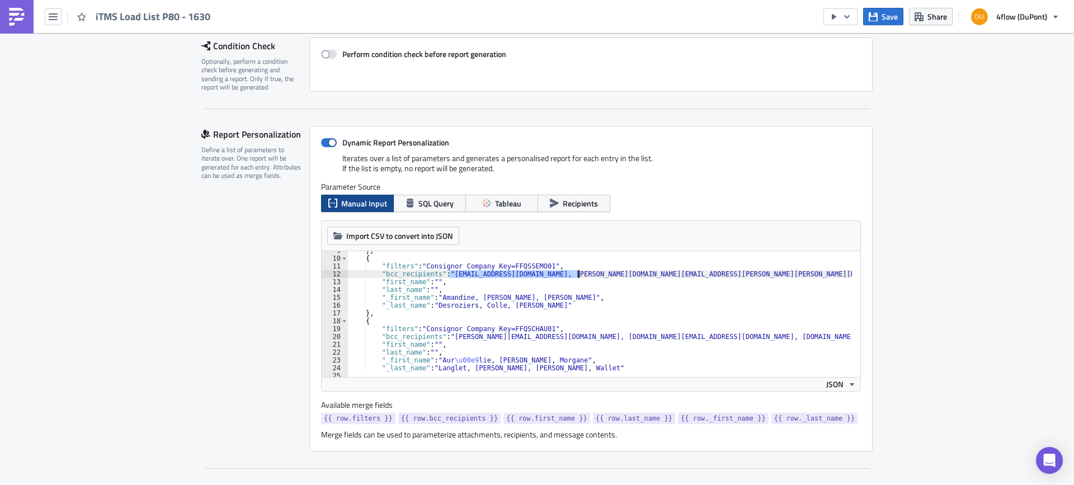
drag, startPoint x: 446, startPoint y: 275, endPoint x: 575, endPoint y: 276, distance: 128.6
click at [575, 276] on div "} , { "filters" : "Consignor Company Key=FFQSSEMO01" , "bcc_recipients" : "aman…" at bounding box center [611, 313] width 528 height 133
paste textarea "inata.puzenat@oc-orgaform.com, sandra.agenie@oc-orgaform.com, den.kiti"
type textarea ""bcc_recipients": "aminata.puzenat@oc-orgaform.com, sandra.agenie@oc-orgaform.c…"
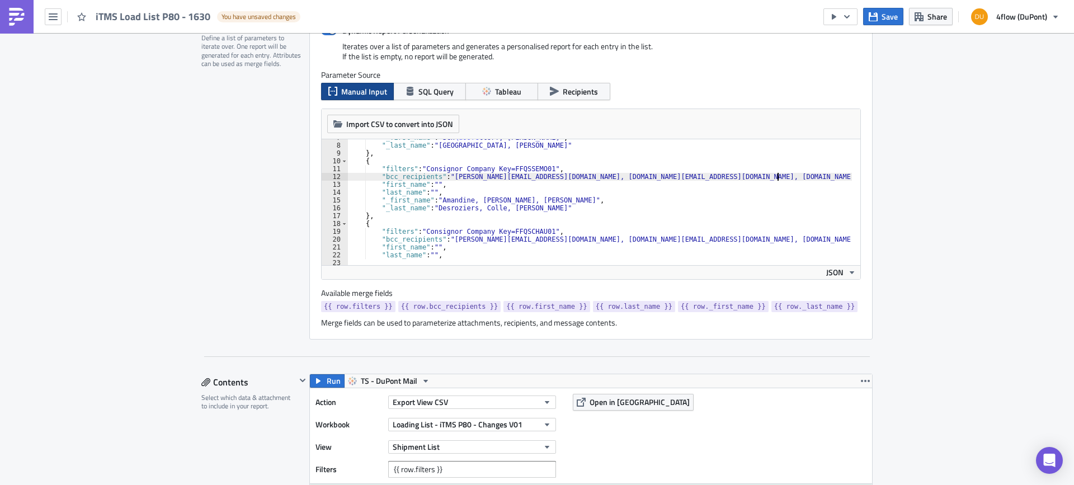
scroll to position [19, 0]
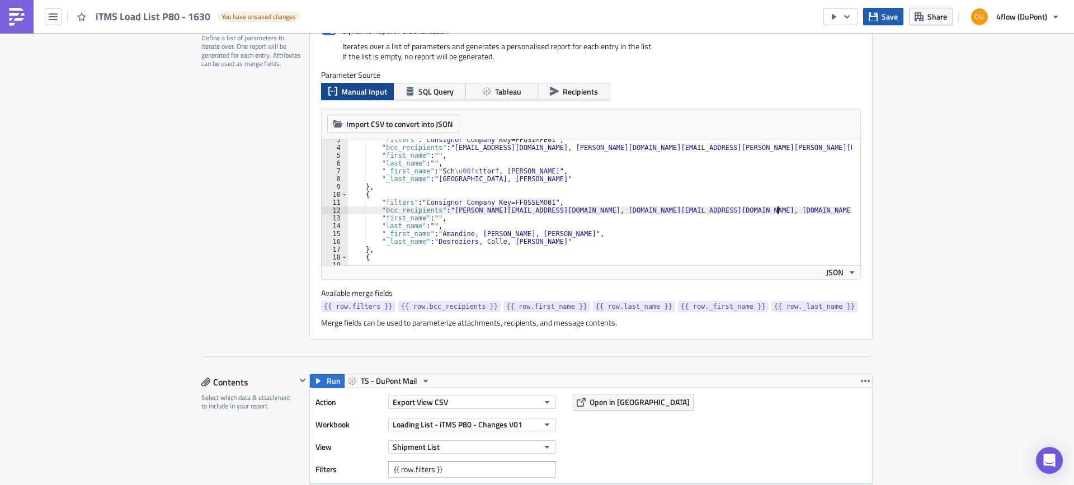
click at [889, 20] on span "Save" at bounding box center [889, 17] width 16 height 12
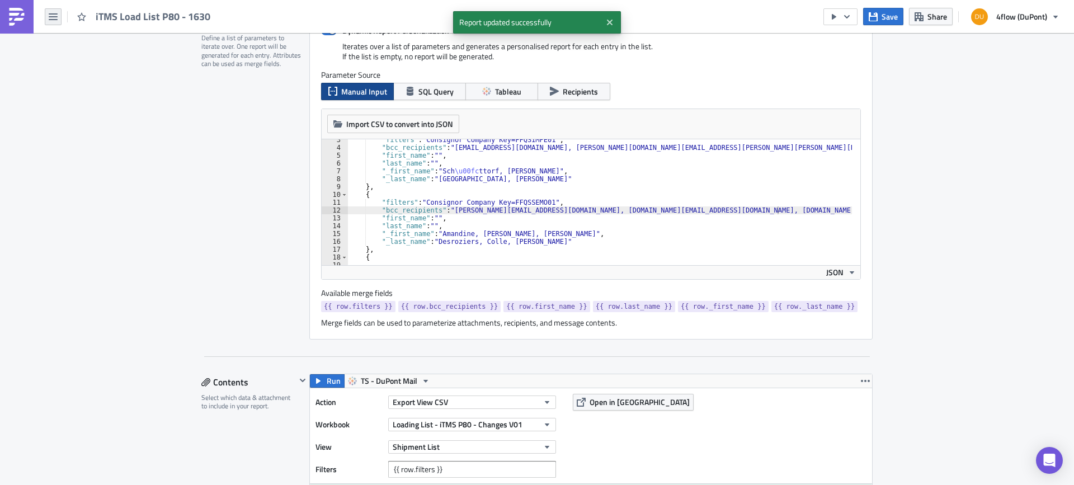
click at [61, 15] on button "button" at bounding box center [53, 16] width 17 height 17
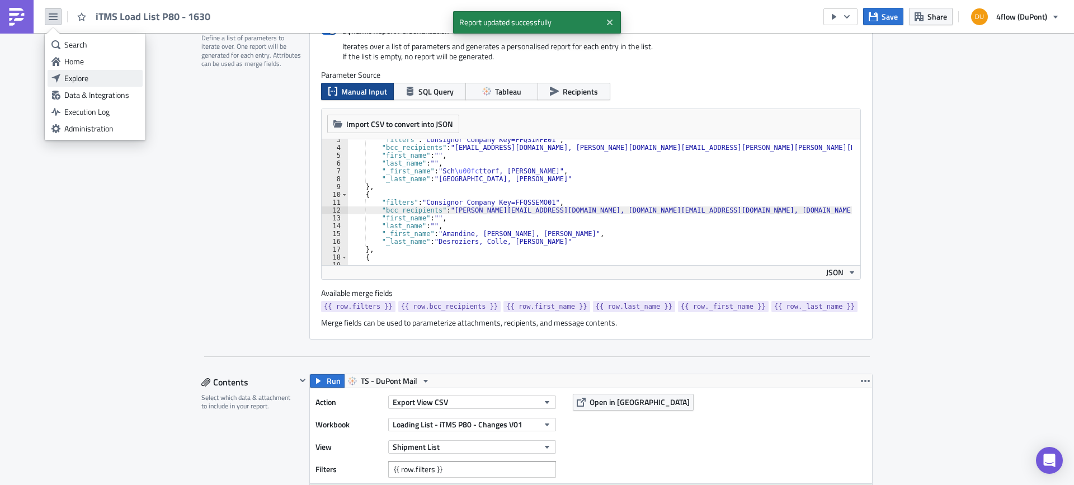
click at [78, 78] on div "Explore" at bounding box center [101, 78] width 74 height 11
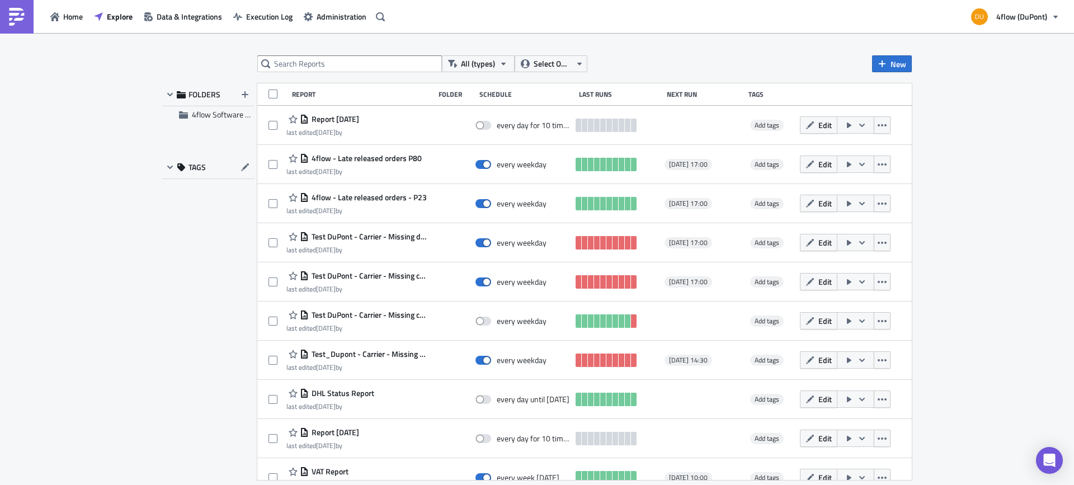
click at [294, 73] on div "All (types) Select Owner New FOLDERS 4flow Software KAM TAGS Report Folder Sche…" at bounding box center [537, 259] width 761 height 409
click at [296, 67] on input "text" at bounding box center [349, 63] width 185 height 17
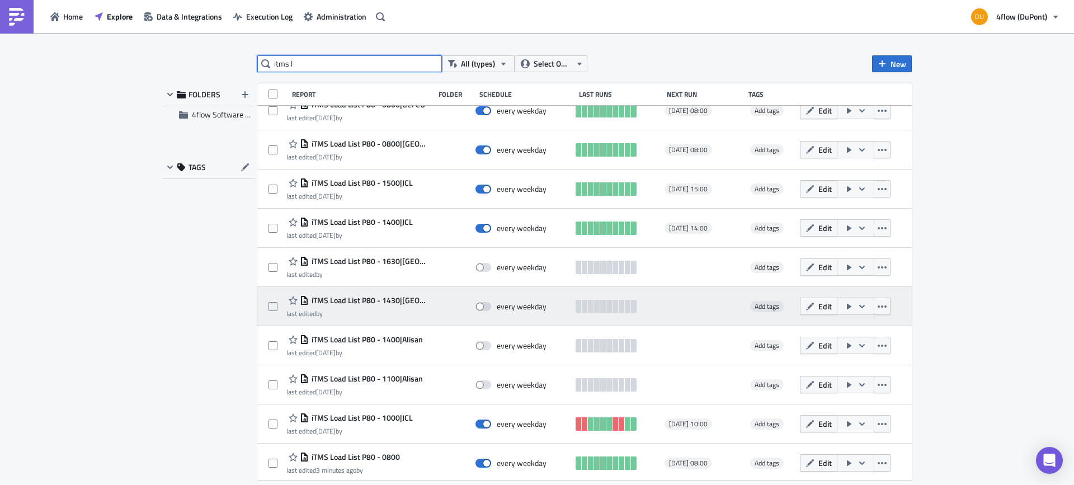
scroll to position [96, 0]
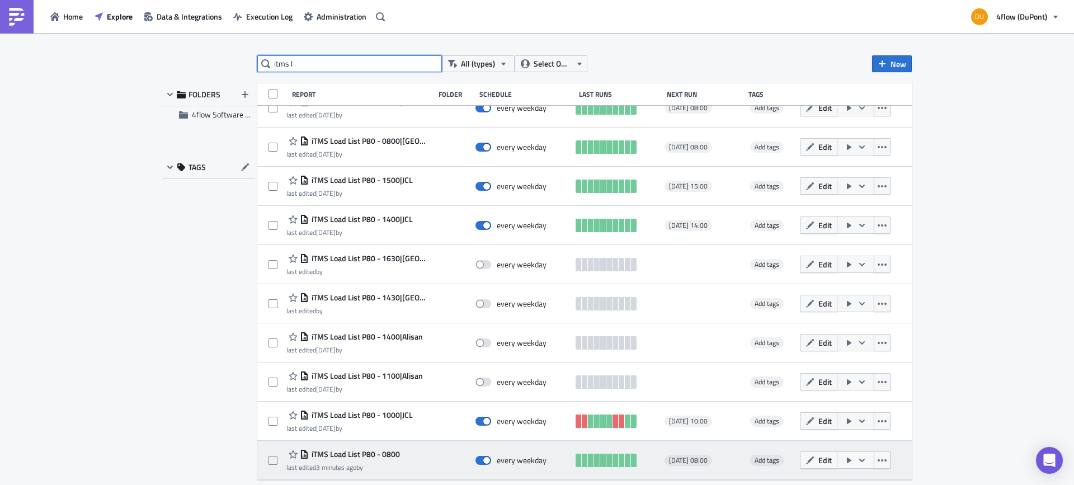
type input "itms l"
click at [386, 452] on span "iTMS Load List P80 - 0800" at bounding box center [354, 454] width 91 height 10
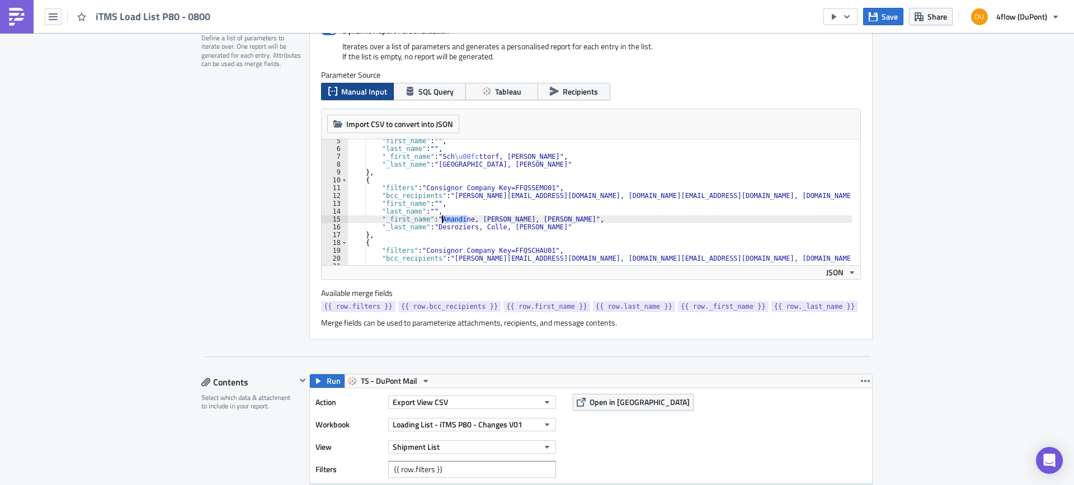
drag, startPoint x: 465, startPoint y: 219, endPoint x: 437, endPoint y: 219, distance: 27.4
click at [437, 219] on div ""first_name" : "" , "last_name" : "" , "_first_name" : "Sch \u00fc ttorf, Carlo…" at bounding box center [620, 203] width 547 height 133
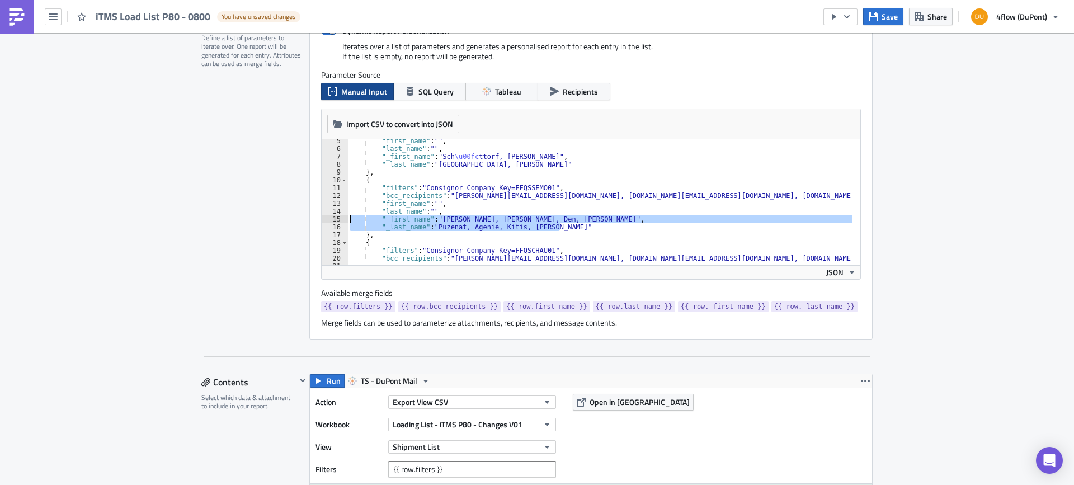
drag, startPoint x: 562, startPoint y: 226, endPoint x: 335, endPoint y: 218, distance: 227.2
click at [335, 218] on div ""_last_name": "Puzenat, Agenie, Kitis, Eisenlohr" 5 6 7 8 9 10 11 12 13 14 15 1…" at bounding box center [591, 202] width 539 height 126
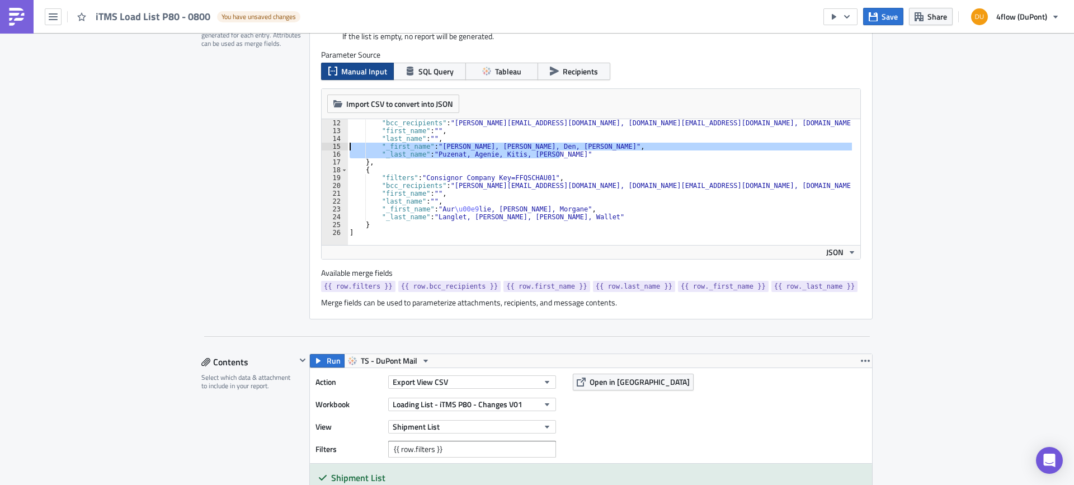
scroll to position [280, 0]
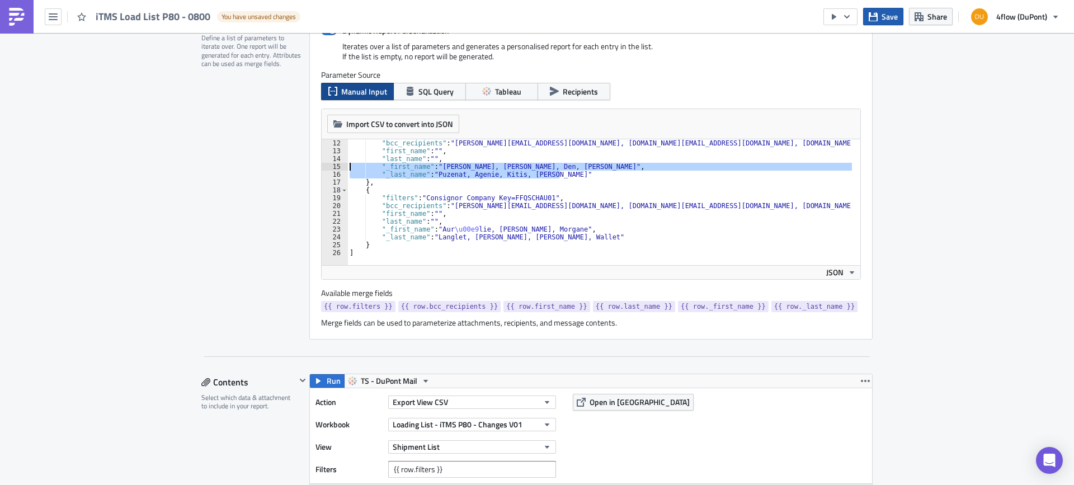
type textarea ""_first_name": "Aminata, Sandra, Den, Carlos", "_last_name": "Puzenat, Agenie, …"
click at [880, 22] on button "Save" at bounding box center [883, 16] width 40 height 17
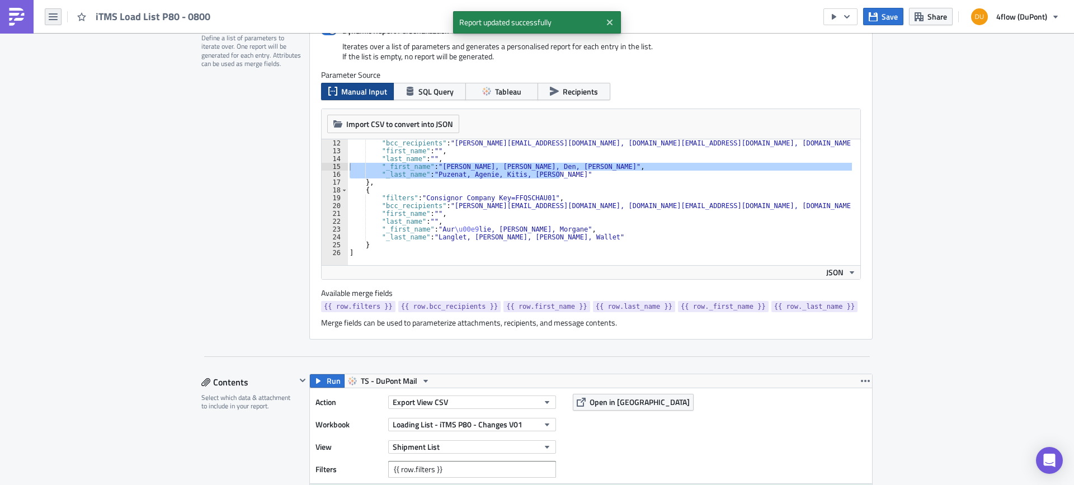
click at [50, 15] on icon "button" at bounding box center [53, 16] width 9 height 9
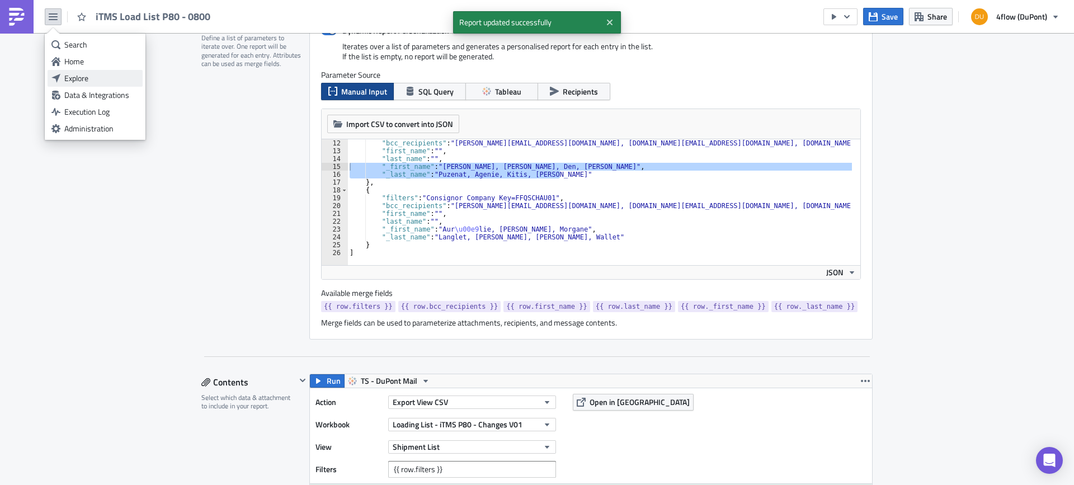
click at [110, 78] on div "Explore" at bounding box center [101, 78] width 74 height 11
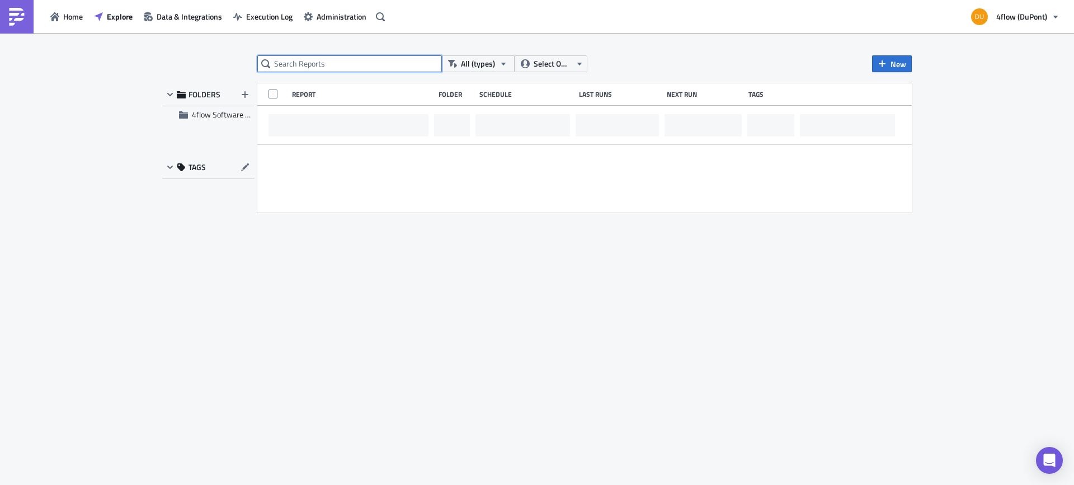
click at [319, 61] on input "text" at bounding box center [349, 63] width 185 height 17
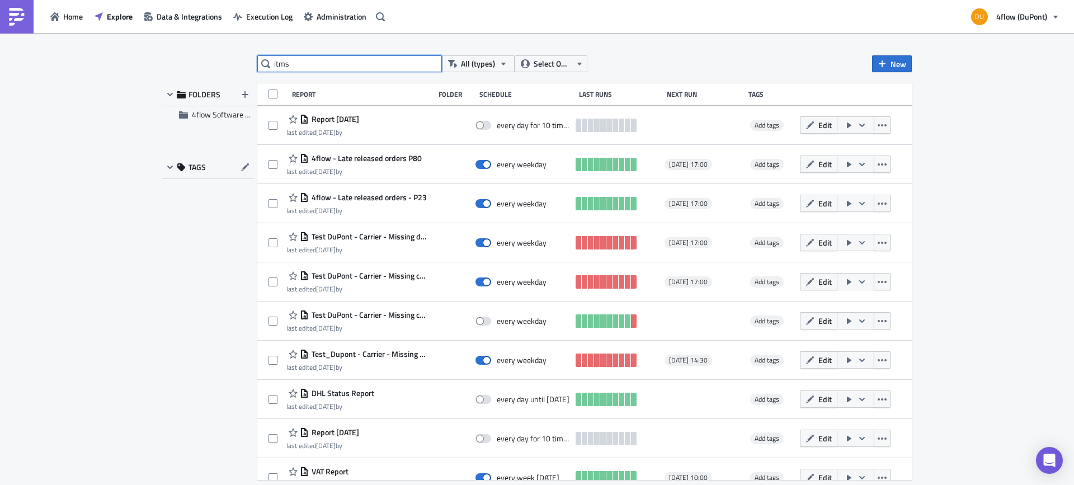
type input "itms"
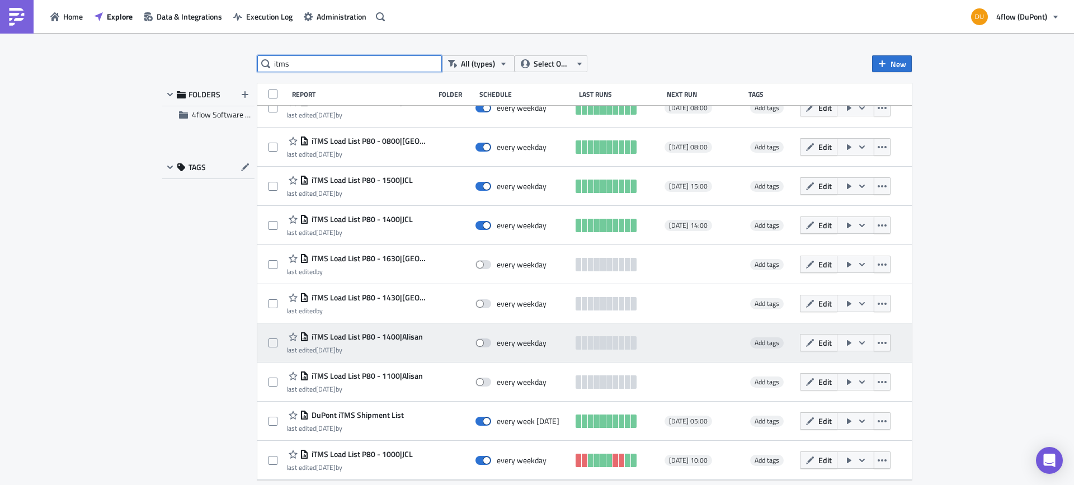
scroll to position [135, 0]
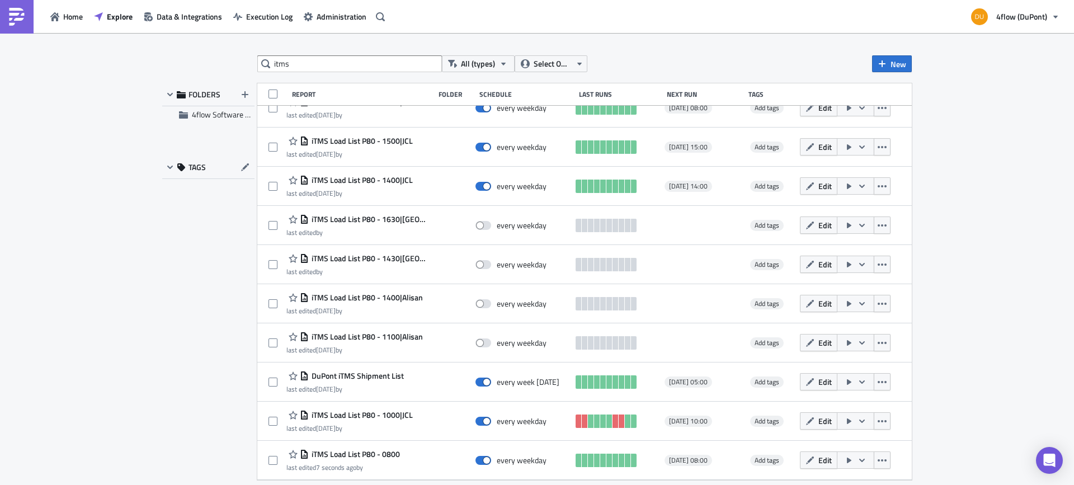
click at [381, 452] on span "iTMS Load List P80 - 0800" at bounding box center [354, 454] width 91 height 10
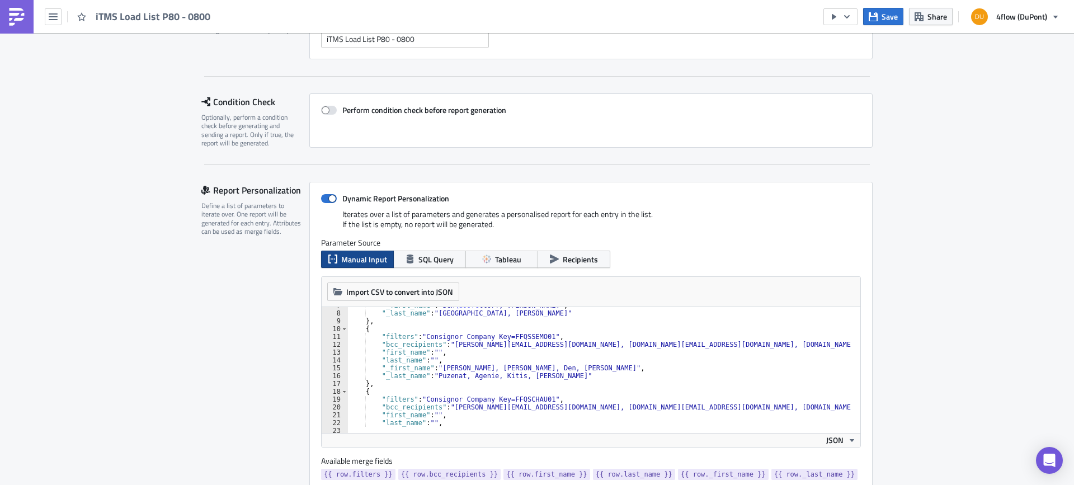
scroll to position [168, 0]
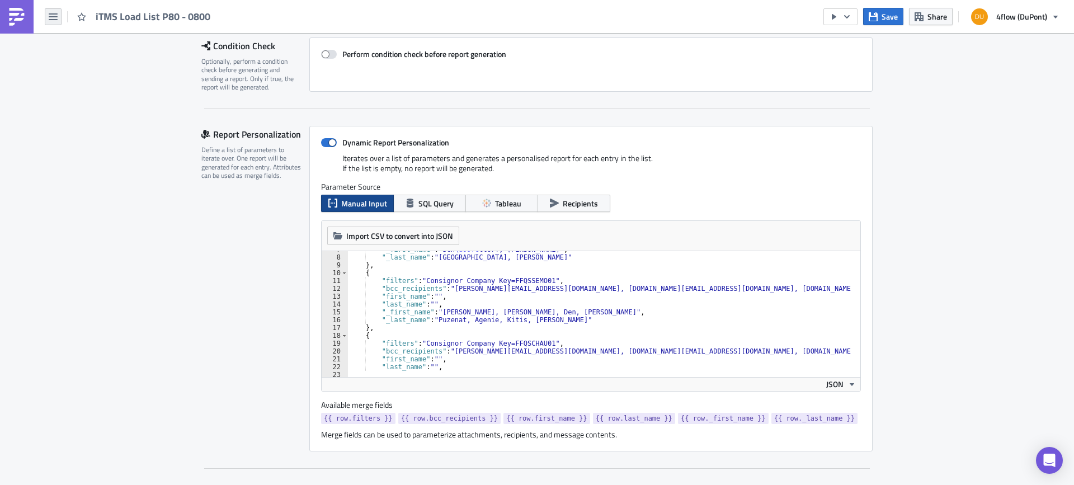
click at [58, 18] on button "button" at bounding box center [53, 16] width 17 height 17
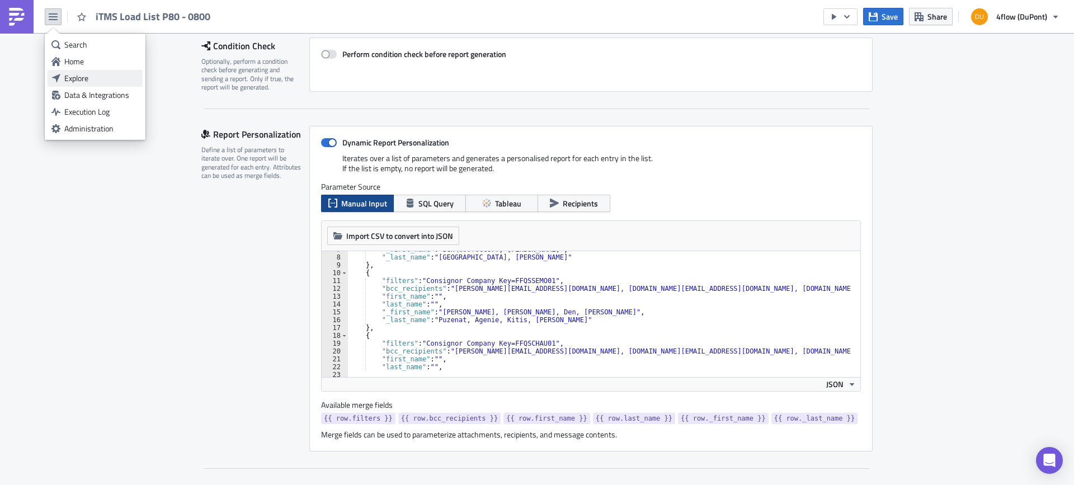
click at [105, 83] on div "Explore" at bounding box center [101, 78] width 74 height 11
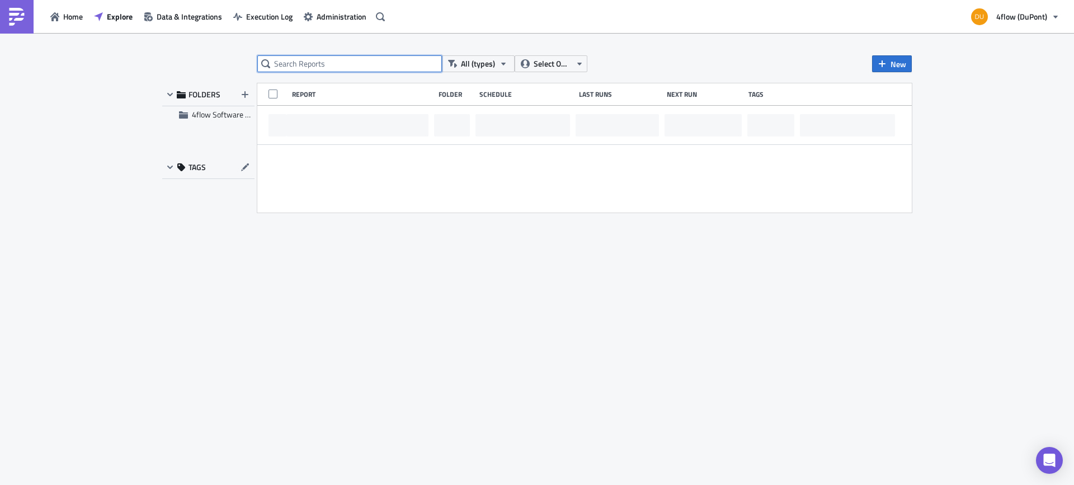
click at [324, 64] on input "text" at bounding box center [349, 63] width 185 height 17
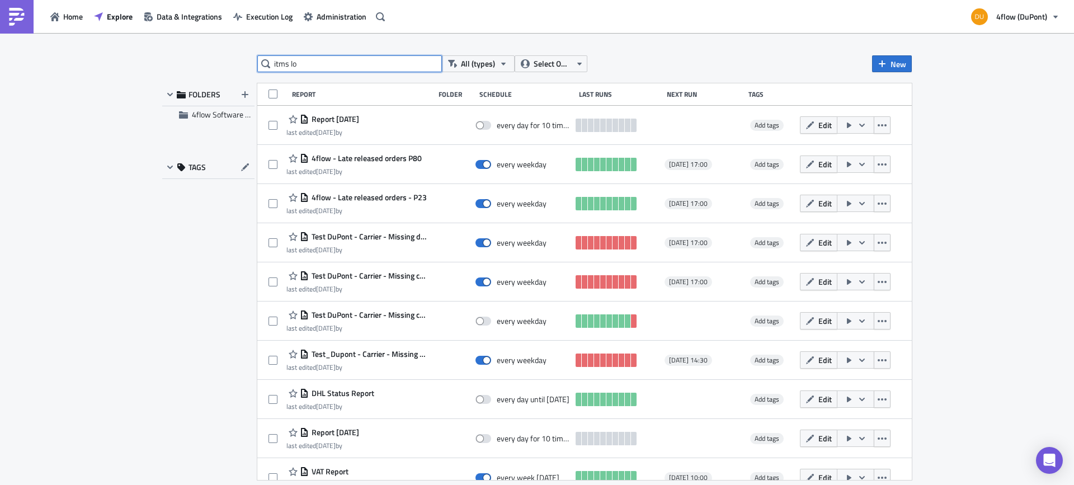
type input "itms lo"
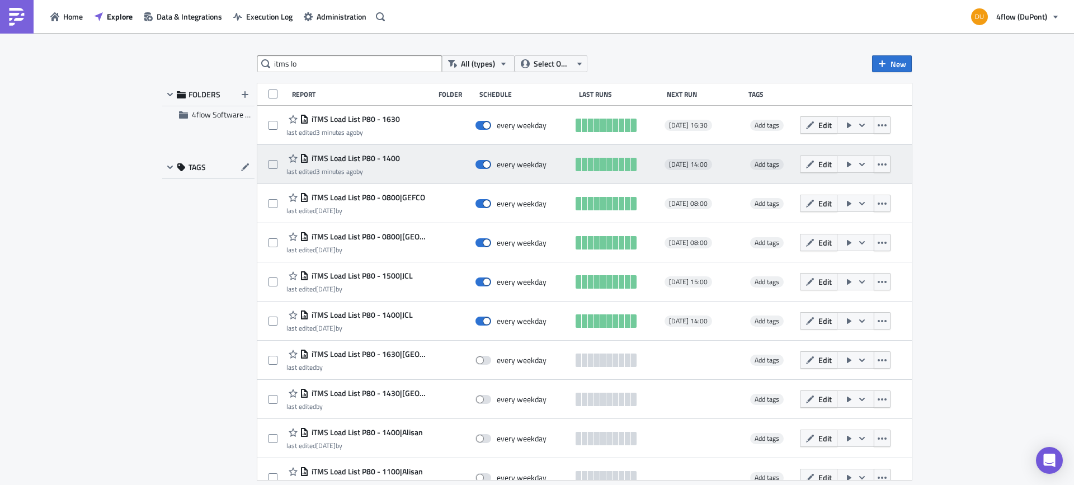
click at [383, 157] on span "iTMS Load List P80 - 1400" at bounding box center [354, 158] width 91 height 10
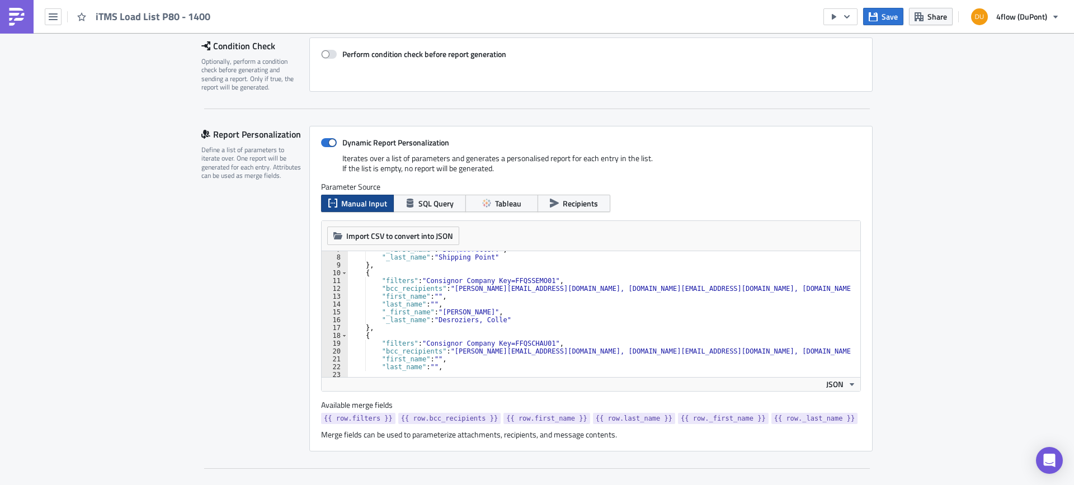
scroll to position [53, 0]
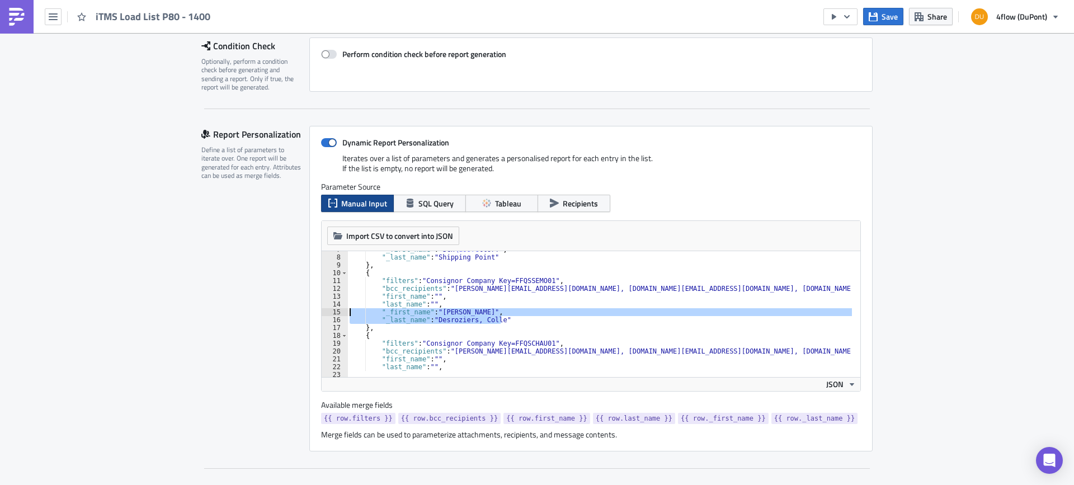
drag, startPoint x: 507, startPoint y: 319, endPoint x: 331, endPoint y: 311, distance: 175.8
click at [331, 311] on div ""_last_name": "Desroziers, Colle" 7 8 9 10 11 12 13 14 15 16 17 18 19 20 21 22 …" at bounding box center [591, 314] width 539 height 126
paste textarea "last_name": "[PERSON_NAME], Agenie, [PERSON_NAME], [PERSON_NAME]"
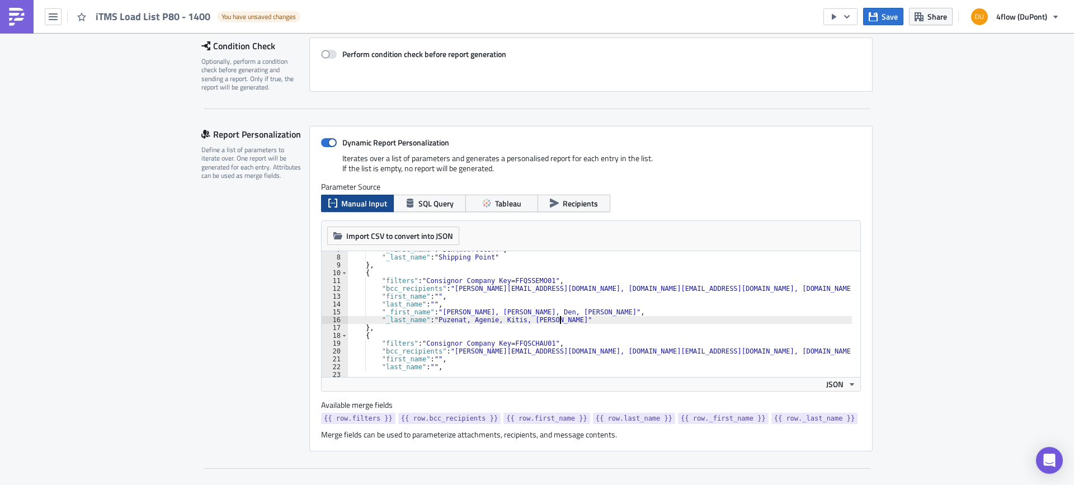
click at [537, 313] on div ""_first_name" : "Sch \u00fc ttorf" , "_last_name" : "Shipping Point" } , { "fil…" at bounding box center [611, 312] width 528 height 133
type textarea ""_last_name": "[PERSON_NAME], Agenie, Kitis""
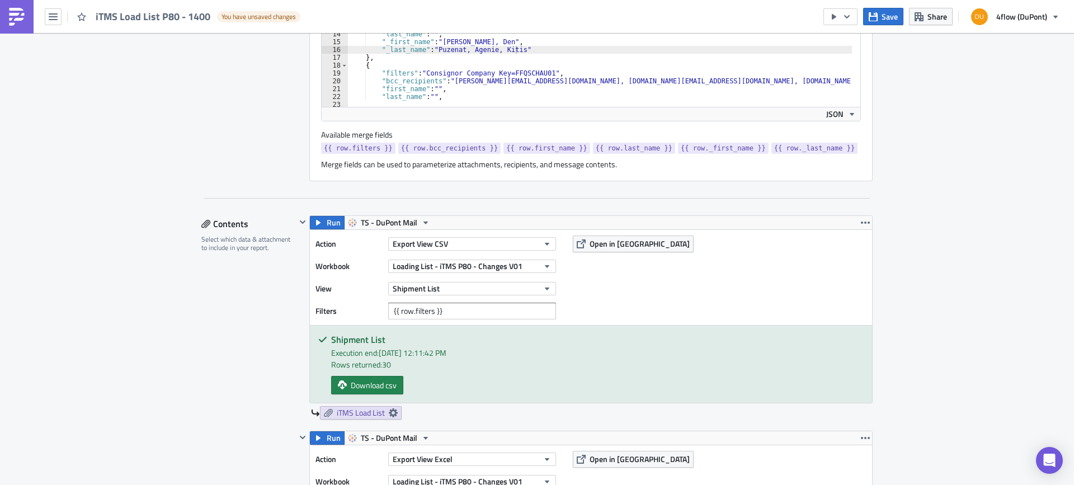
scroll to position [280, 0]
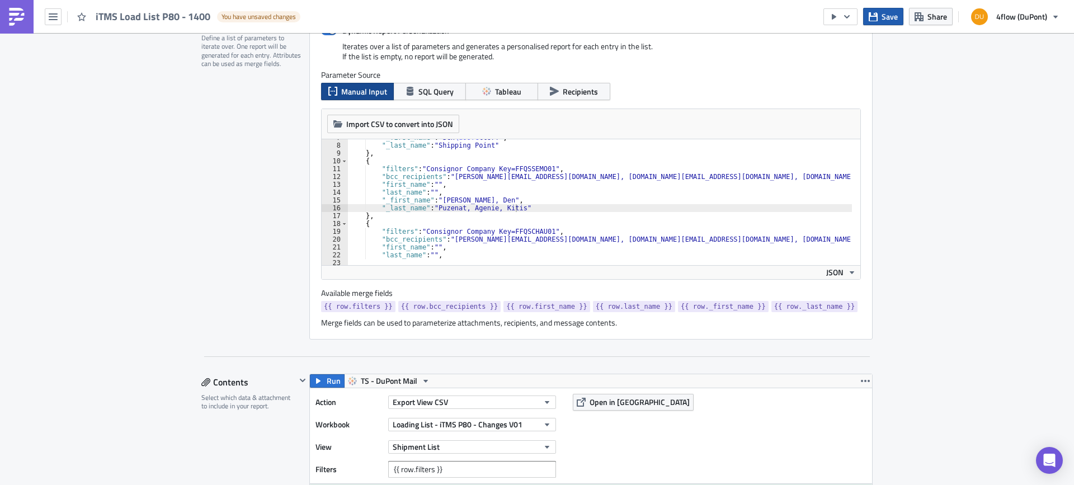
click at [880, 17] on button "Save" at bounding box center [883, 16] width 40 height 17
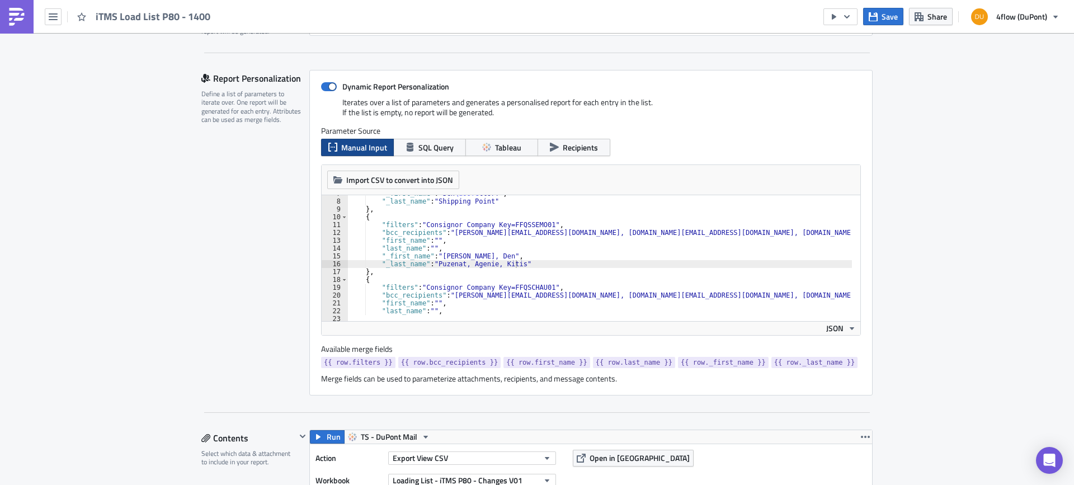
scroll to position [0, 0]
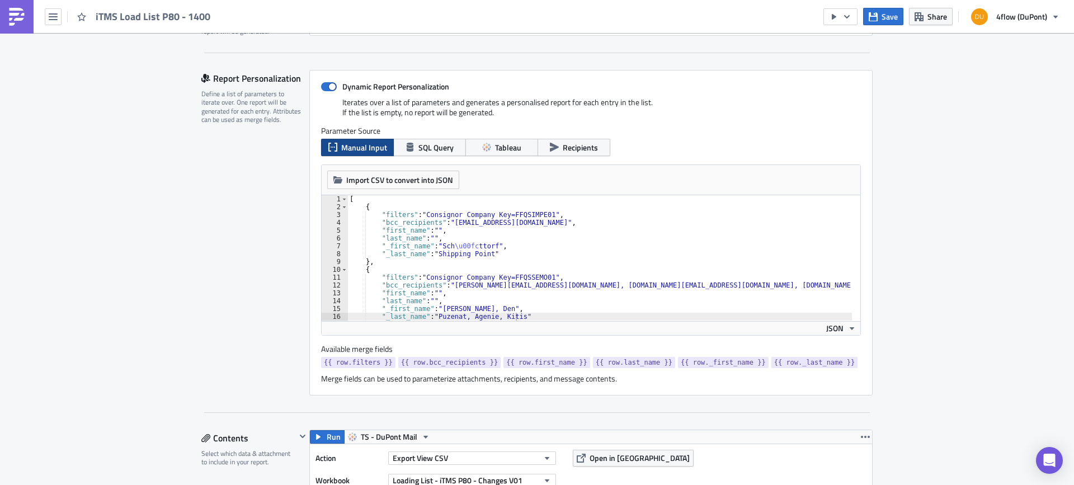
click at [44, 8] on div "iTMS Load List P80 - 1400" at bounding box center [108, 16] width 217 height 33
click at [48, 10] on button "button" at bounding box center [53, 16] width 17 height 17
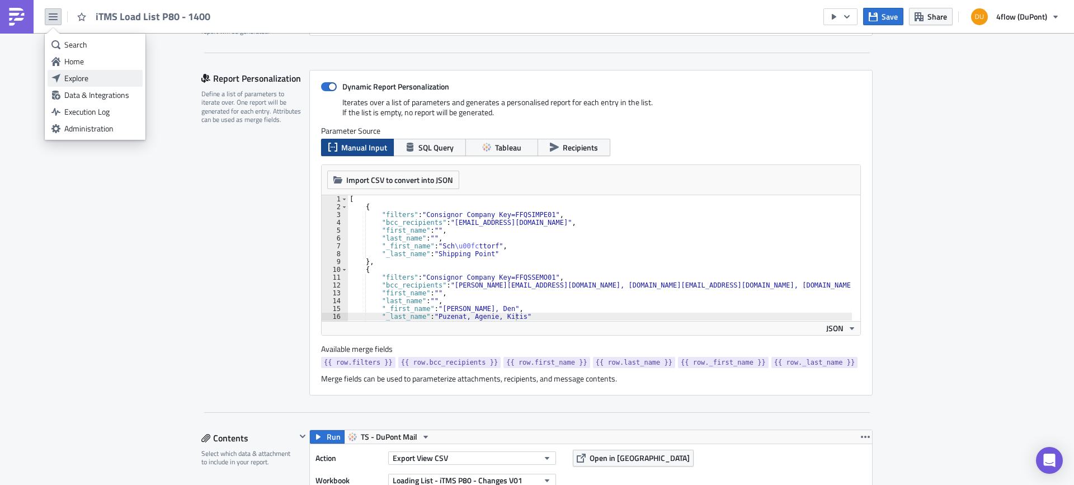
click at [90, 75] on div "Explore" at bounding box center [101, 78] width 74 height 11
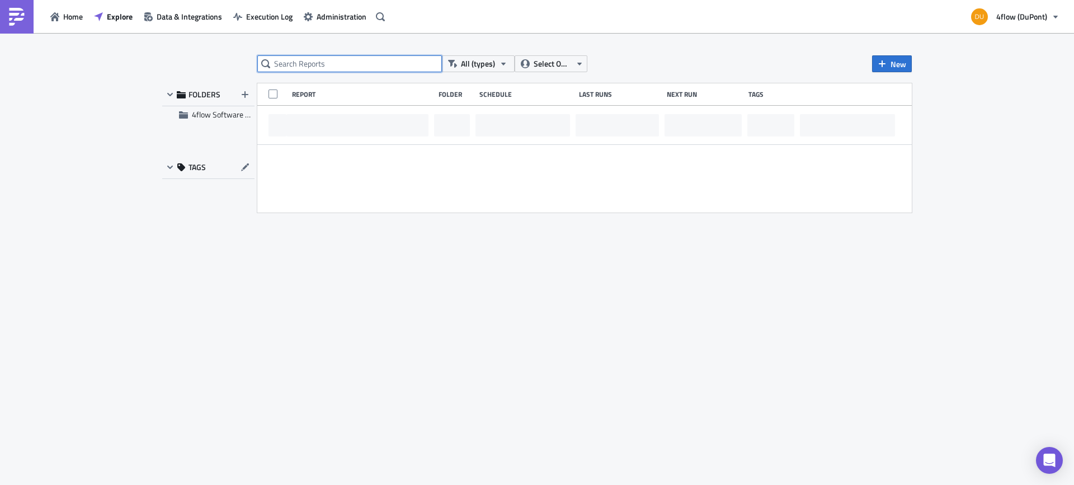
click at [311, 68] on input "text" at bounding box center [349, 63] width 185 height 17
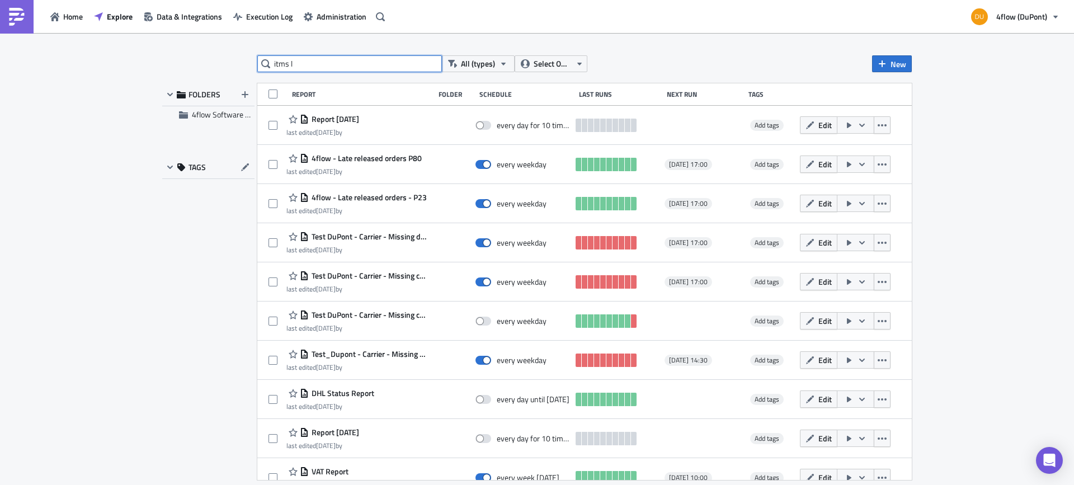
type input "itms l"
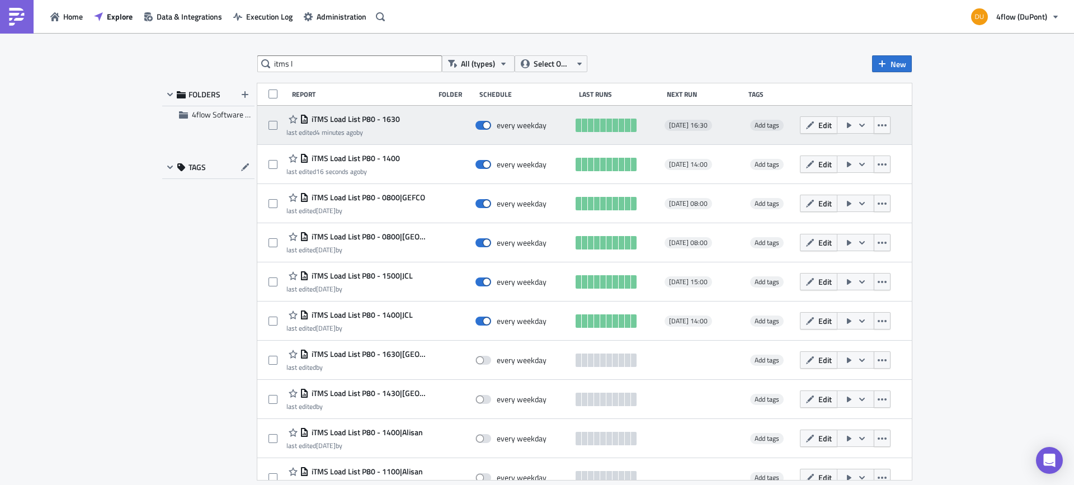
click at [388, 117] on span "iTMS Load List P80 - 1630" at bounding box center [354, 119] width 91 height 10
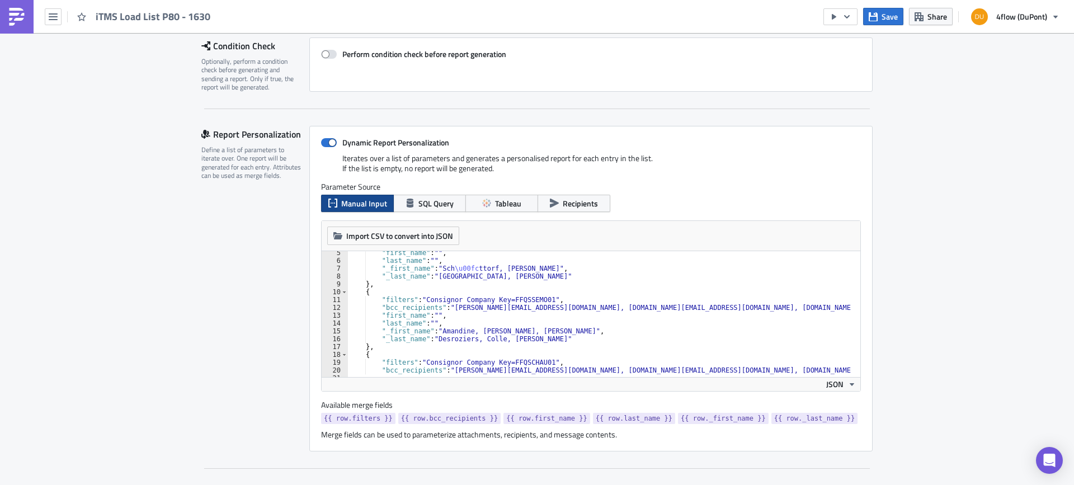
scroll to position [67, 0]
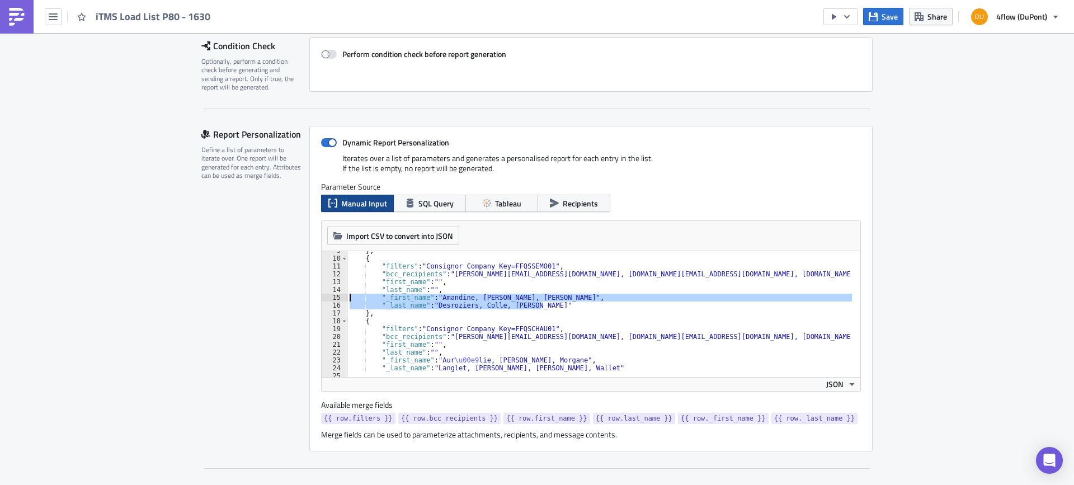
drag, startPoint x: 540, startPoint y: 308, endPoint x: 319, endPoint y: 298, distance: 221.7
click at [322, 298] on div ""_last_name": "Desroziers, Colle, Eisenlohr" 9 10 11 12 13 14 15 16 17 18 19 20…" at bounding box center [591, 314] width 539 height 126
paste textarea "last_name": "Puzenat, Agenie, Kitis"
type textarea ""_last_name": "Puzenat, Agenie, Kitis, Eisenlohr""
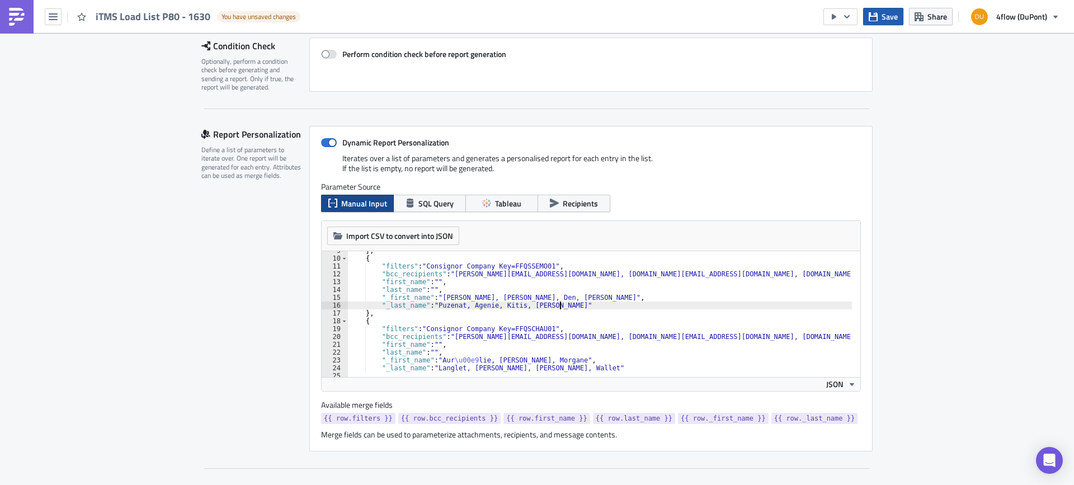
click at [896, 8] on button "Save" at bounding box center [883, 16] width 40 height 17
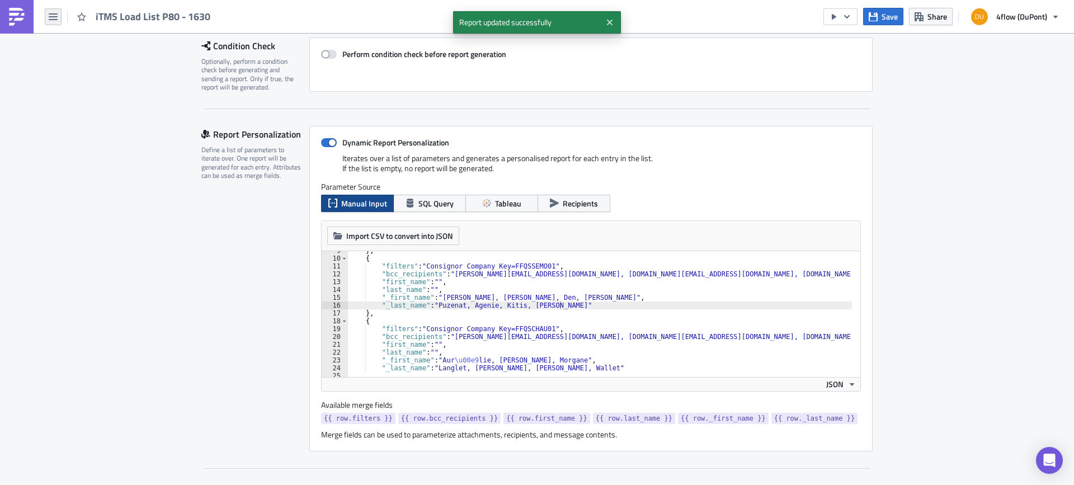
click at [49, 13] on icon "button" at bounding box center [53, 16] width 9 height 7
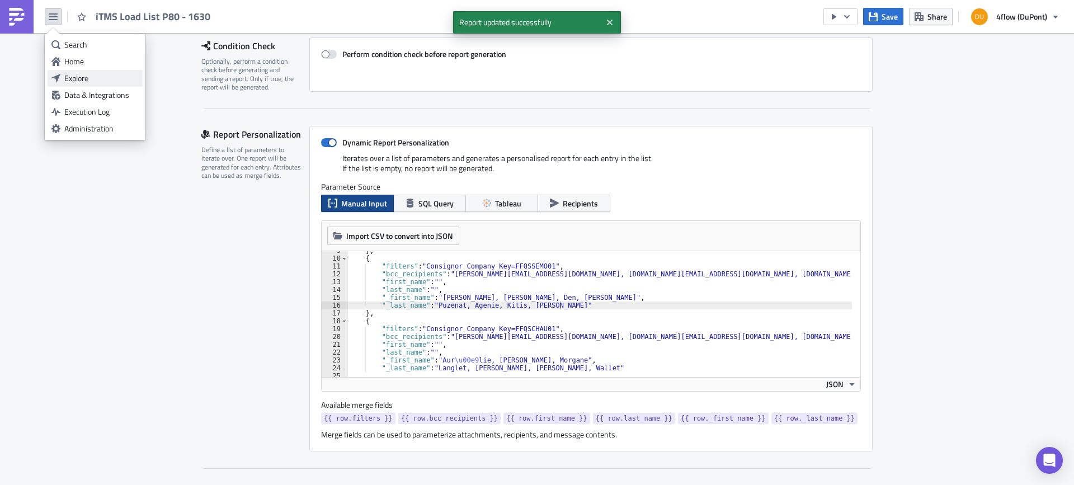
click at [105, 81] on div "Explore" at bounding box center [101, 78] width 74 height 11
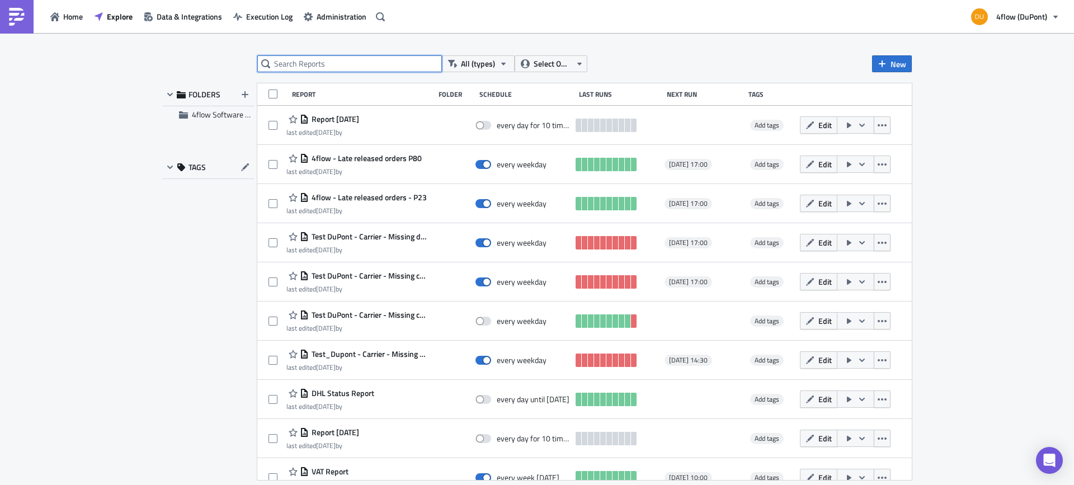
click at [301, 57] on input "text" at bounding box center [349, 63] width 185 height 17
type input "itms lo"
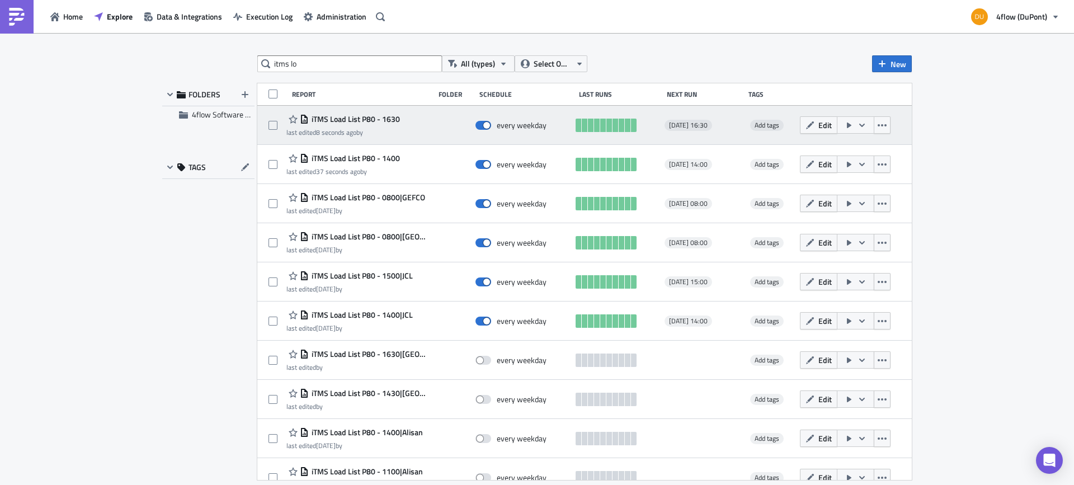
click at [857, 124] on icon "button" at bounding box center [861, 125] width 9 height 9
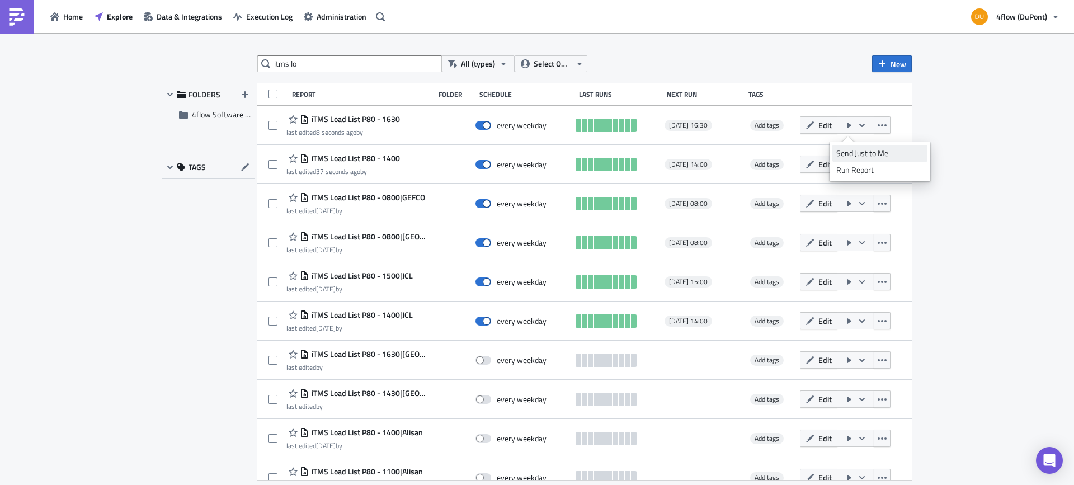
click at [876, 152] on div "Send Just to Me" at bounding box center [879, 153] width 87 height 11
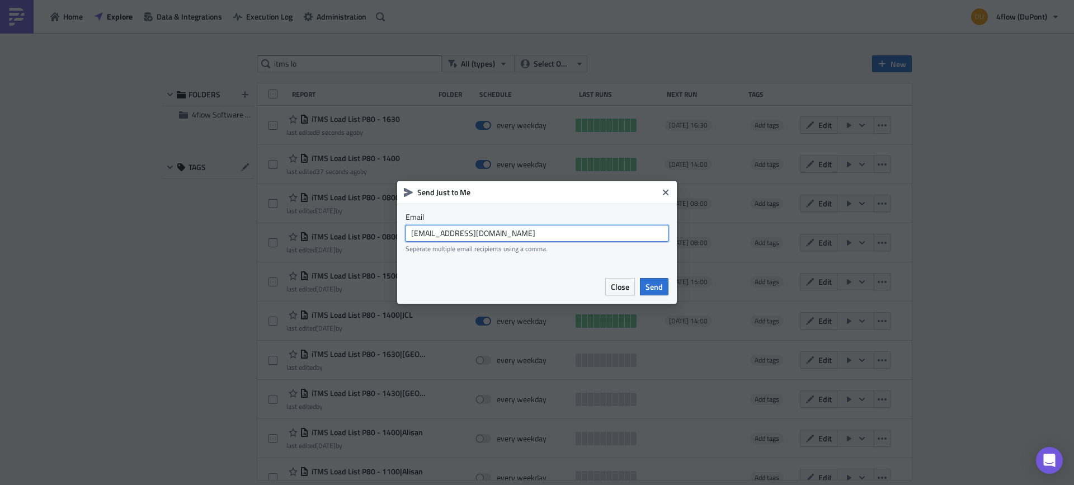
click at [472, 234] on input "dupont_planning@4flow.com" at bounding box center [536, 233] width 263 height 17
type input "e.almaguer@4flow.com"
click at [649, 281] on span "Send" at bounding box center [653, 287] width 17 height 12
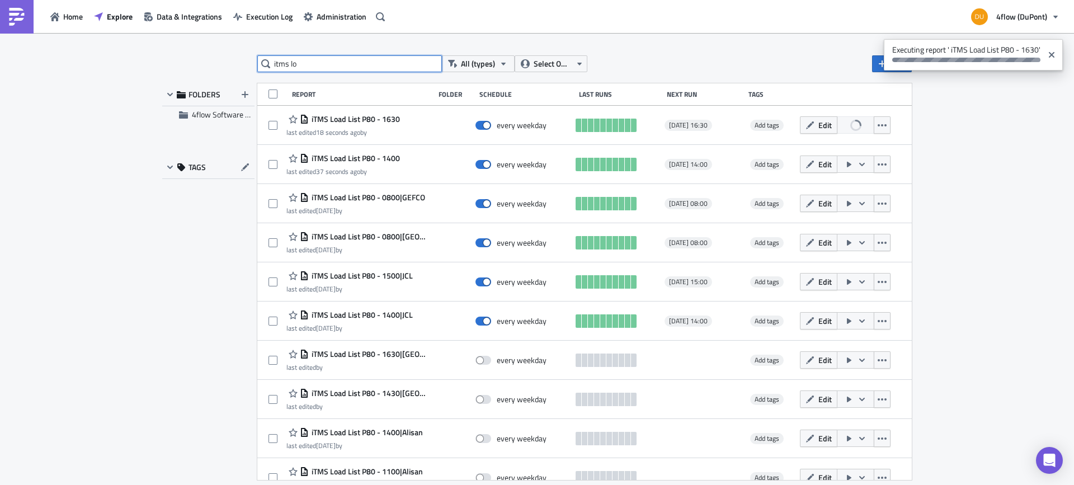
click at [324, 60] on input "itms lo" at bounding box center [349, 63] width 185 height 17
type input "i"
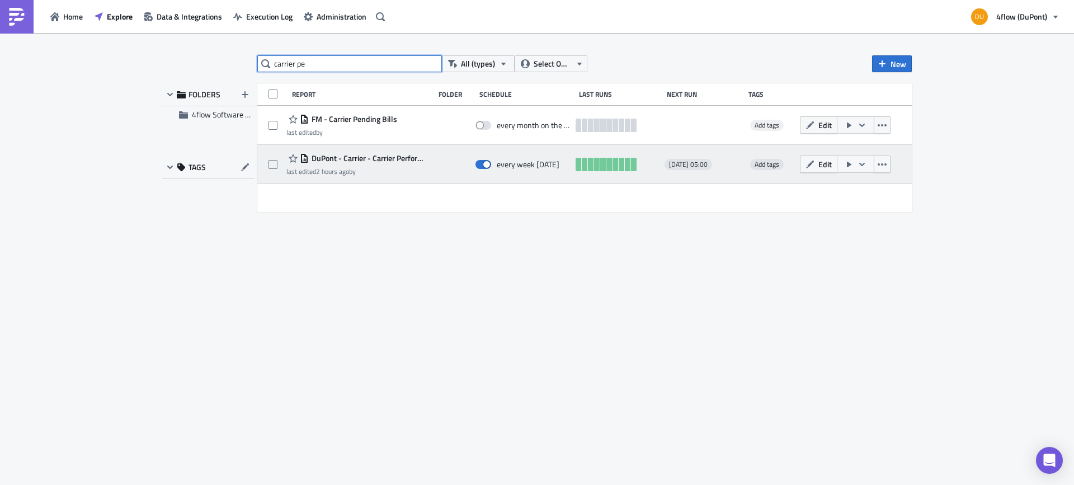
type input "carrier pe"
click at [402, 157] on span "DuPont - Carrier - Carrier Performance Index" at bounding box center [369, 158] width 120 height 10
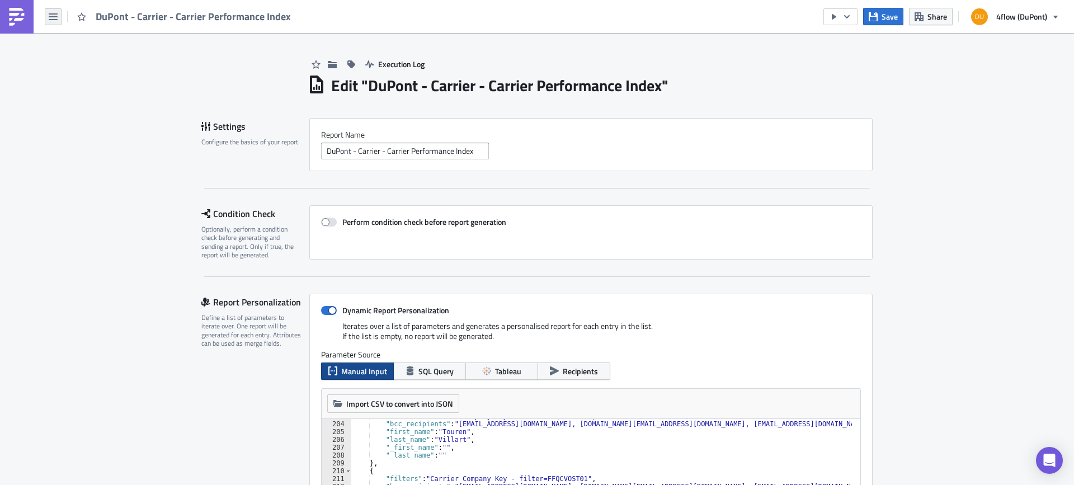
click at [50, 17] on icon "button" at bounding box center [53, 16] width 9 height 9
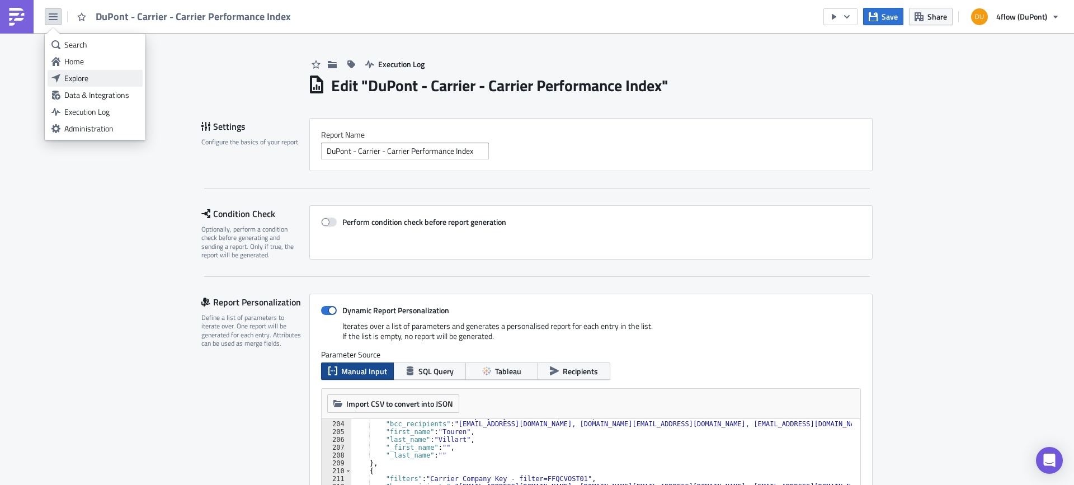
click at [77, 79] on div "Explore" at bounding box center [101, 78] width 74 height 11
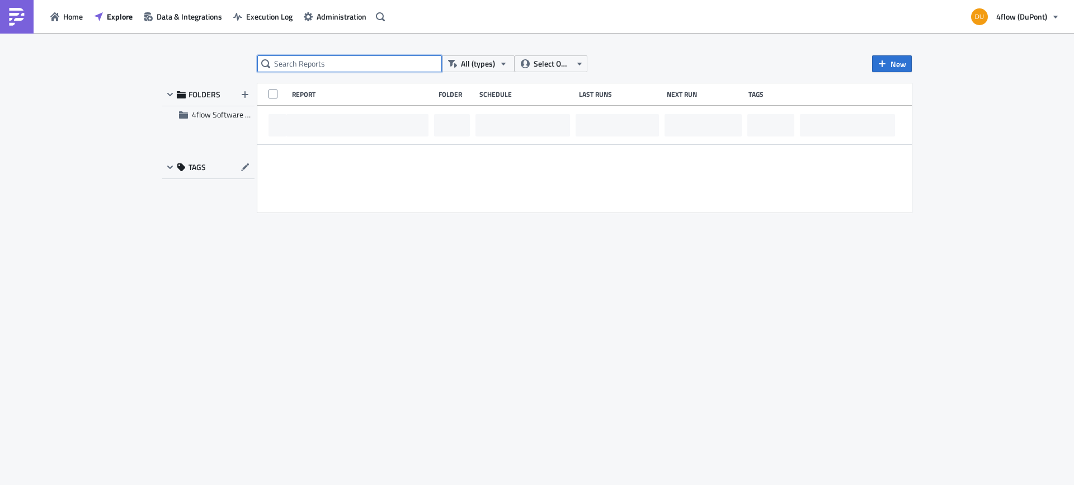
click at [296, 63] on input "text" at bounding box center [349, 63] width 185 height 17
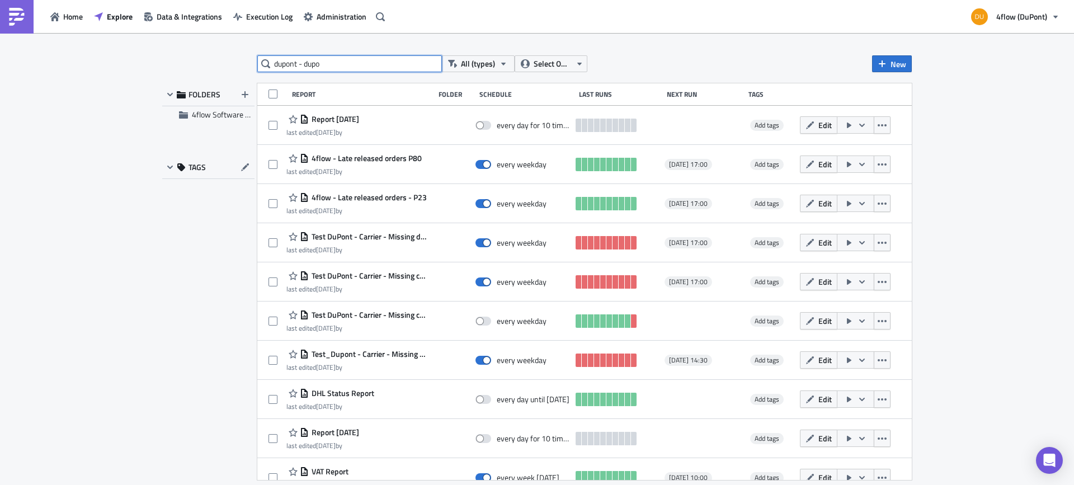
type input "dupont - dupo"
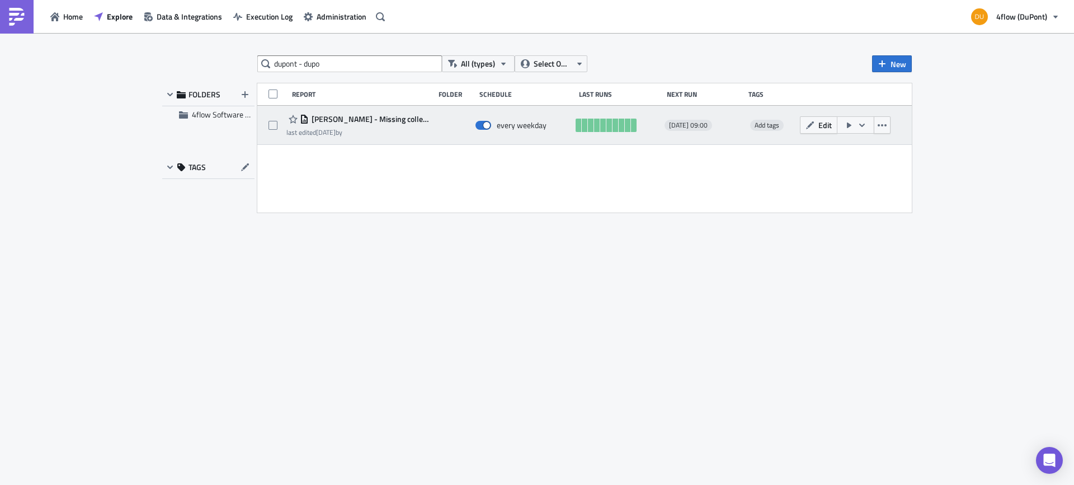
click at [334, 117] on span "[PERSON_NAME] - Missing collected-delivery order status" at bounding box center [369, 119] width 120 height 10
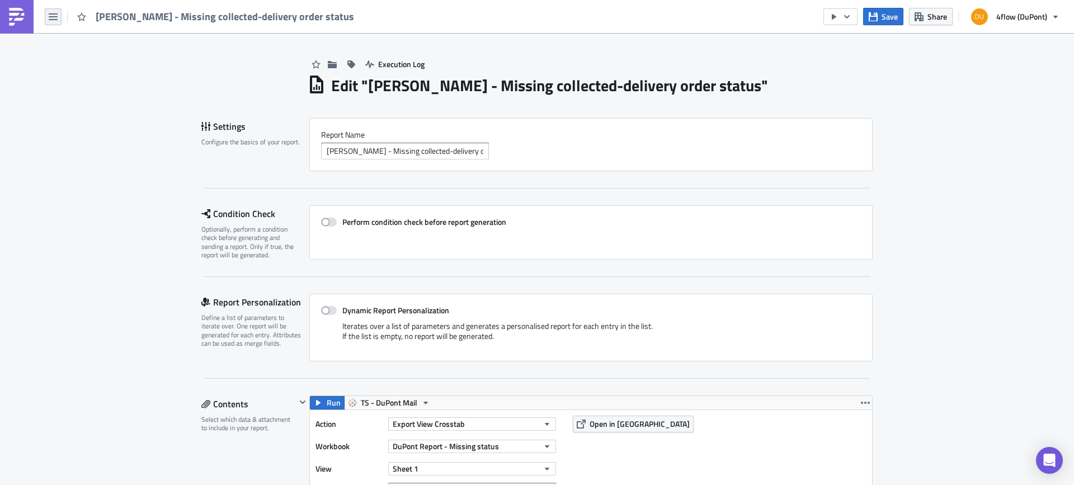
click at [60, 21] on button "button" at bounding box center [53, 16] width 17 height 17
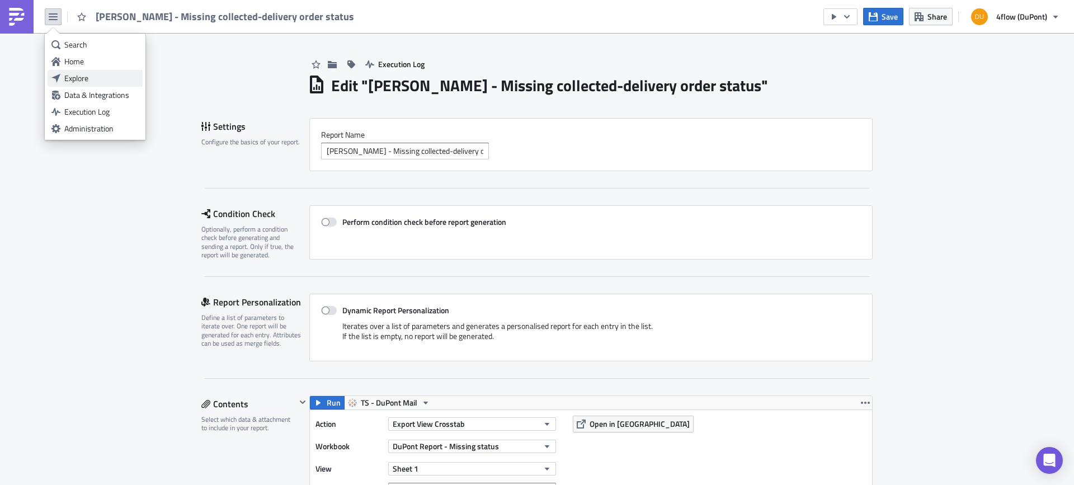
click at [77, 75] on div "Explore" at bounding box center [101, 78] width 74 height 11
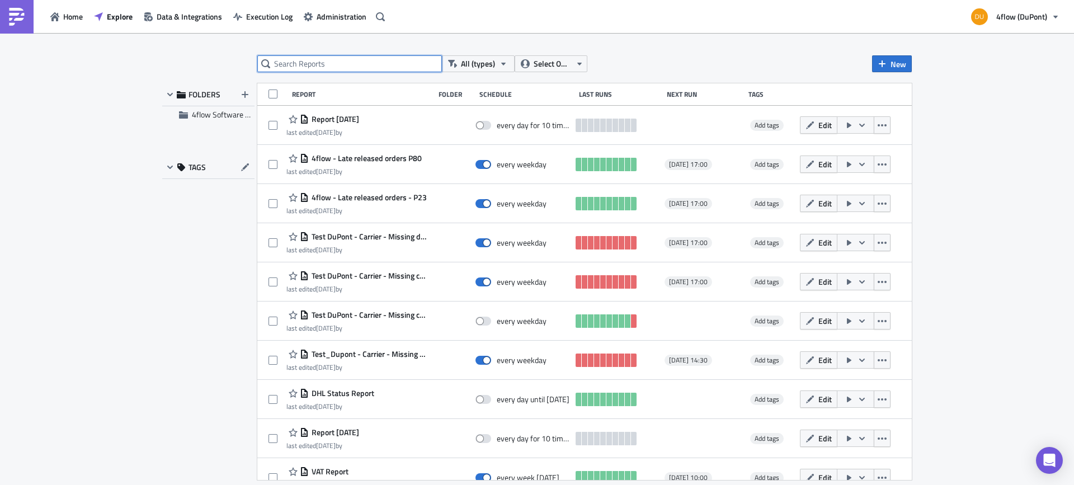
click at [300, 65] on input "text" at bounding box center [349, 63] width 185 height 17
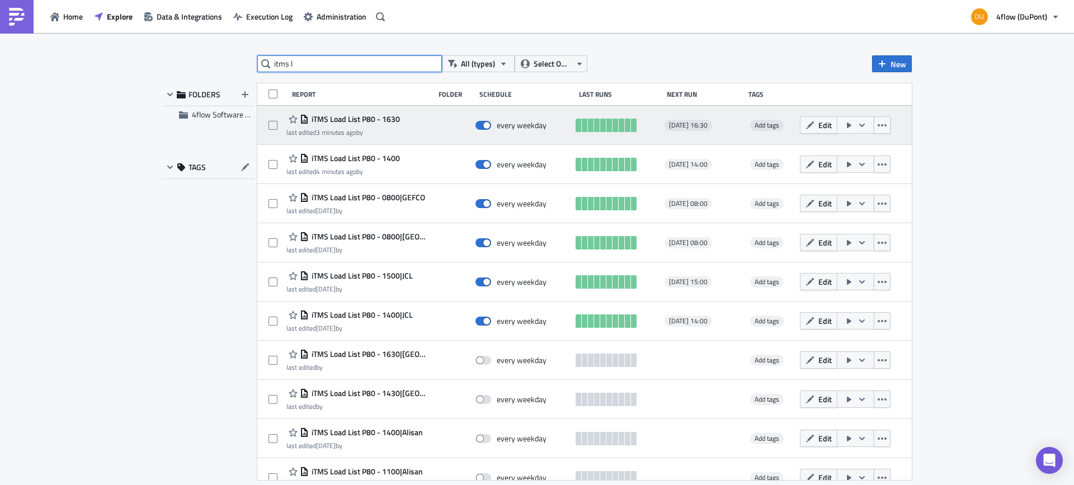
type input "itms l"
click at [353, 120] on span "iTMS Load List P80 - 1630" at bounding box center [354, 119] width 91 height 10
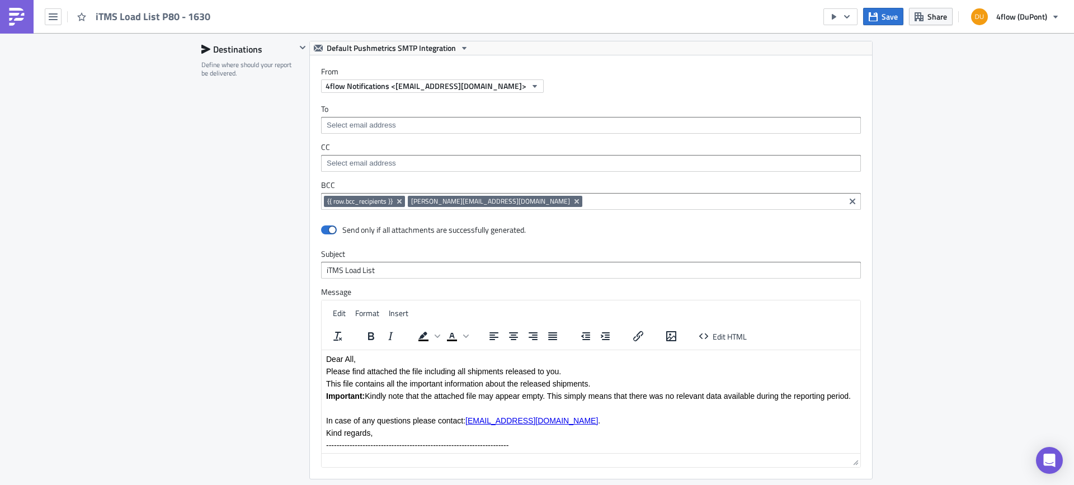
scroll to position [1230, 0]
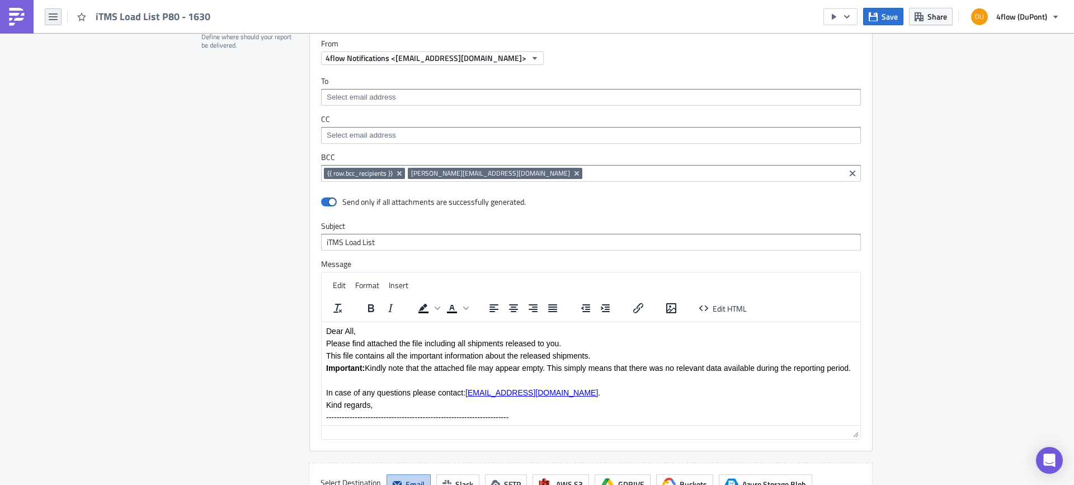
click at [51, 20] on icon "button" at bounding box center [53, 16] width 9 height 7
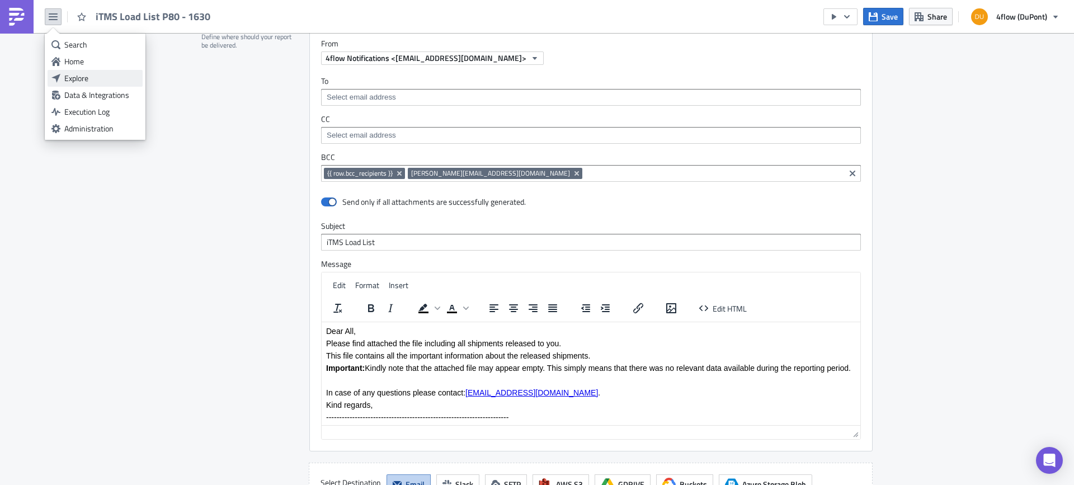
click at [101, 82] on div "Explore" at bounding box center [101, 78] width 74 height 11
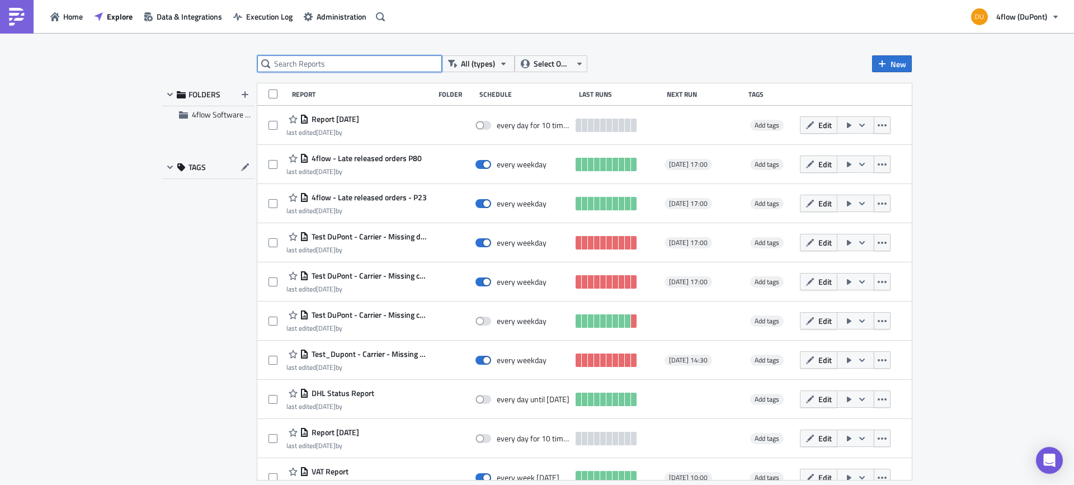
click at [346, 63] on input "text" at bounding box center [349, 63] width 185 height 17
type input "itms lo"
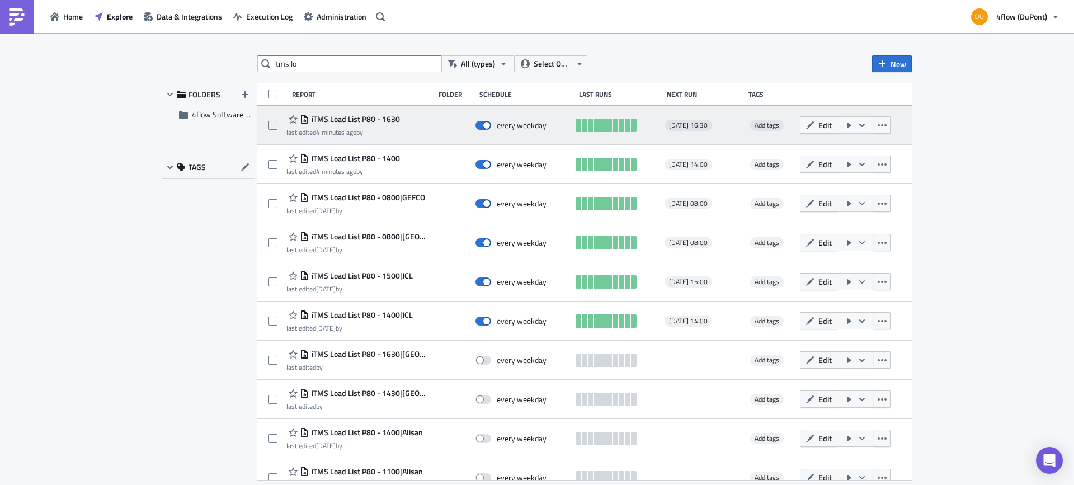
click at [352, 117] on span "iTMS Load List P80 - 1630" at bounding box center [354, 119] width 91 height 10
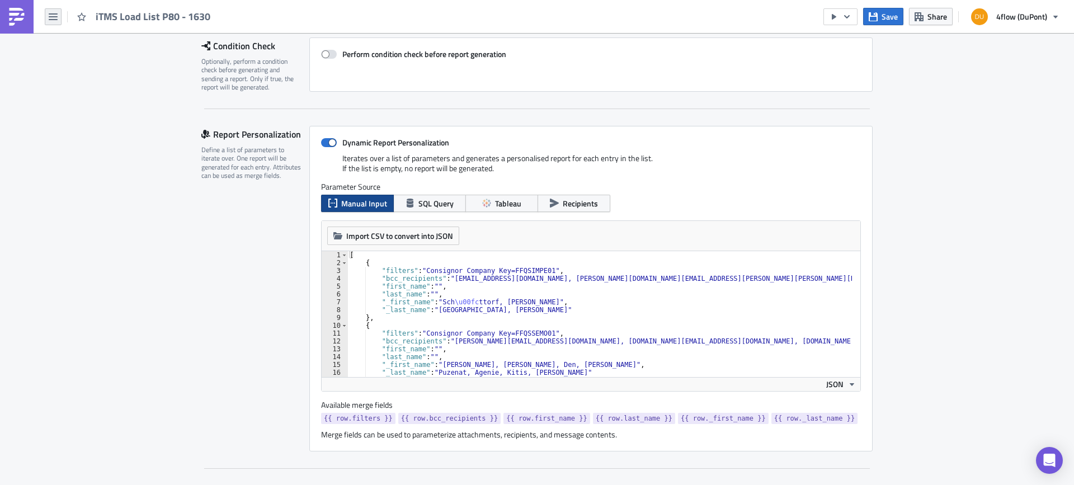
click at [53, 22] on button "button" at bounding box center [53, 16] width 17 height 17
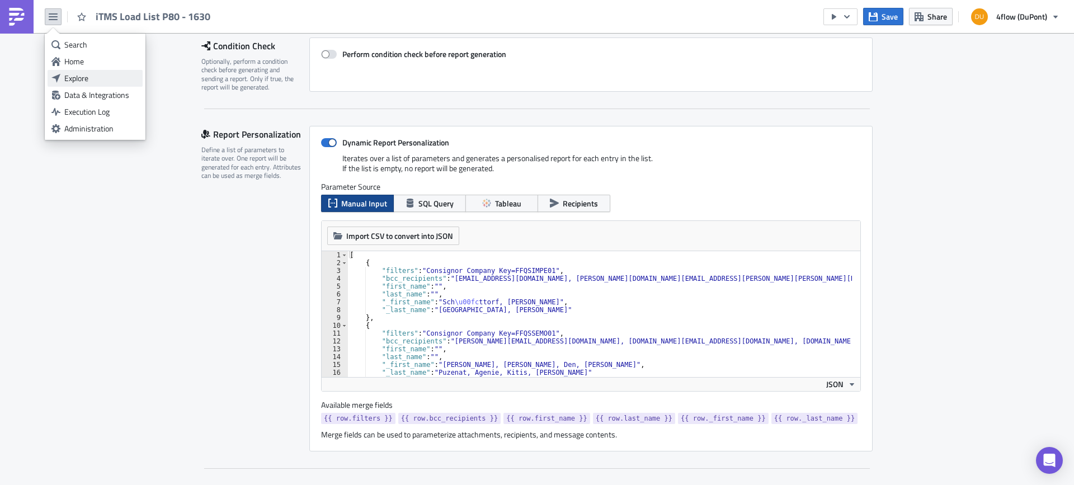
click at [73, 76] on div "Explore" at bounding box center [101, 78] width 74 height 11
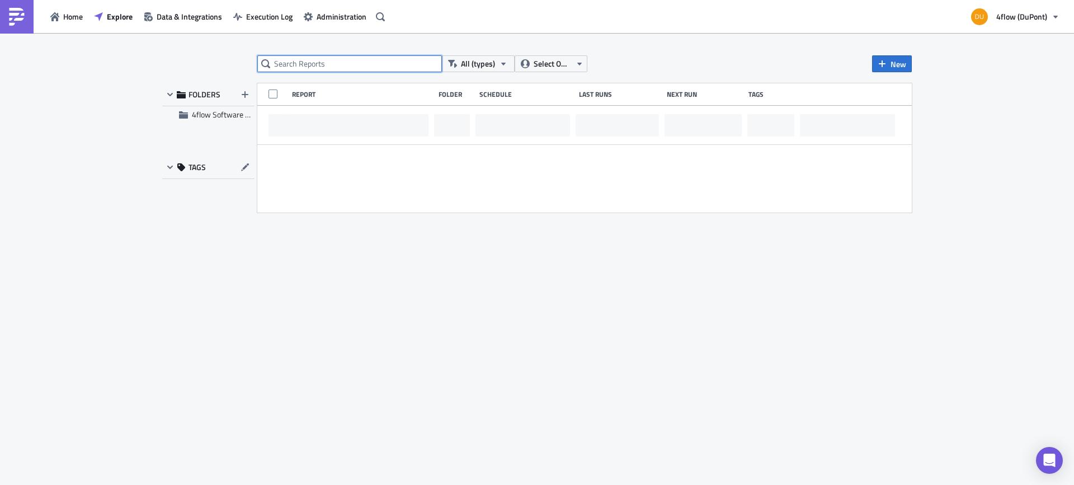
click at [325, 66] on input "text" at bounding box center [349, 63] width 185 height 17
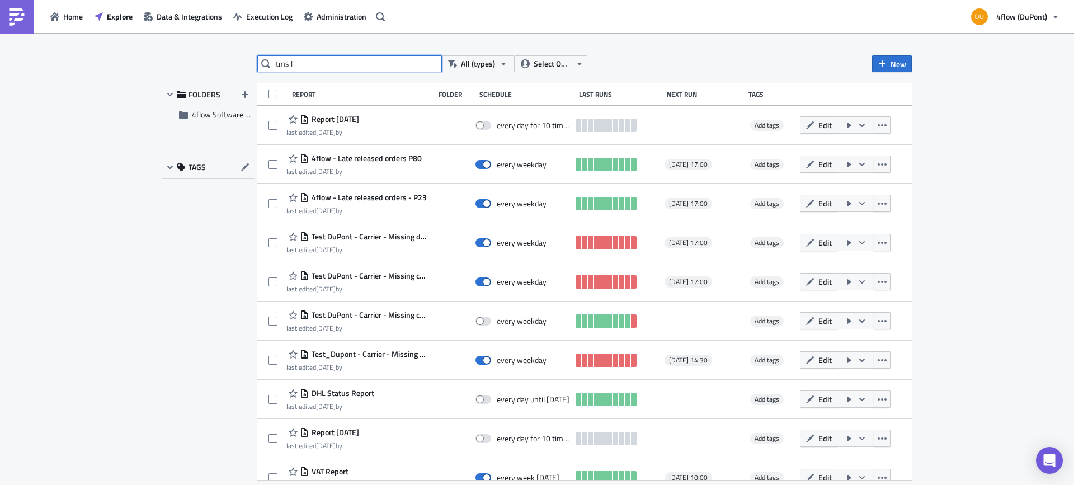
type input "itms l"
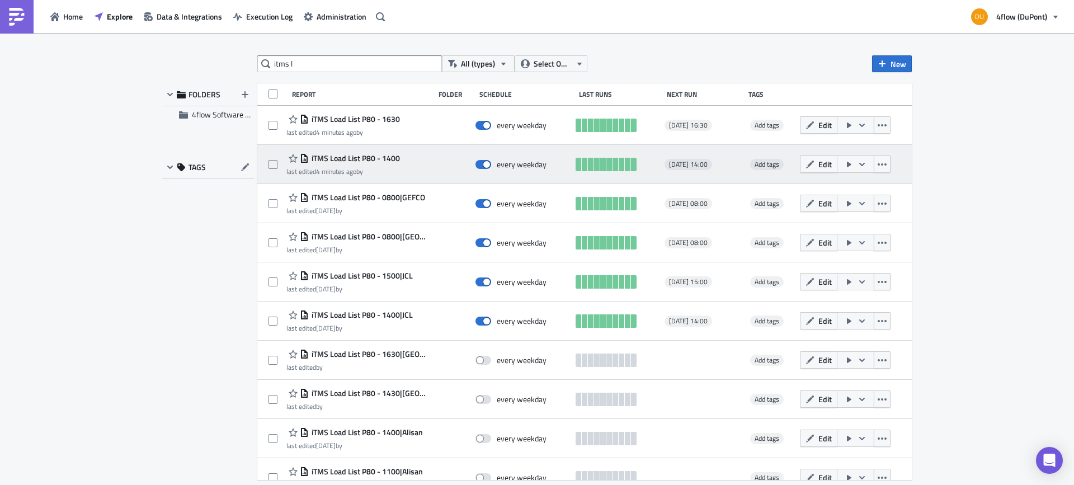
click at [368, 152] on div "iTMS Load List P80 - 1400 last edited 4 minutes ago by every weekday 2025-09-23…" at bounding box center [584, 164] width 654 height 39
click at [369, 159] on span "iTMS Load List P80 - 1400" at bounding box center [354, 158] width 91 height 10
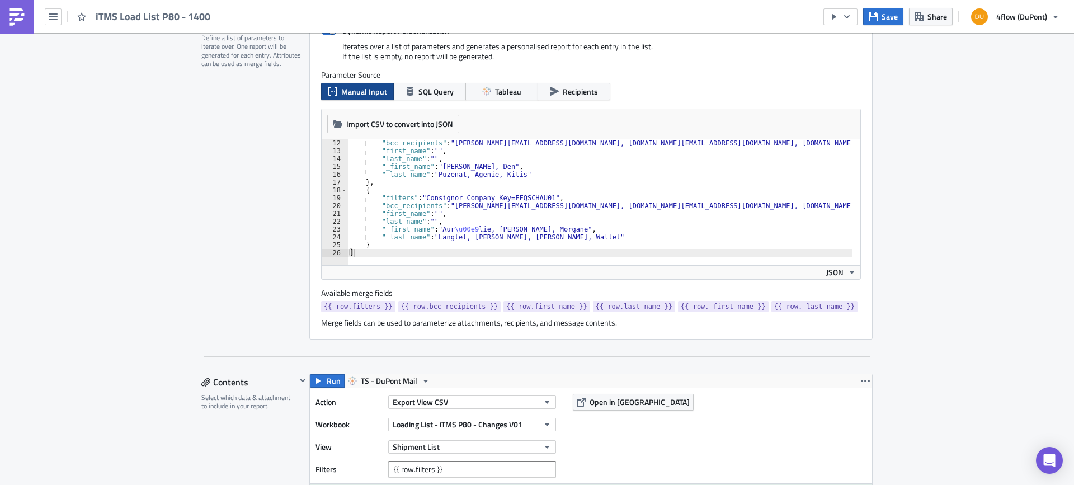
scroll to position [53, 0]
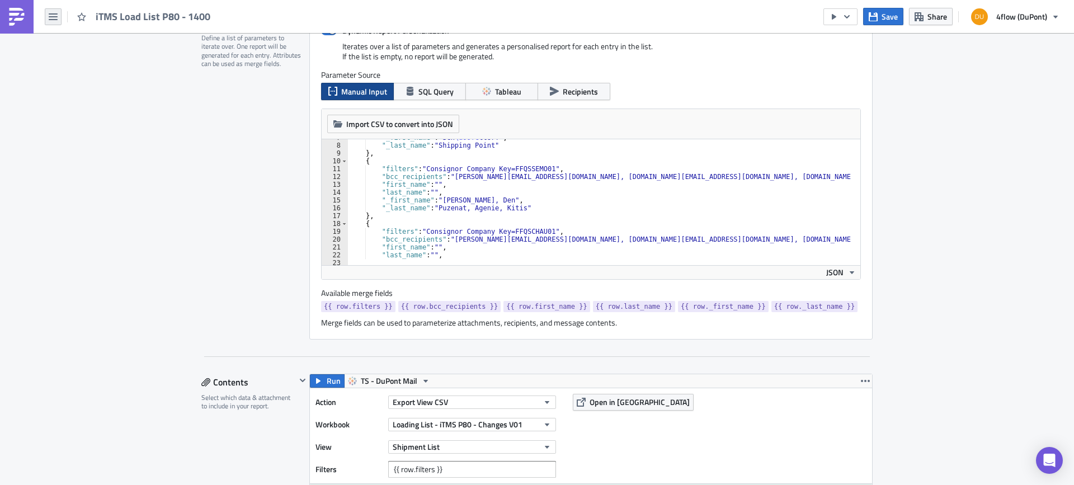
click at [51, 13] on icon "button" at bounding box center [53, 16] width 9 height 7
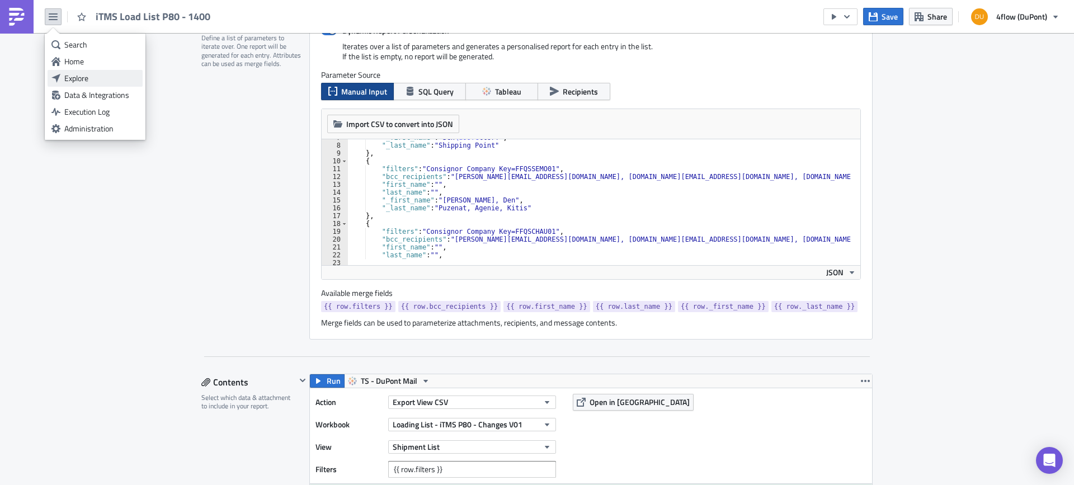
click at [91, 79] on div "Explore" at bounding box center [101, 78] width 74 height 11
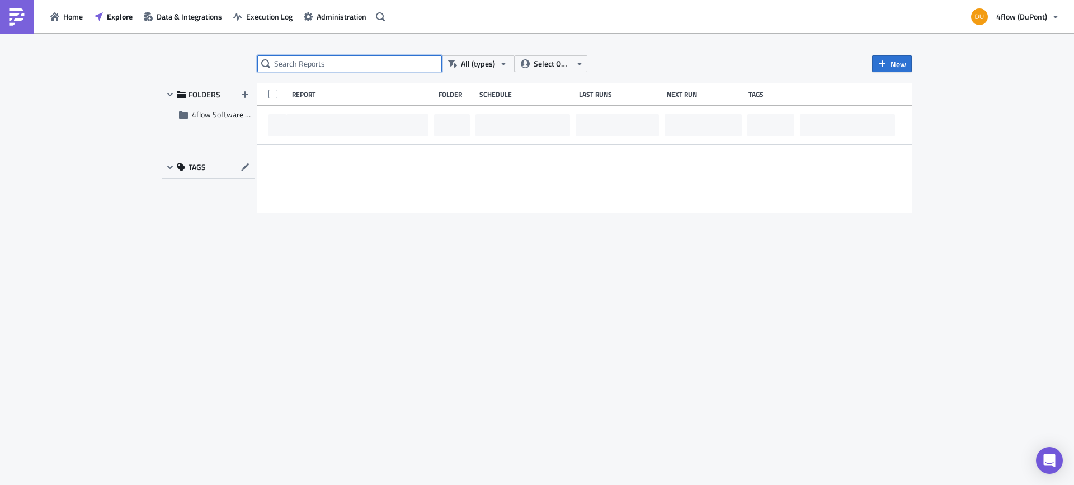
click at [298, 65] on input "text" at bounding box center [349, 63] width 185 height 17
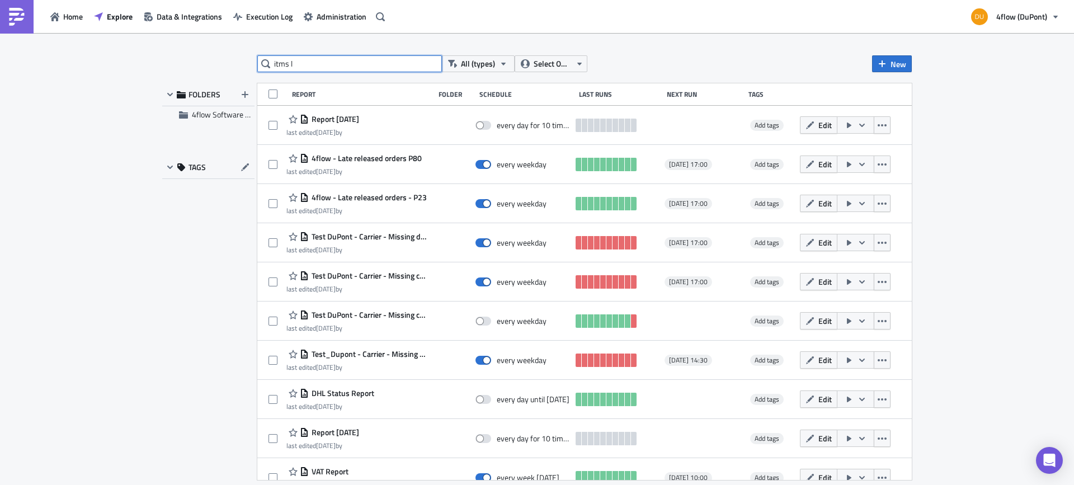
type input "itms l"
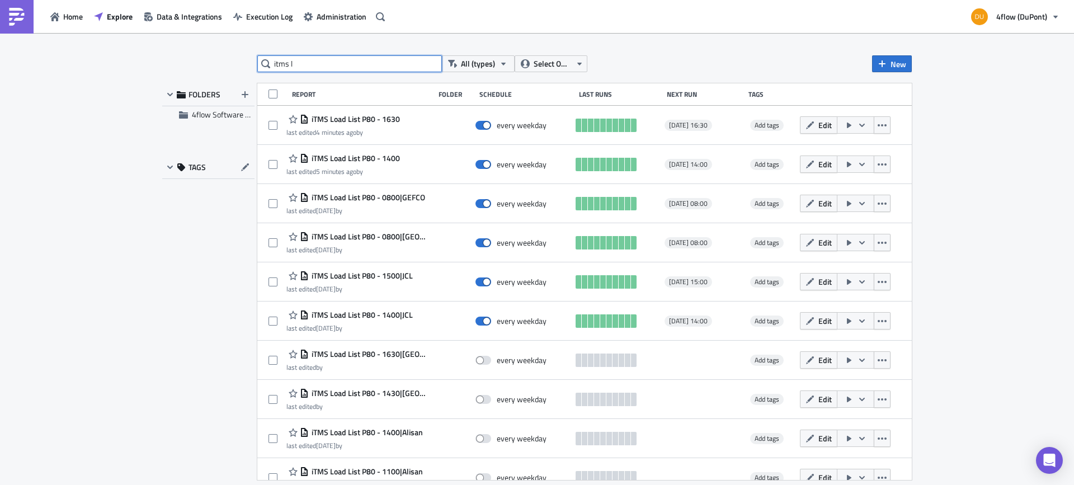
scroll to position [96, 0]
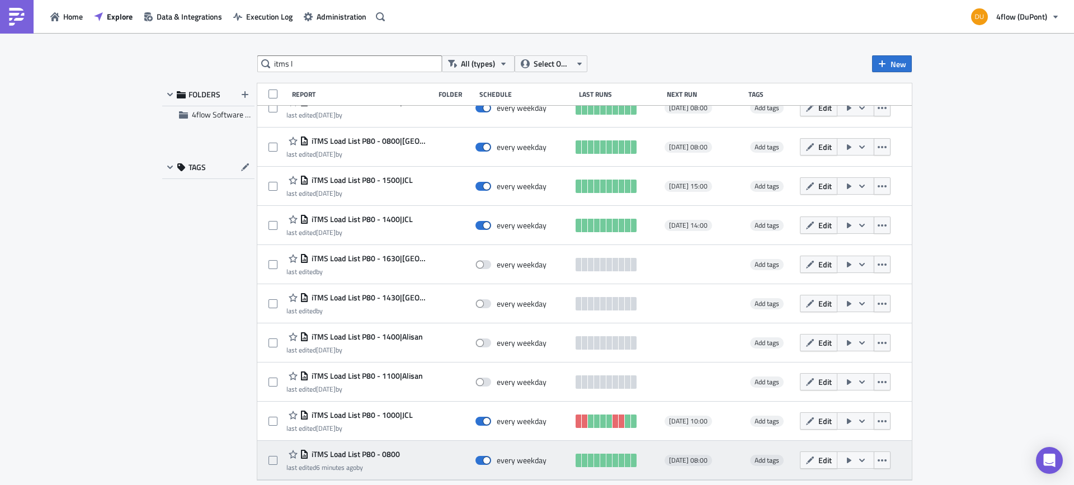
click at [376, 455] on span "iTMS Load List P80 - 0800" at bounding box center [354, 454] width 91 height 10
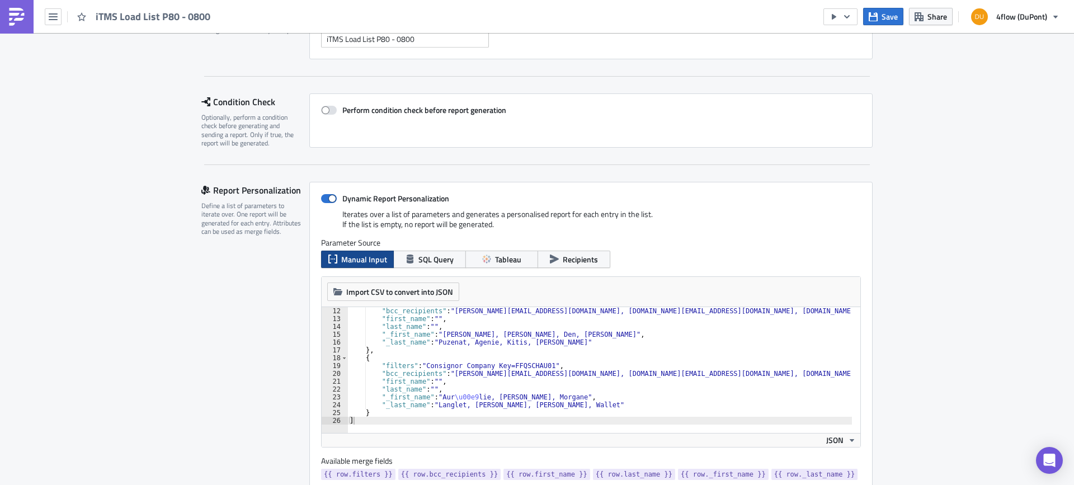
scroll to position [86, 0]
click at [58, 17] on button "button" at bounding box center [53, 16] width 17 height 17
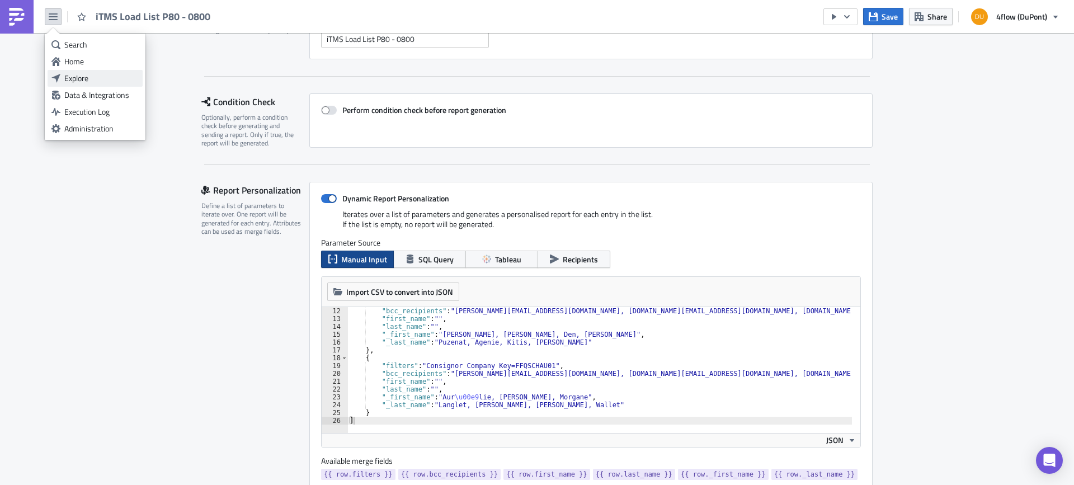
click at [91, 71] on link "Explore" at bounding box center [95, 78] width 95 height 17
